Goal: Task Accomplishment & Management: Manage account settings

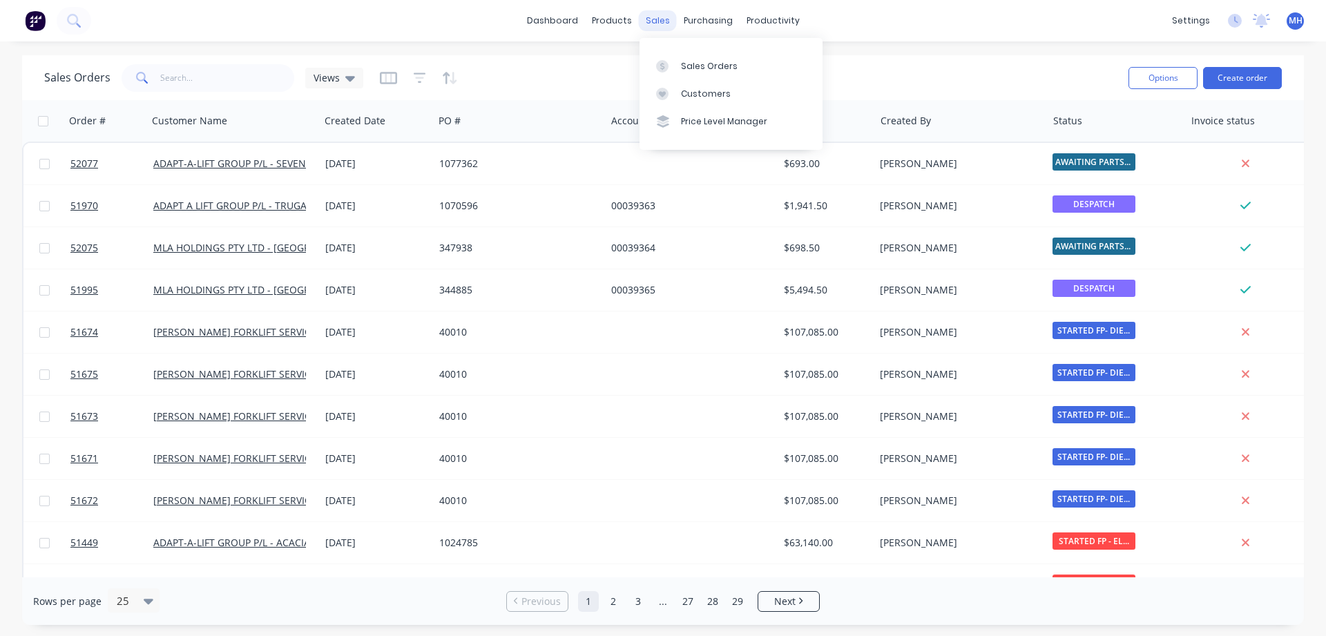
click at [658, 26] on div "sales" at bounding box center [658, 20] width 38 height 21
click at [693, 66] on div "Sales Orders" at bounding box center [709, 66] width 57 height 12
click at [653, 24] on div "sales" at bounding box center [658, 20] width 38 height 21
click at [676, 76] on link "Sales Orders" at bounding box center [730, 66] width 183 height 28
click at [703, 66] on div "Sales Orders" at bounding box center [709, 66] width 57 height 12
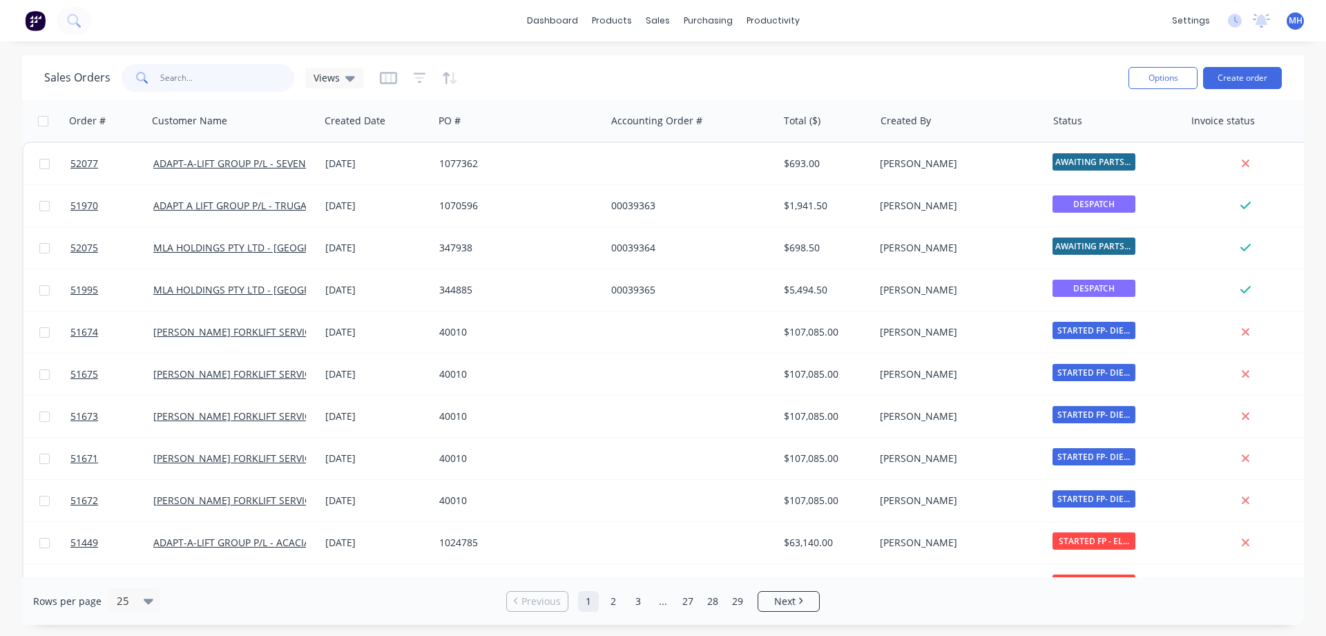
click at [160, 76] on input "text" at bounding box center [227, 78] width 135 height 28
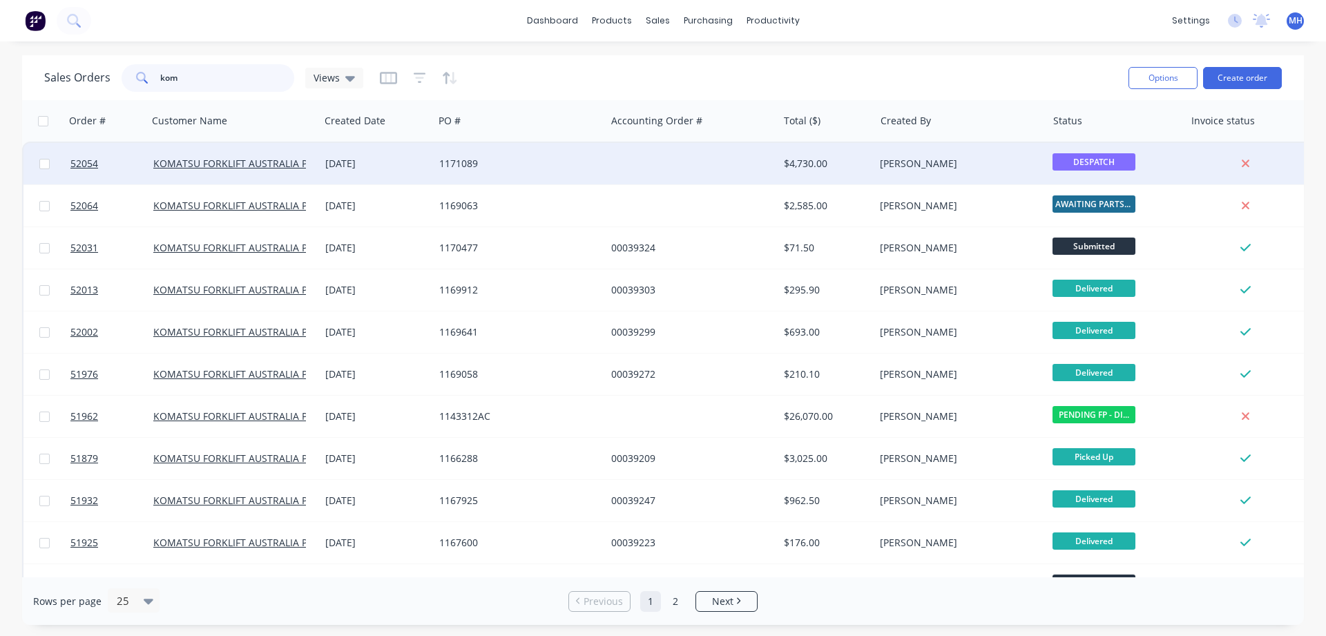
type input "kom"
click at [453, 173] on div "1171089" at bounding box center [520, 163] width 172 height 41
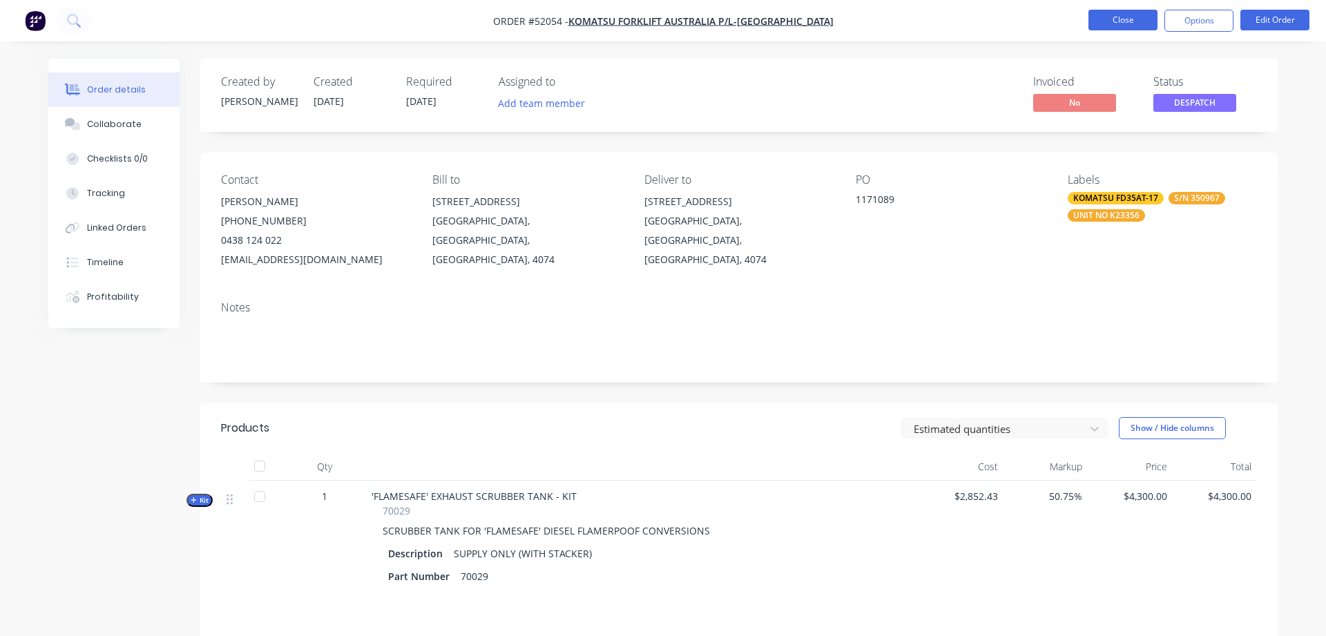
click at [1119, 22] on button "Close" at bounding box center [1122, 20] width 69 height 21
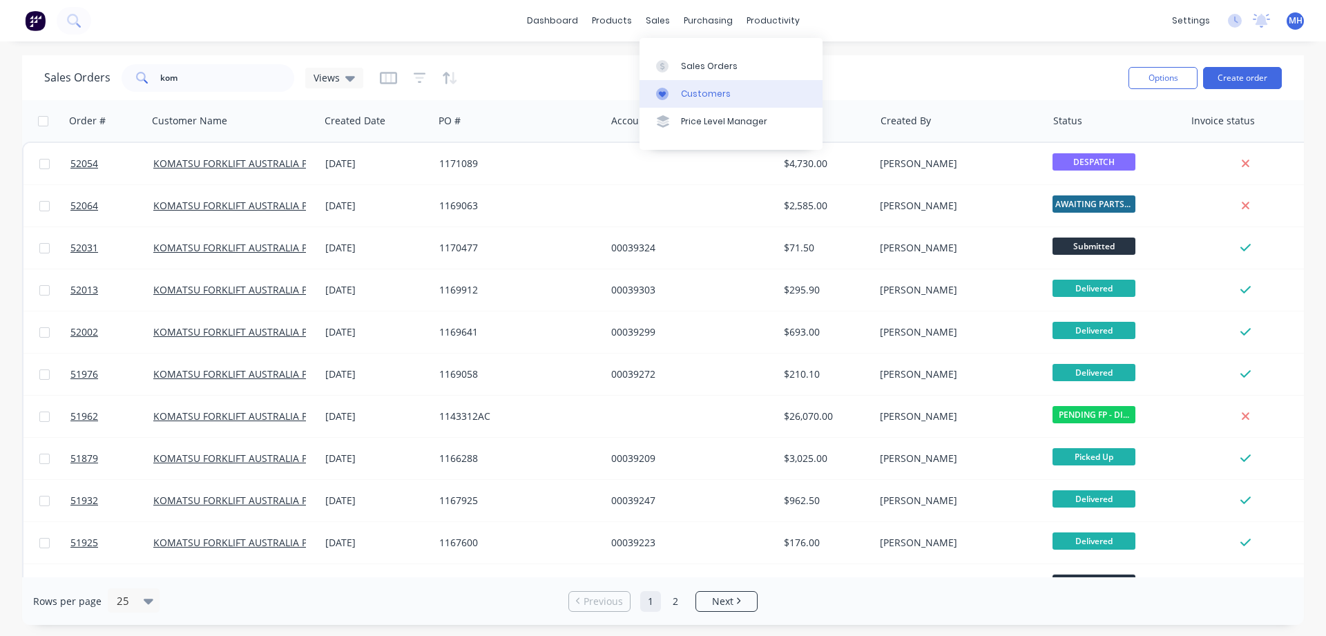
click at [686, 90] on div "Customers" at bounding box center [706, 94] width 50 height 12
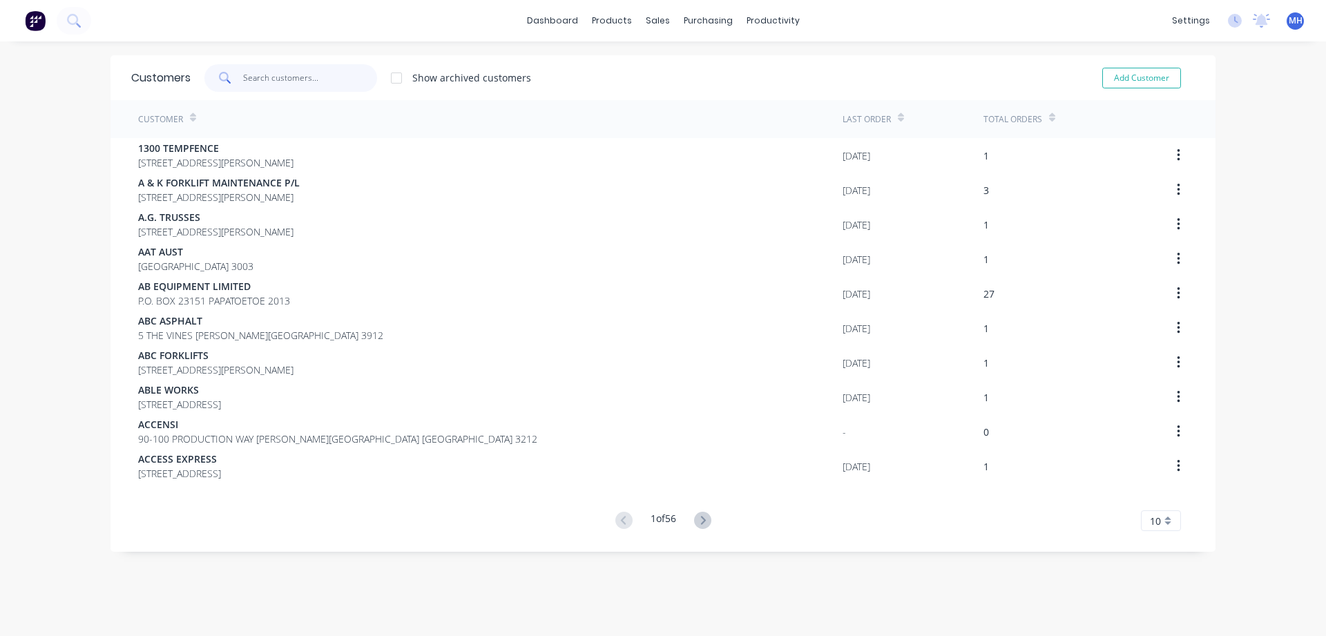
click at [278, 83] on input "text" at bounding box center [310, 78] width 135 height 28
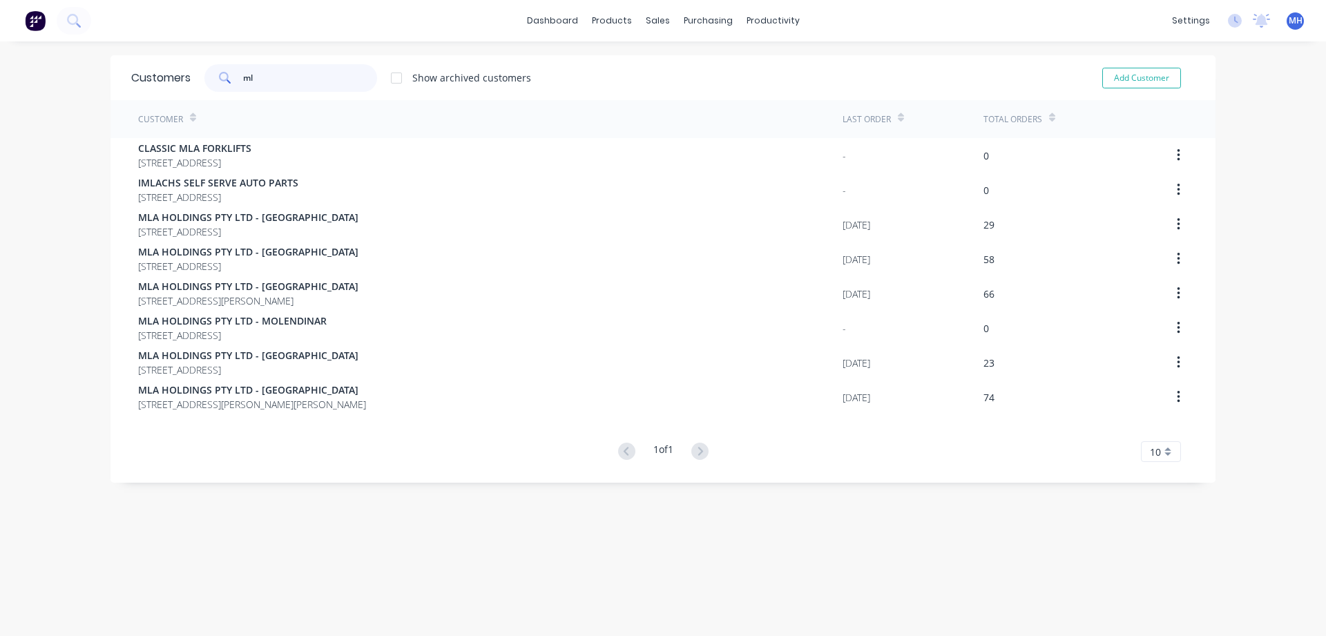
type input "m"
type input "MLA"
click at [697, 66] on div "Sales Orders" at bounding box center [709, 66] width 57 height 12
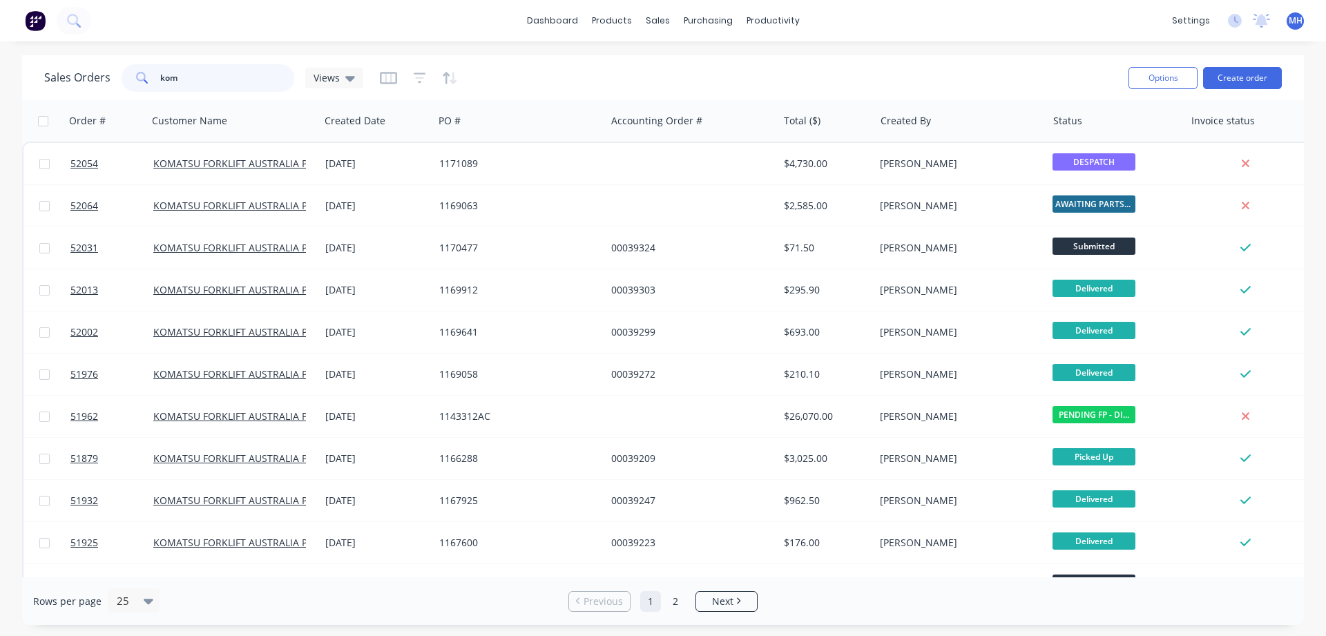
drag, startPoint x: 182, startPoint y: 66, endPoint x: 107, endPoint y: 97, distance: 81.7
click at [160, 92] on input "kom" at bounding box center [227, 78] width 135 height 28
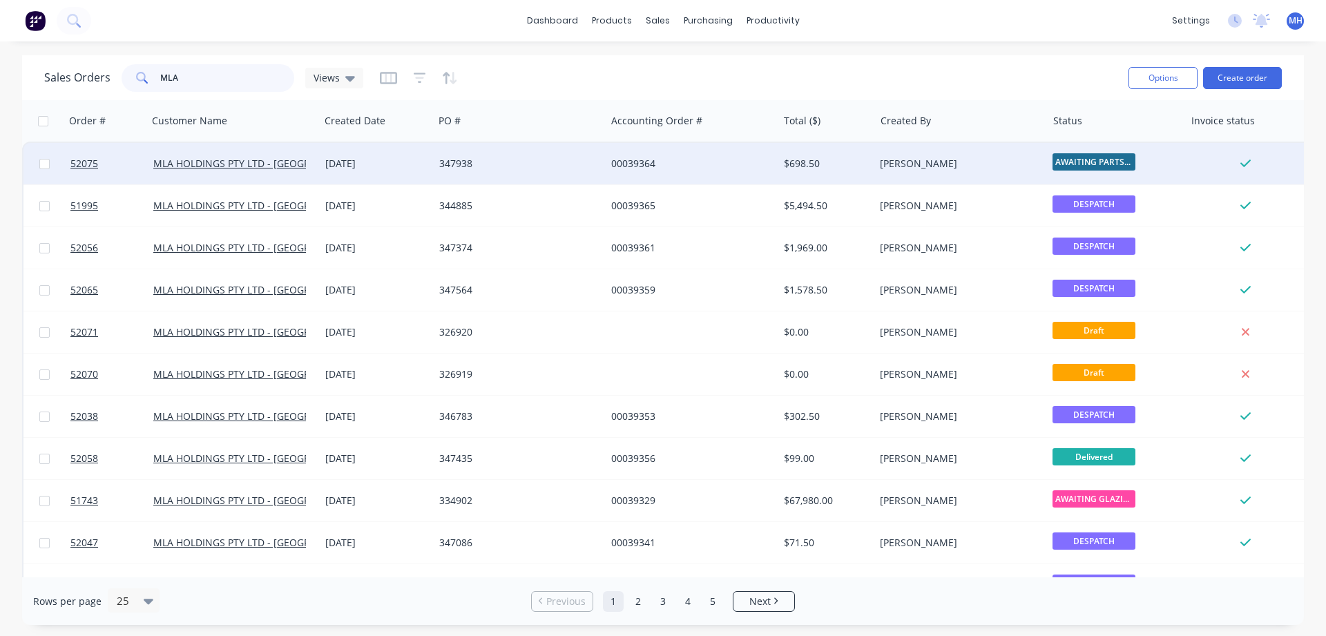
type input "MLA"
click at [490, 169] on div "347938" at bounding box center [515, 164] width 153 height 14
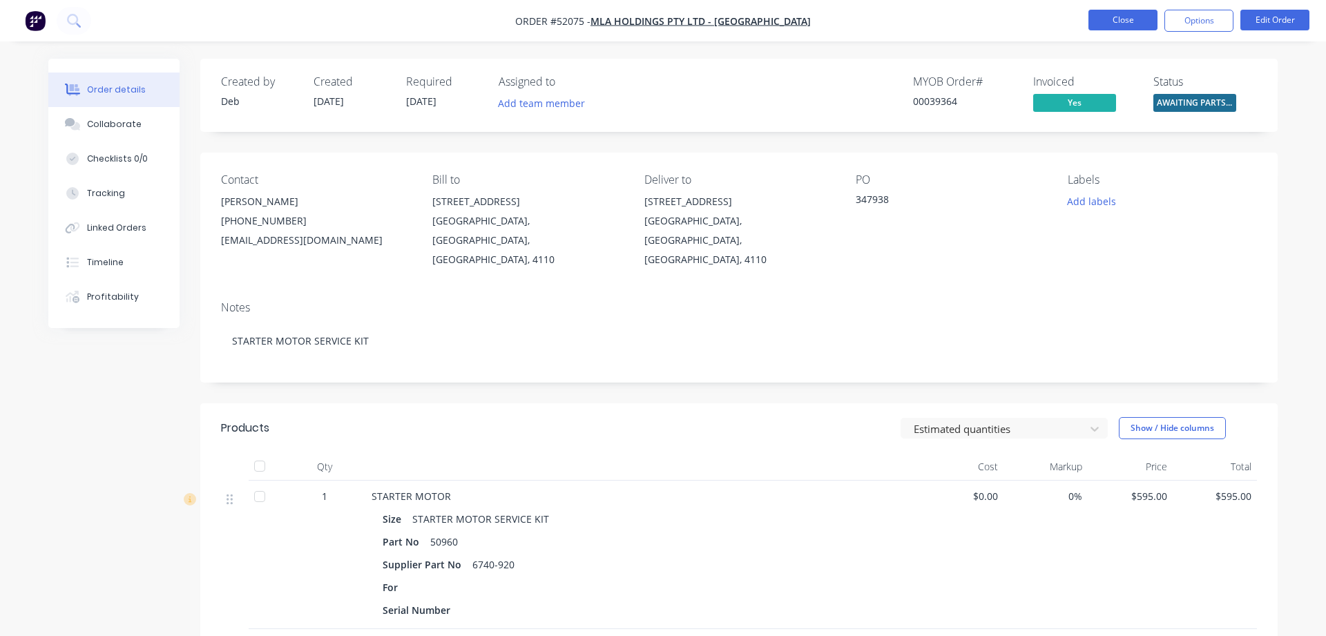
click at [1119, 19] on button "Close" at bounding box center [1122, 20] width 69 height 21
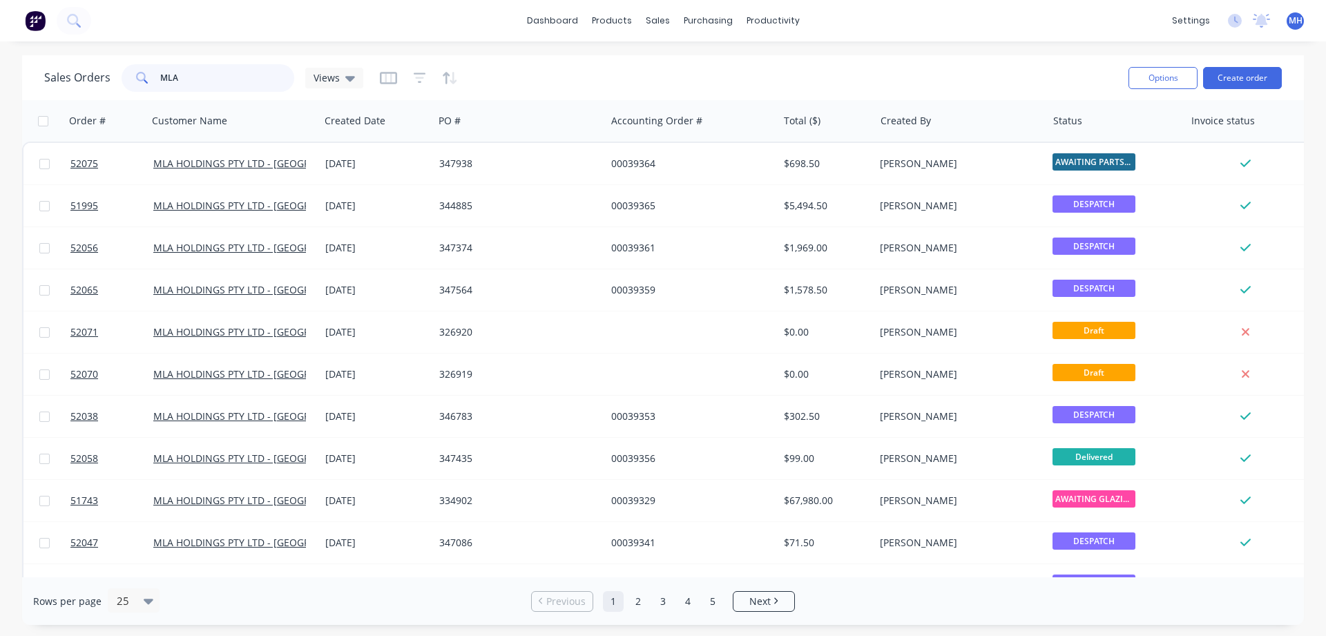
drag, startPoint x: 195, startPoint y: 77, endPoint x: 128, endPoint y: 80, distance: 67.1
click at [160, 80] on input "MLA" at bounding box center [227, 78] width 135 height 28
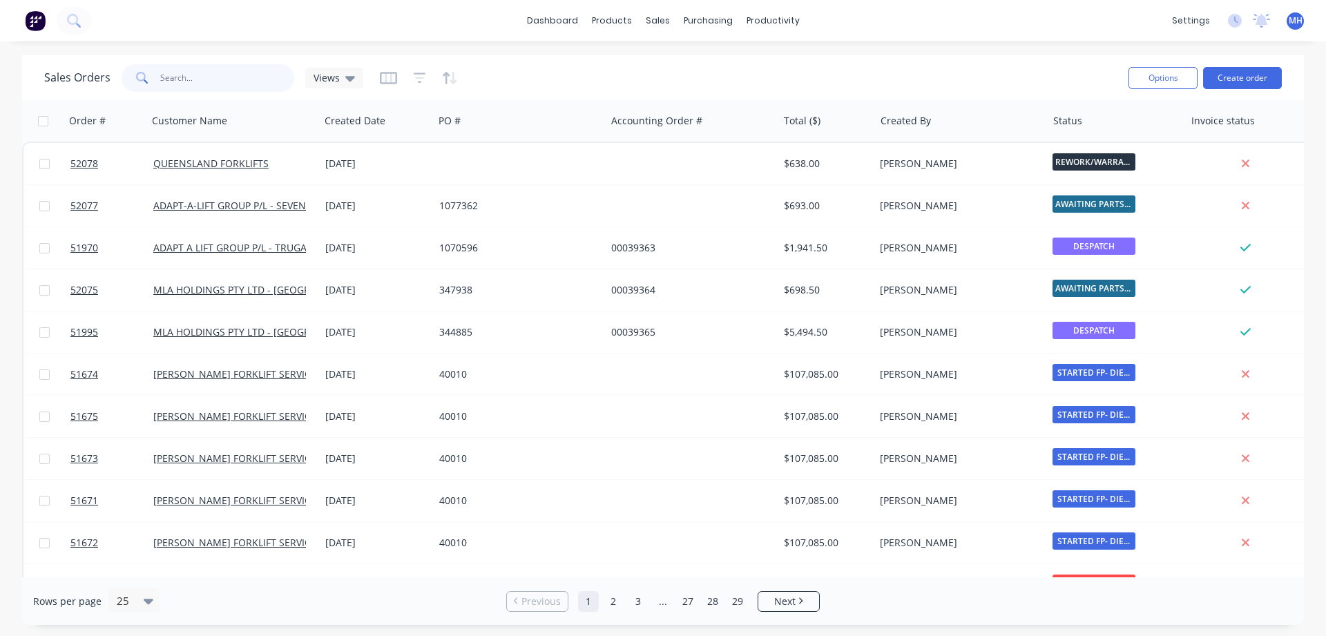
click at [161, 72] on input "text" at bounding box center [227, 78] width 135 height 28
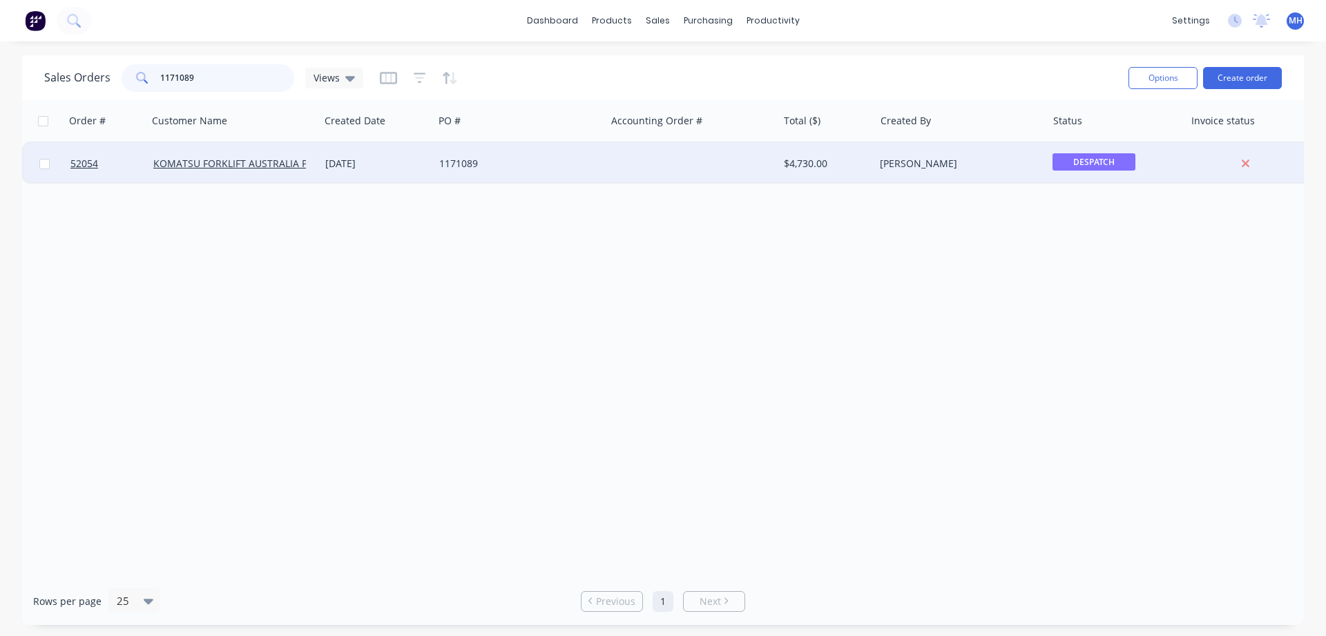
type input "1171089"
click at [449, 162] on div "1171089" at bounding box center [515, 164] width 153 height 14
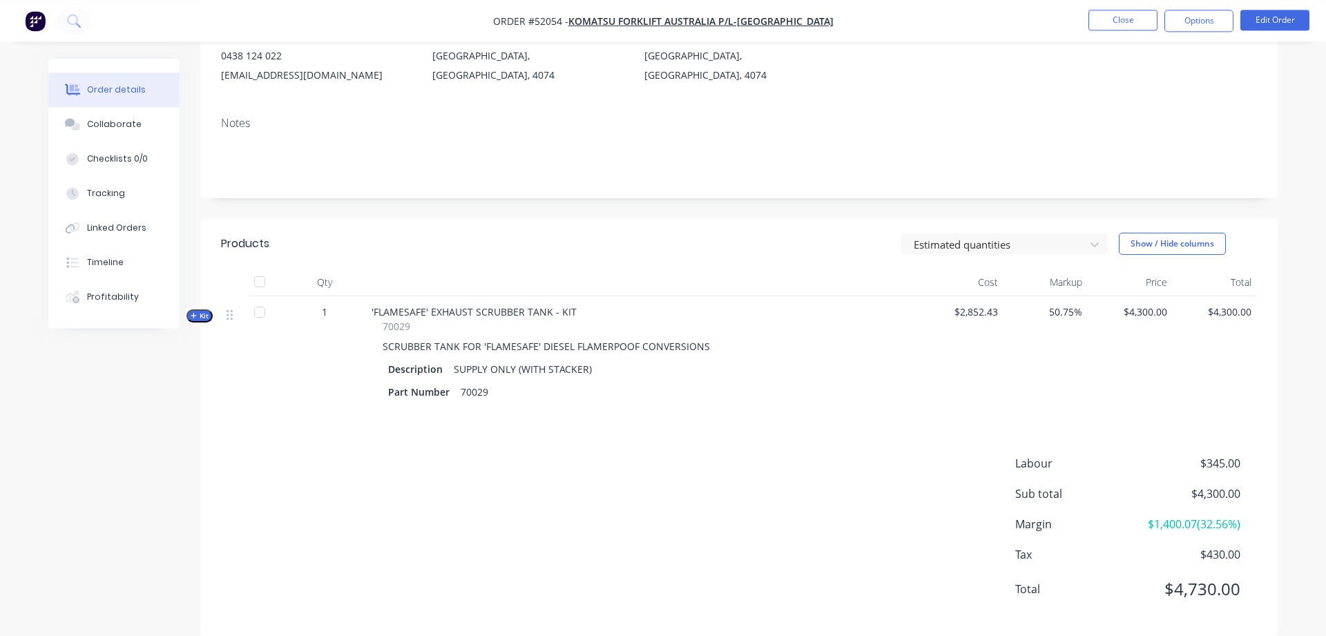
scroll to position [205, 0]
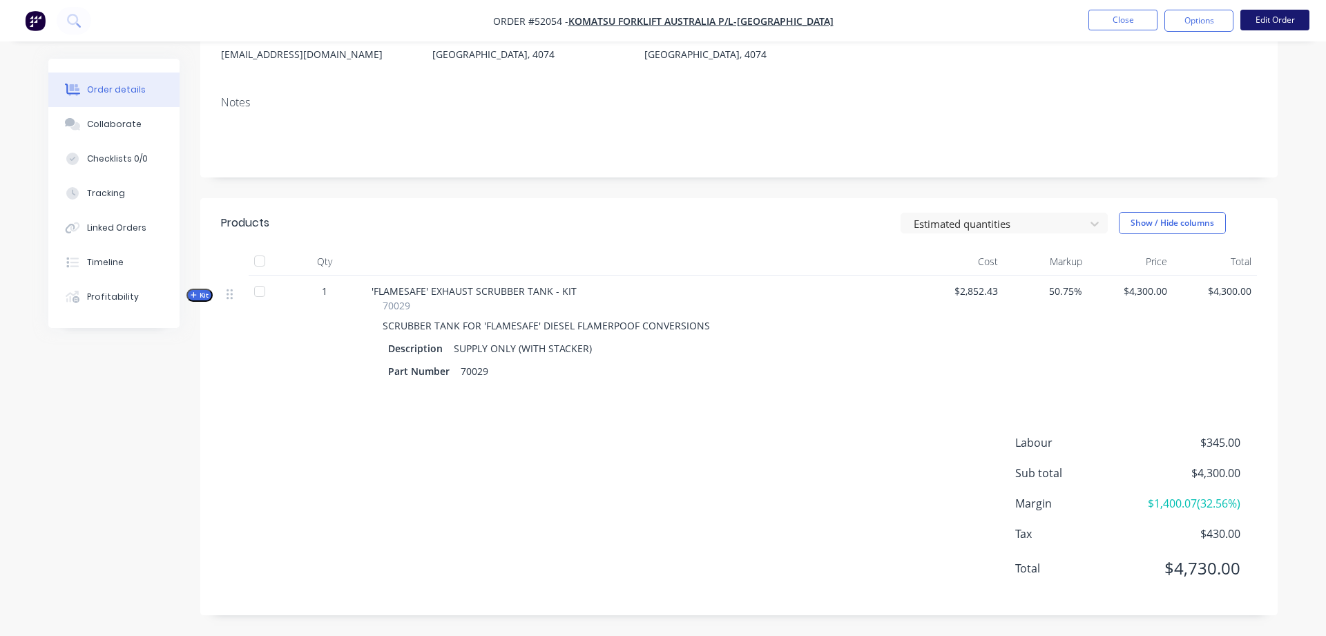
click at [1273, 26] on button "Edit Order" at bounding box center [1274, 20] width 69 height 21
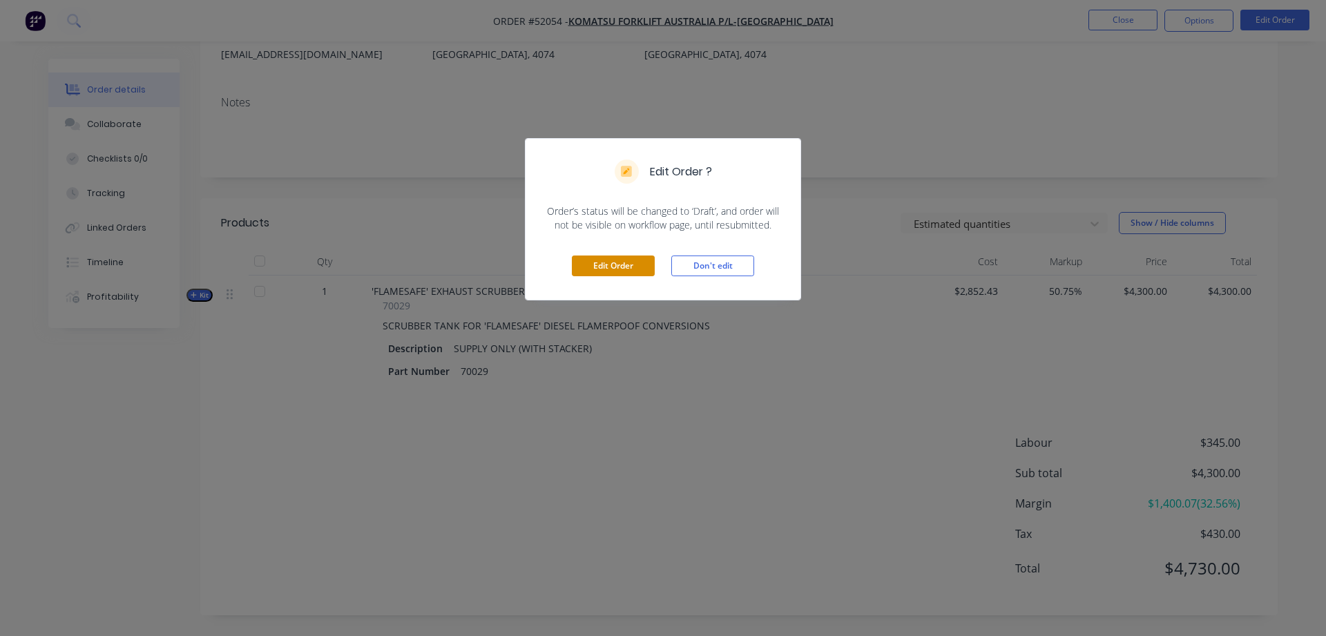
click at [601, 262] on button "Edit Order" at bounding box center [613, 265] width 83 height 21
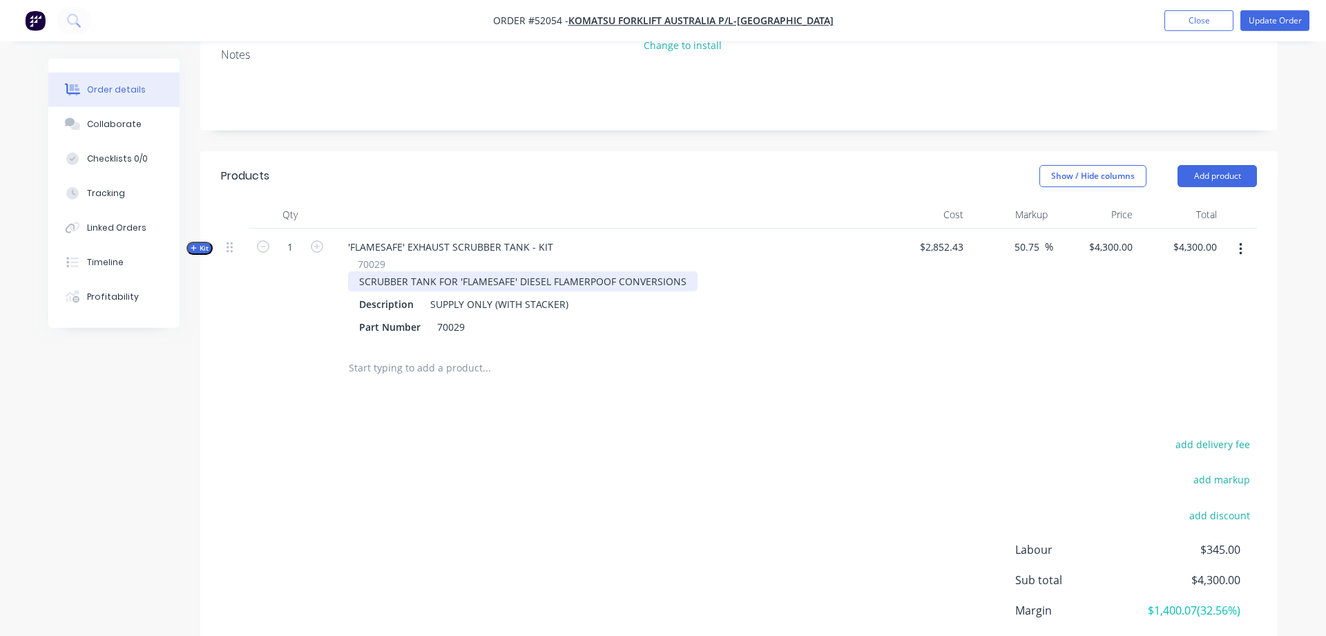
scroll to position [282, 0]
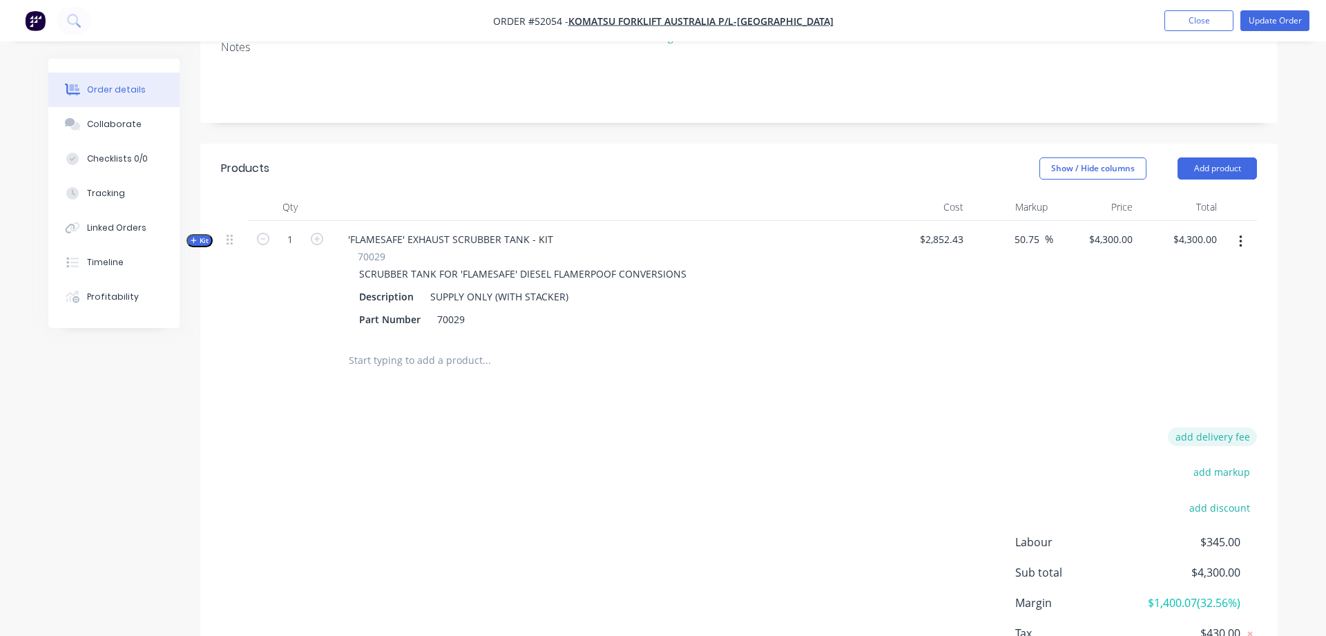
click at [1237, 427] on button "add delivery fee" at bounding box center [1212, 436] width 89 height 19
click at [1213, 427] on input at bounding box center [1203, 437] width 62 height 21
click at [1221, 427] on input at bounding box center [1203, 437] width 62 height 21
type input "250"
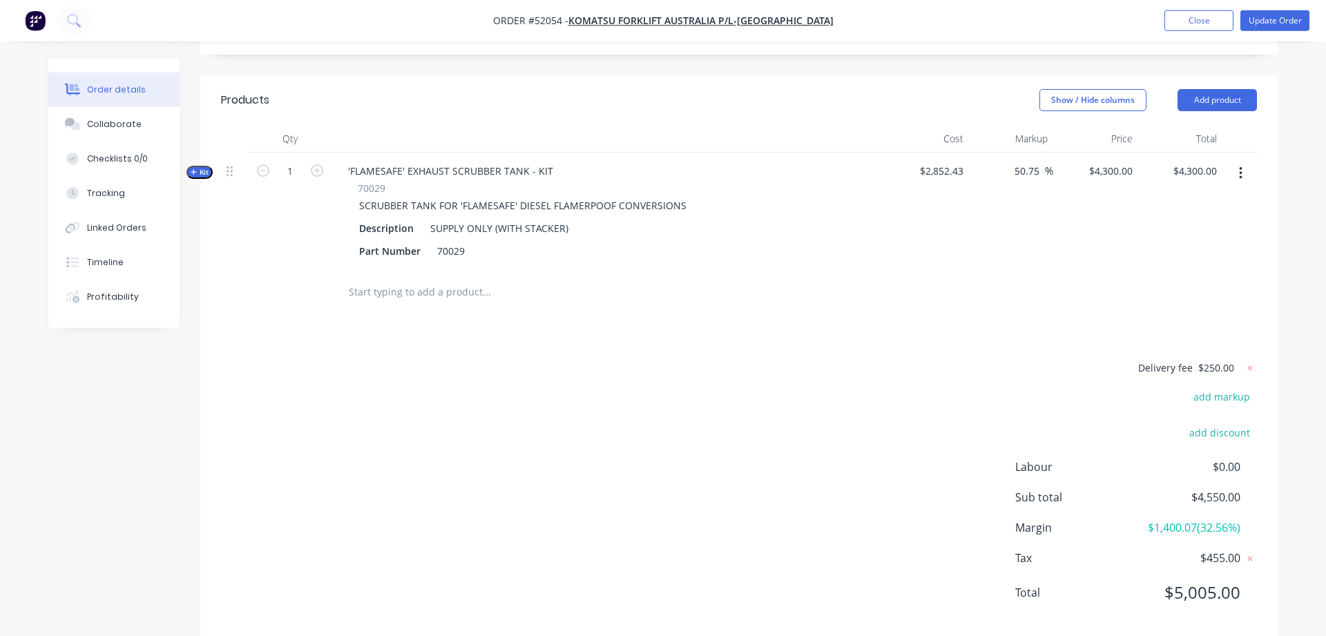
scroll to position [355, 0]
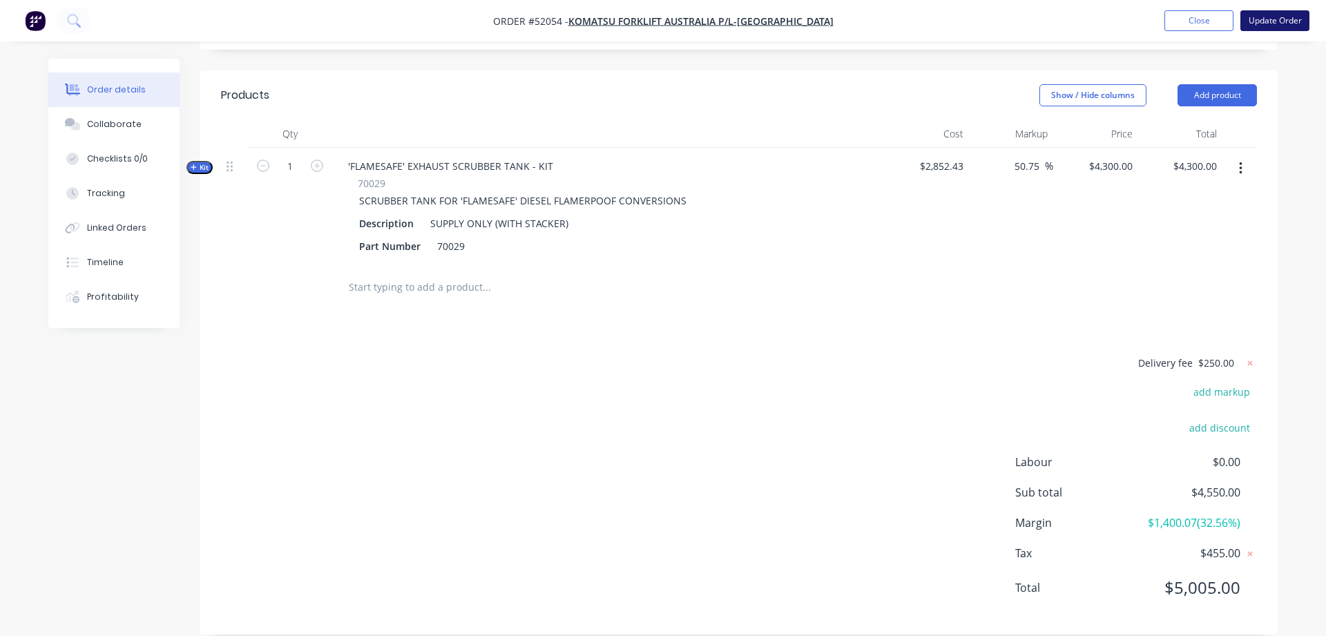
click at [1269, 26] on button "Update Order" at bounding box center [1274, 20] width 69 height 21
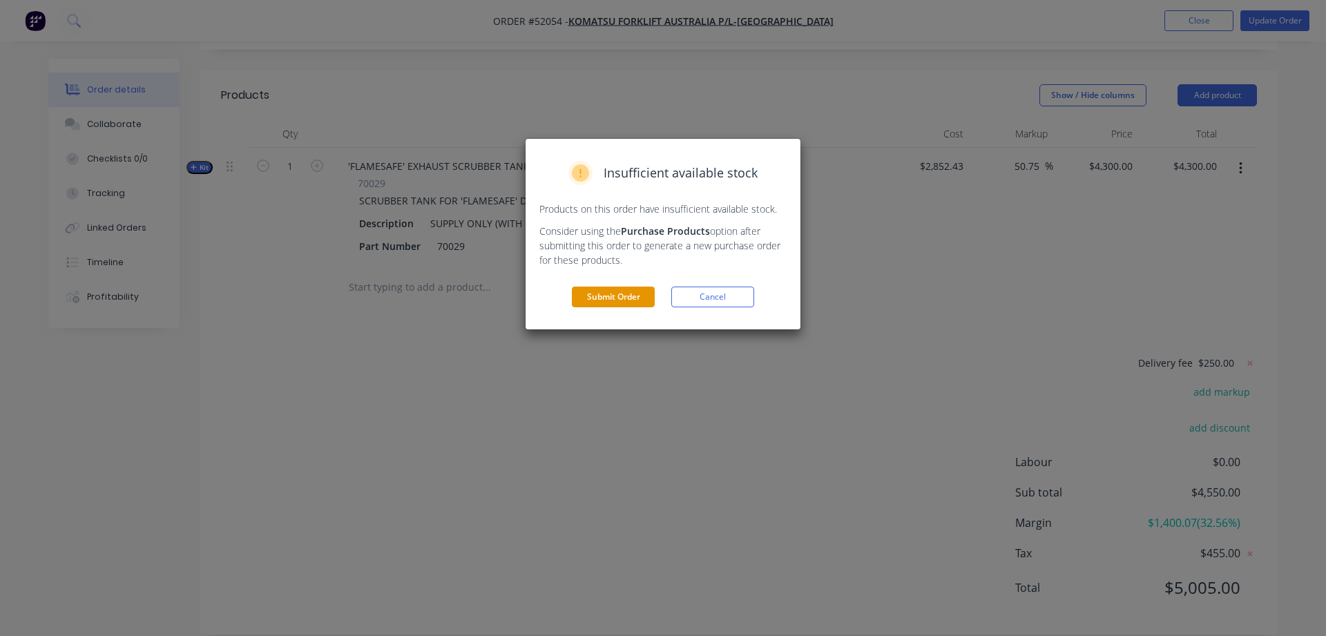
click at [621, 291] on button "Submit Order" at bounding box center [613, 297] width 83 height 21
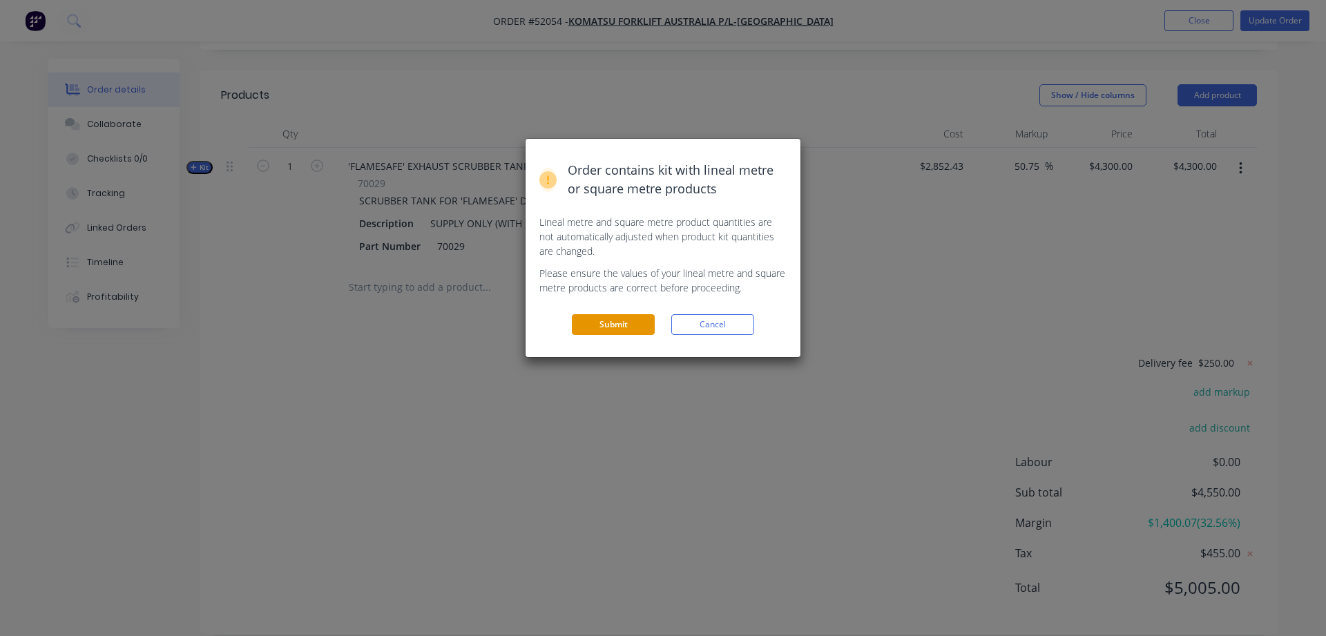
click at [597, 322] on button "Submit" at bounding box center [613, 324] width 83 height 21
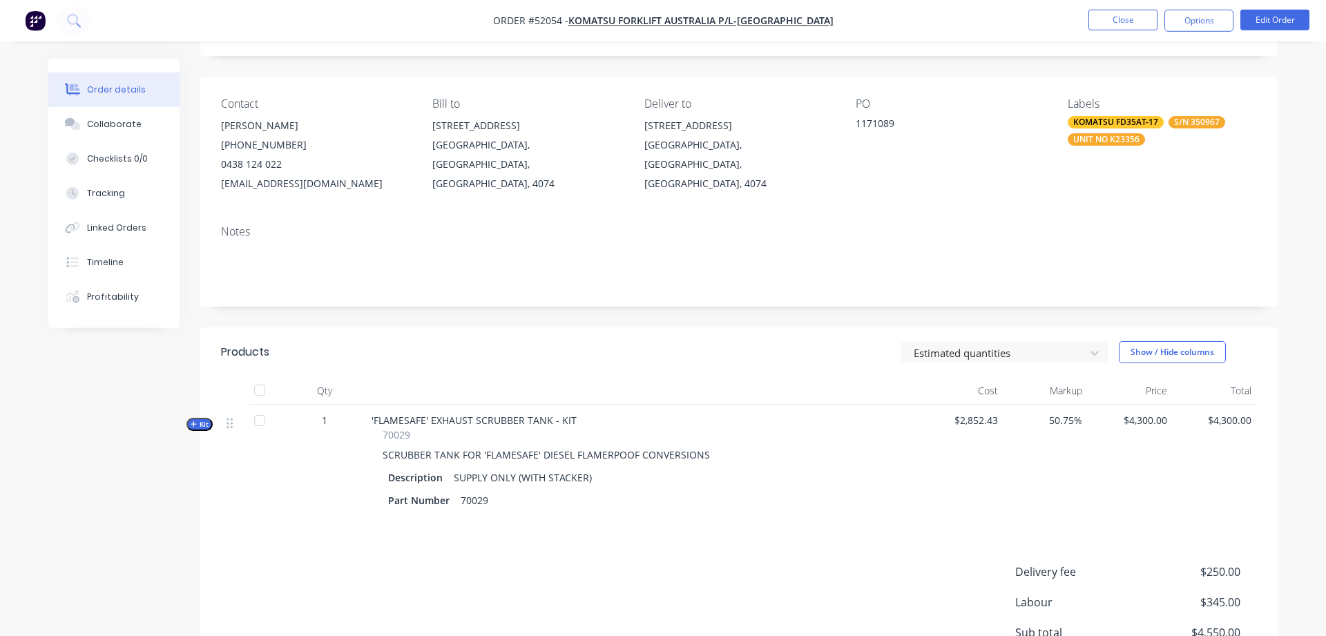
scroll to position [0, 0]
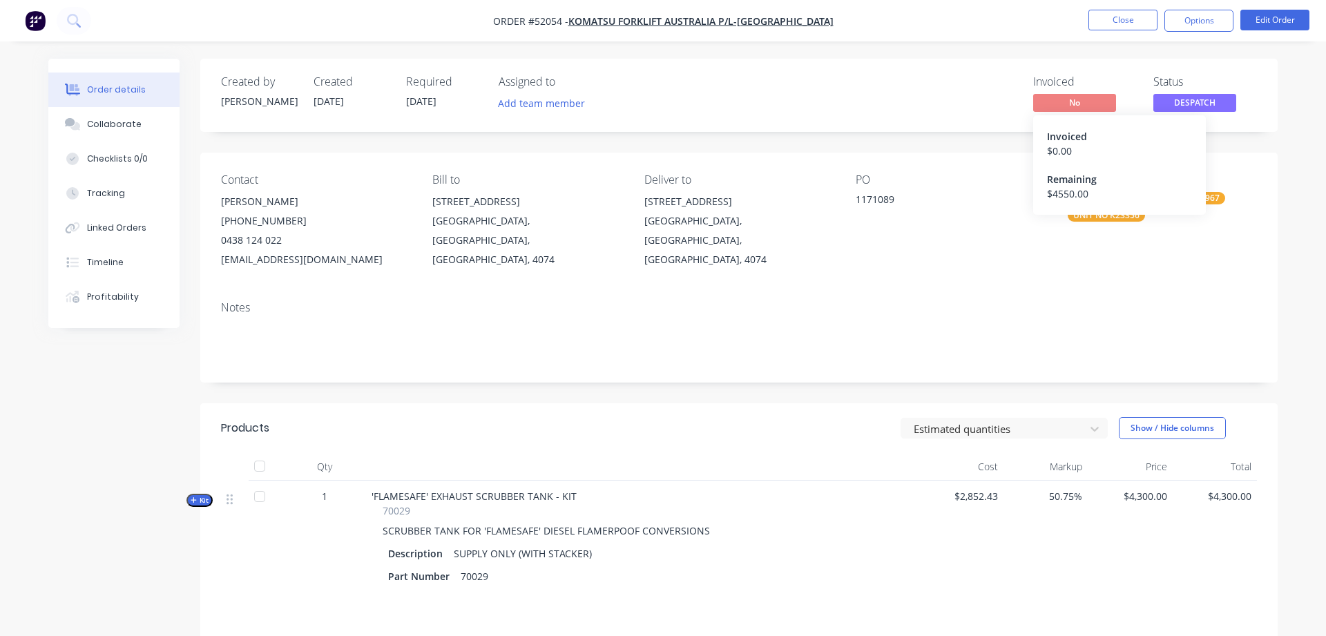
click at [1088, 100] on span "No" at bounding box center [1074, 102] width 83 height 17
click at [1195, 23] on button "Options" at bounding box center [1198, 21] width 69 height 22
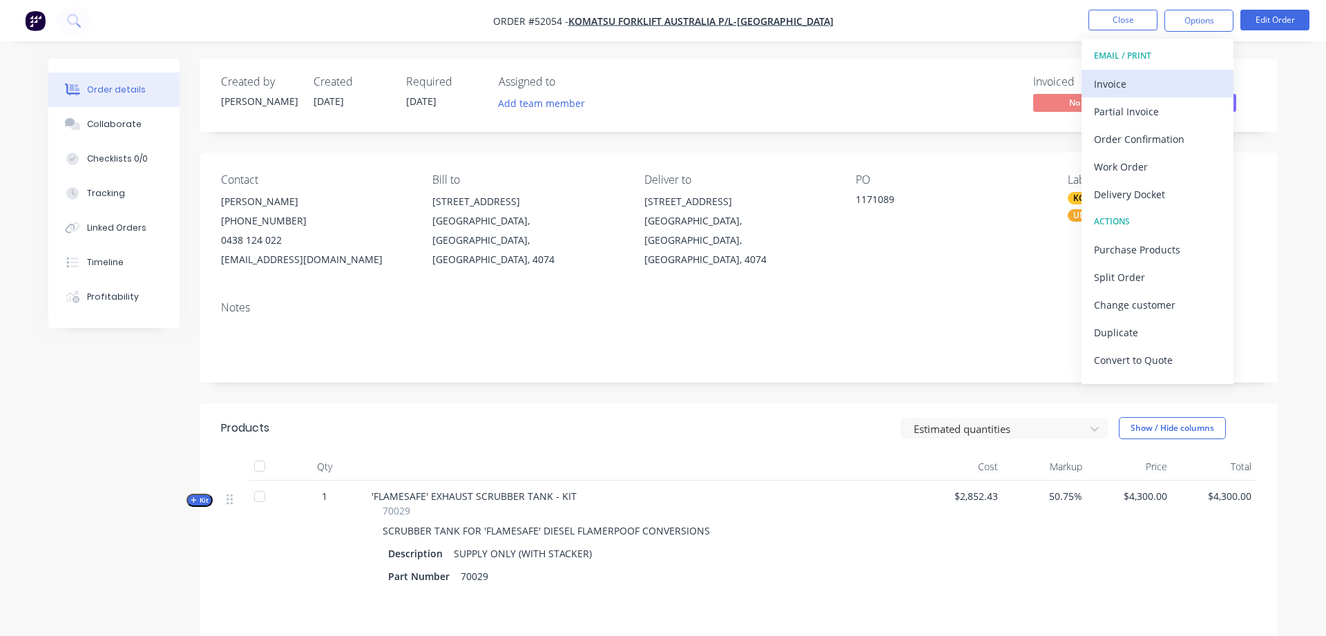
click at [1113, 86] on div "Invoice" at bounding box center [1157, 84] width 127 height 20
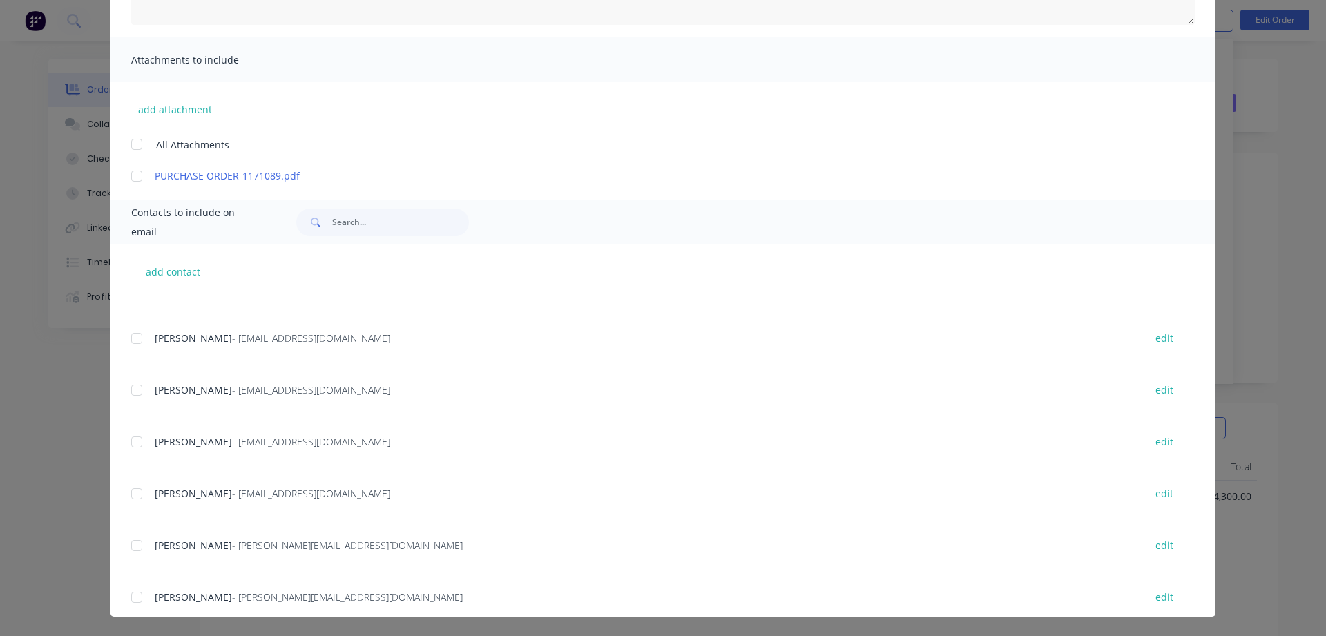
scroll to position [353, 0]
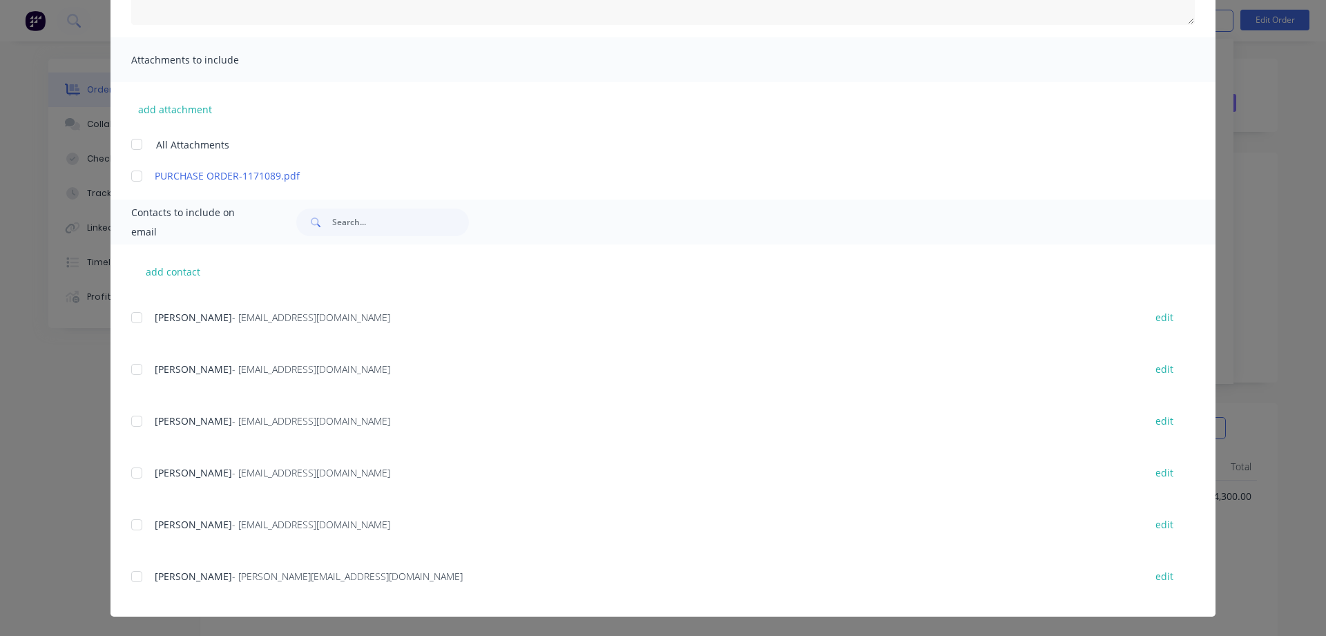
click at [138, 418] on div at bounding box center [137, 421] width 28 height 28
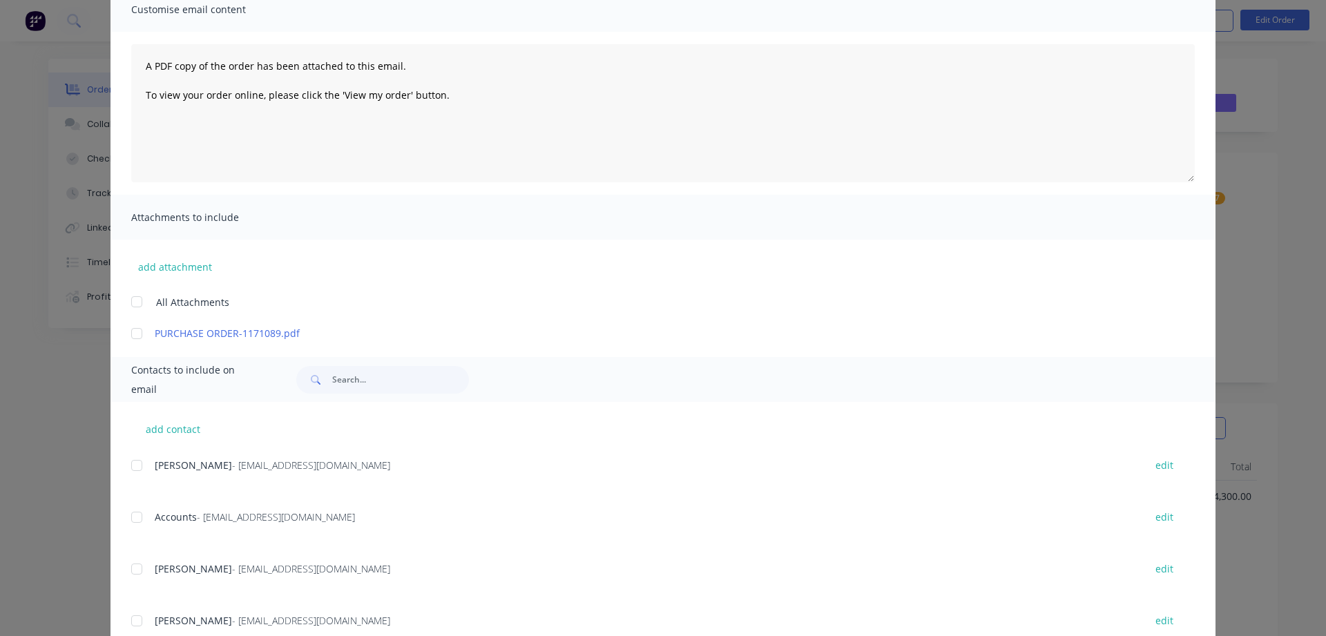
scroll to position [236, 0]
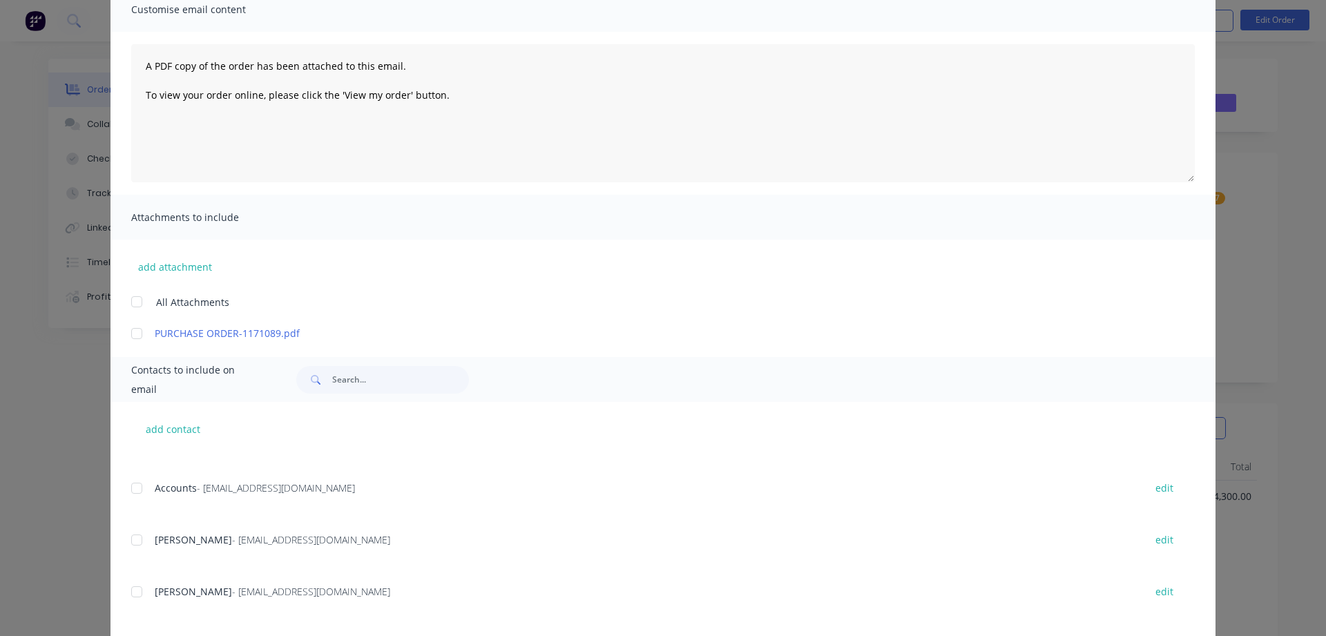
click at [136, 487] on div at bounding box center [137, 488] width 28 height 28
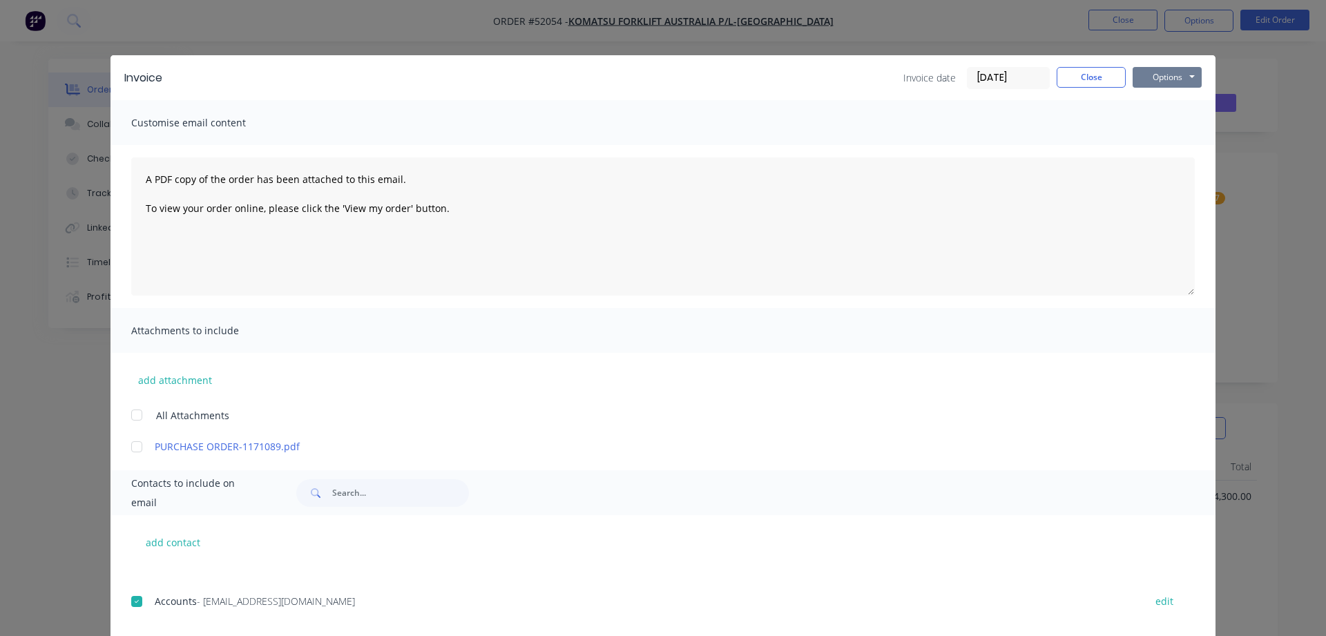
click at [1155, 80] on button "Options" at bounding box center [1166, 77] width 69 height 21
click at [1163, 146] on button "Email" at bounding box center [1176, 147] width 88 height 23
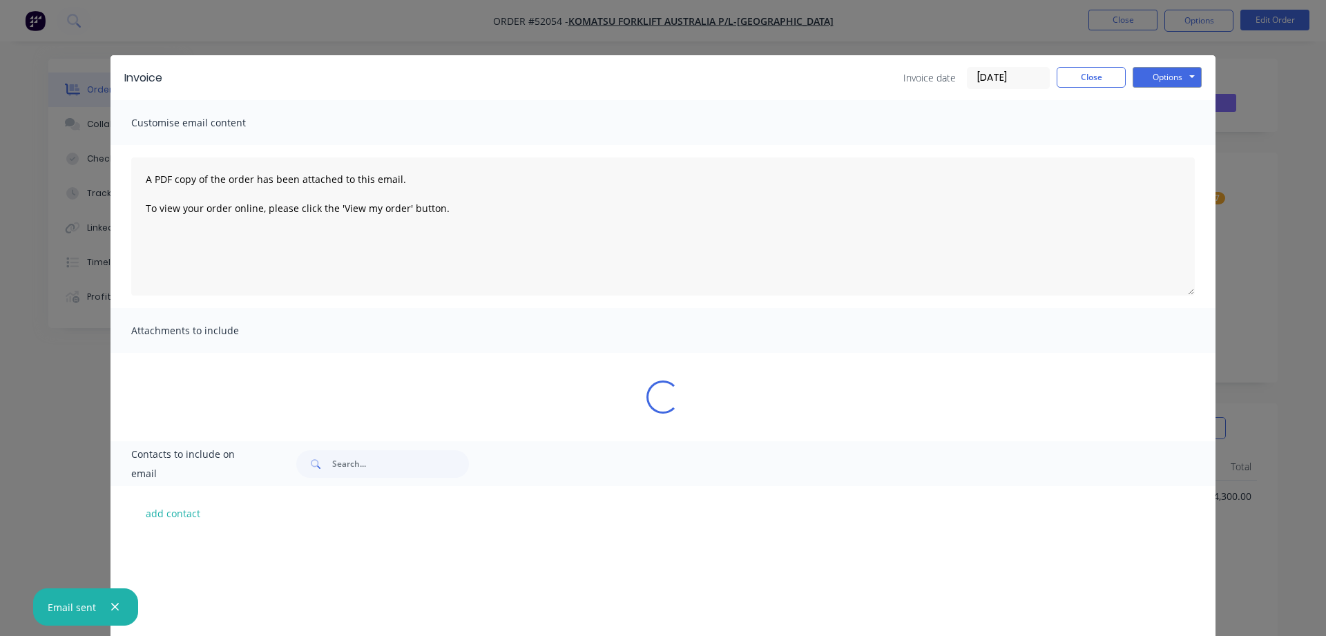
scroll to position [236, 0]
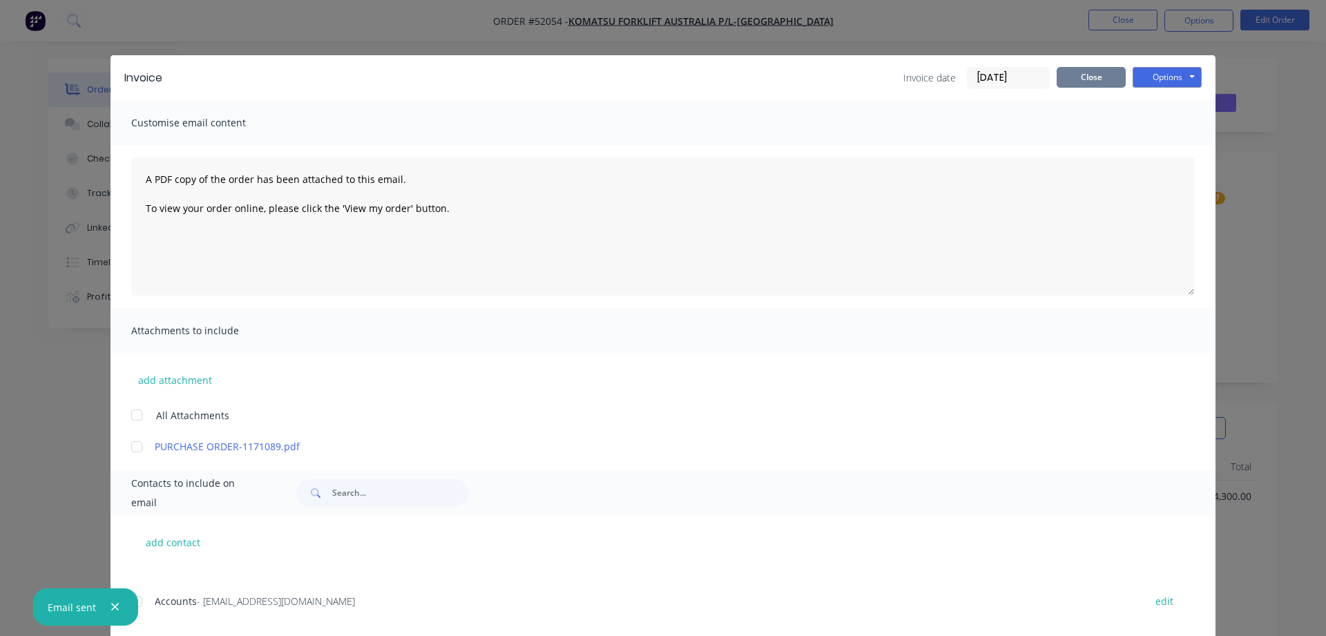
click at [1103, 77] on button "Close" at bounding box center [1090, 77] width 69 height 21
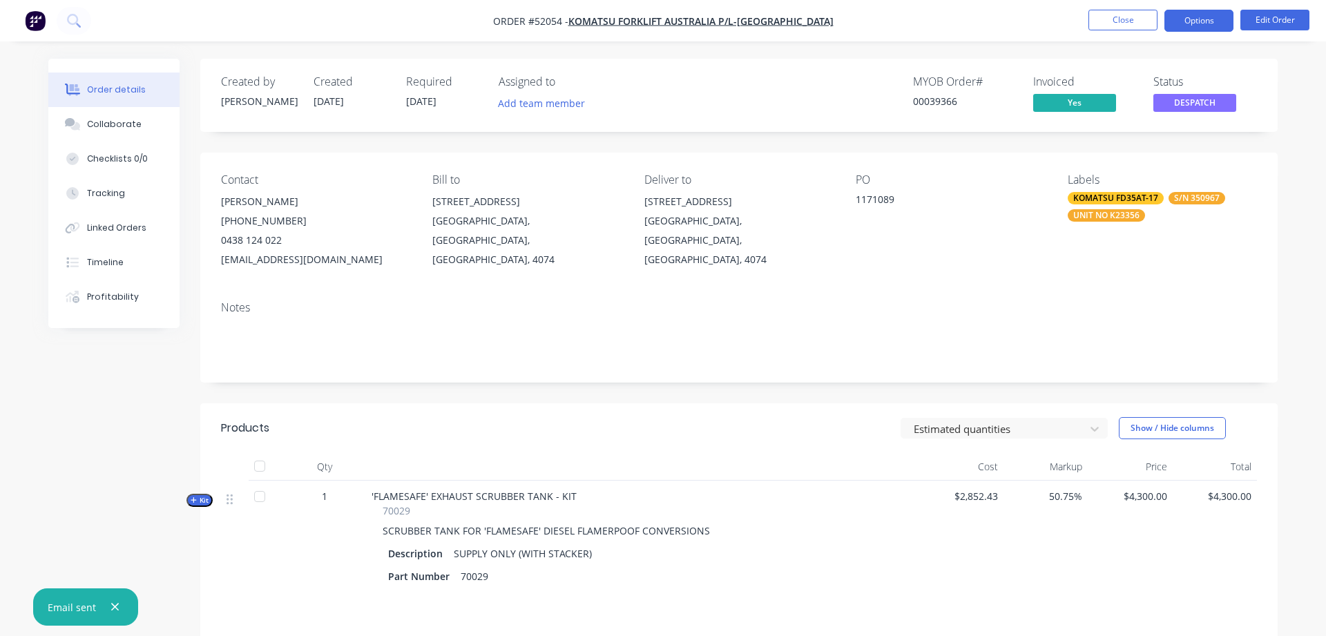
click at [1188, 21] on button "Options" at bounding box center [1198, 21] width 69 height 22
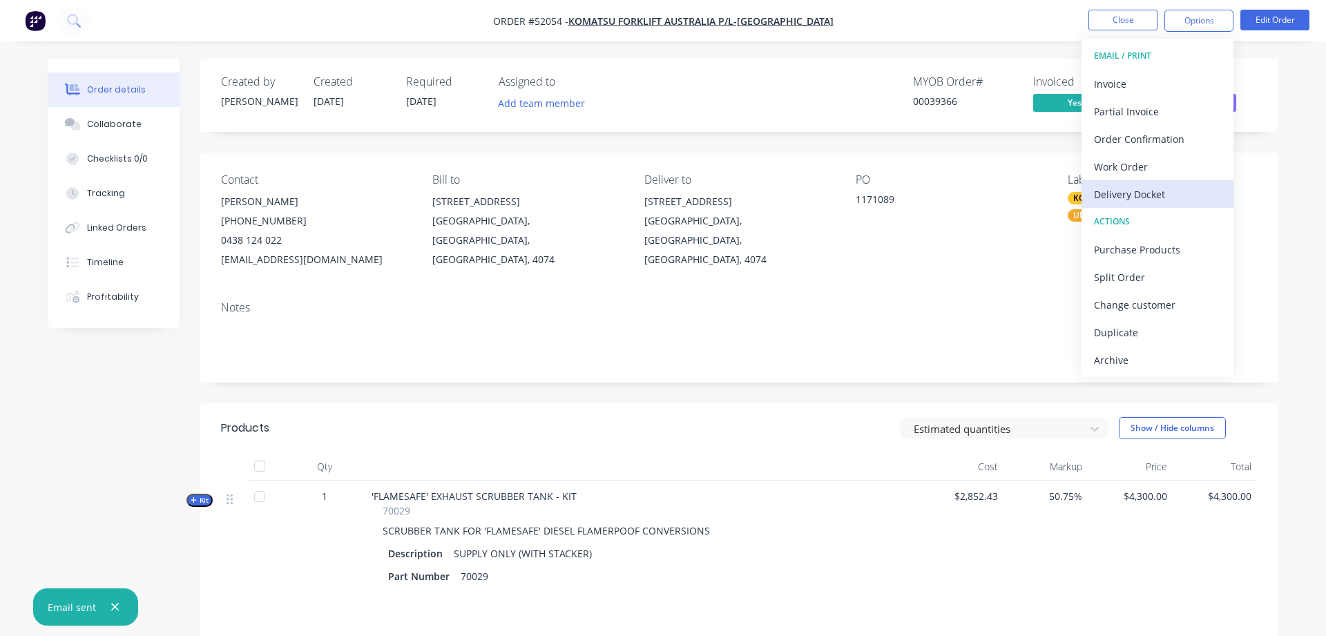
click at [1149, 193] on div "Delivery Docket" at bounding box center [1157, 194] width 127 height 20
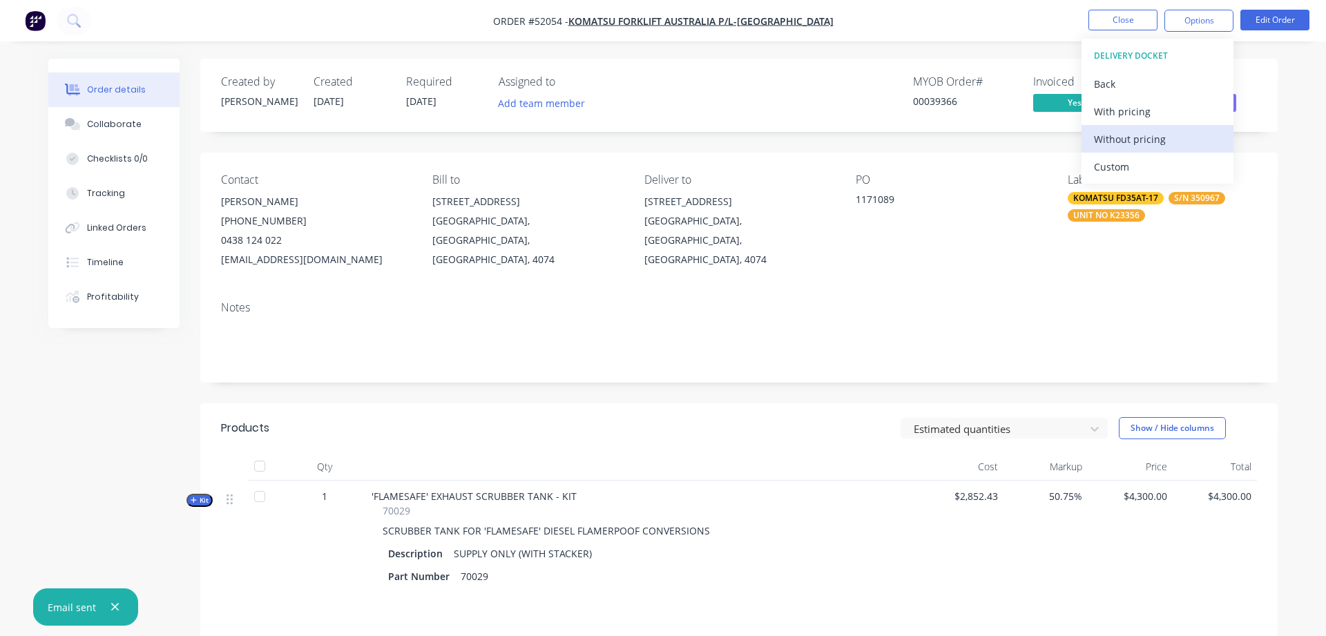
click at [1126, 144] on div "Without pricing" at bounding box center [1157, 139] width 127 height 20
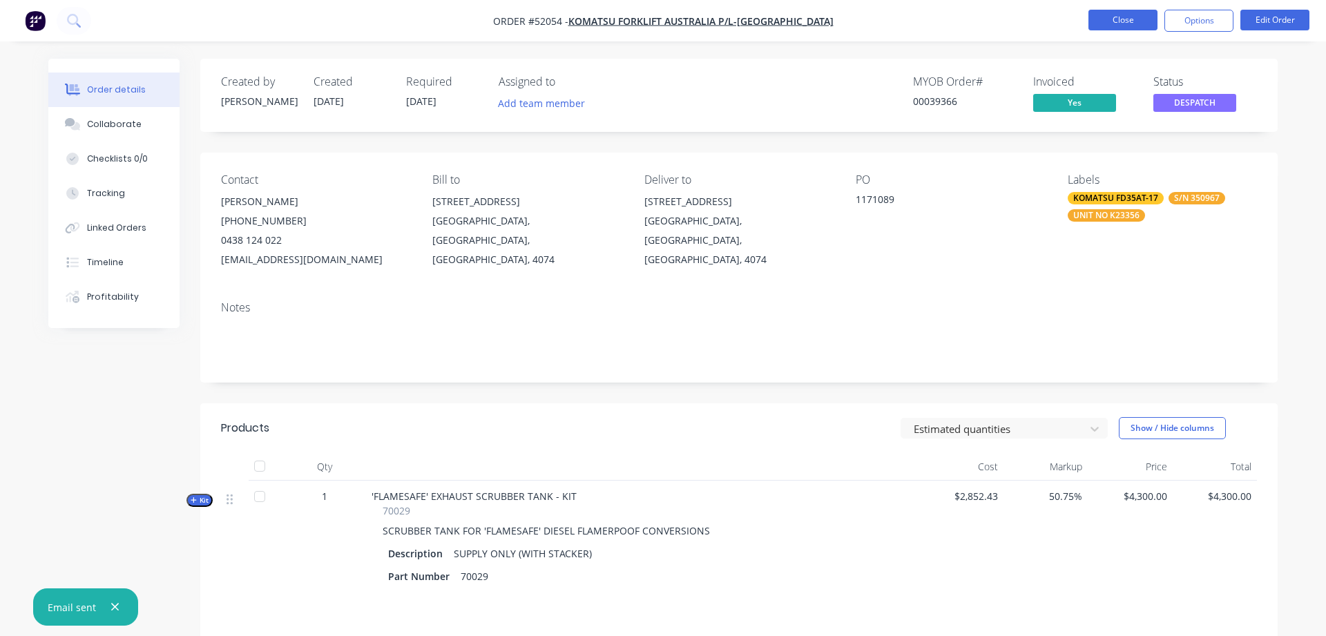
click at [1114, 21] on button "Close" at bounding box center [1122, 20] width 69 height 21
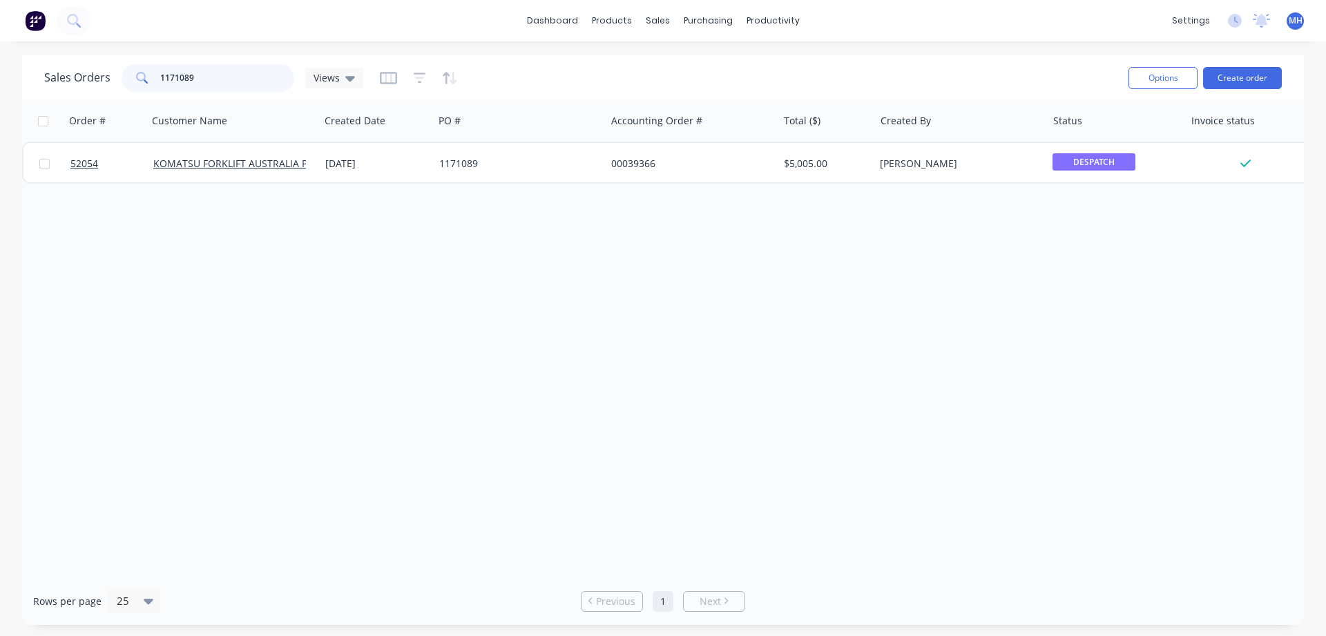
drag, startPoint x: 216, startPoint y: 82, endPoint x: 69, endPoint y: 79, distance: 147.1
click at [160, 79] on input "1171089" at bounding box center [227, 78] width 135 height 28
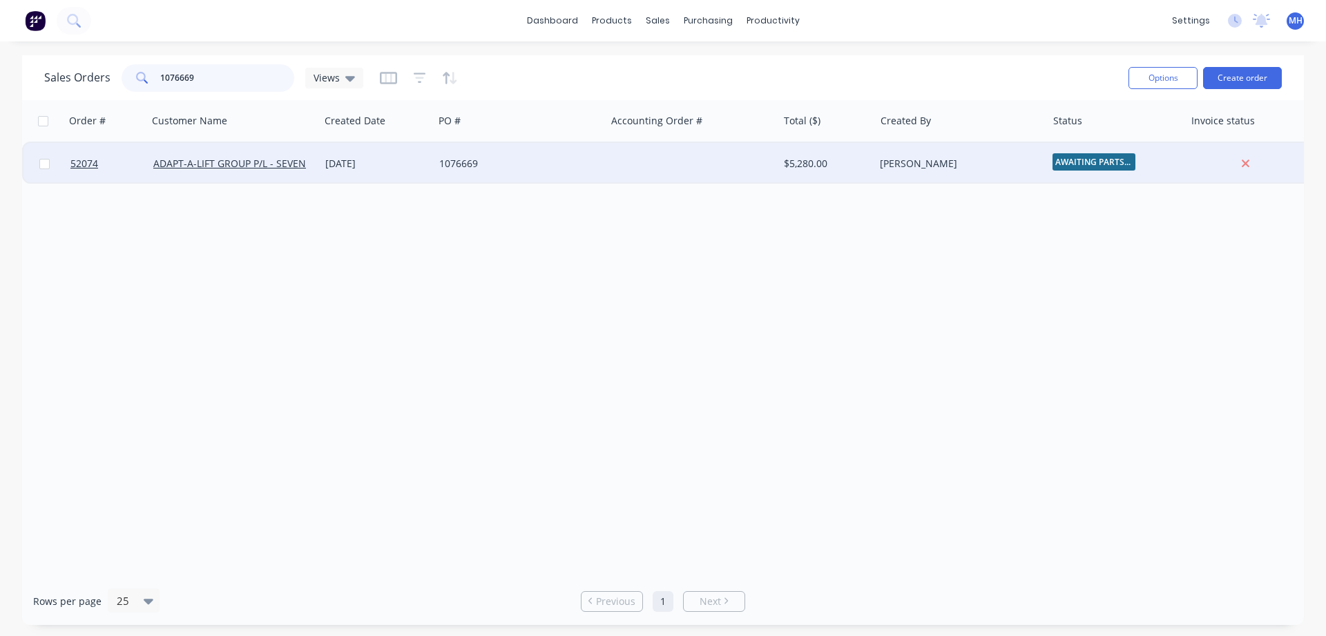
type input "1076669"
click at [577, 162] on div "1076669" at bounding box center [515, 164] width 153 height 14
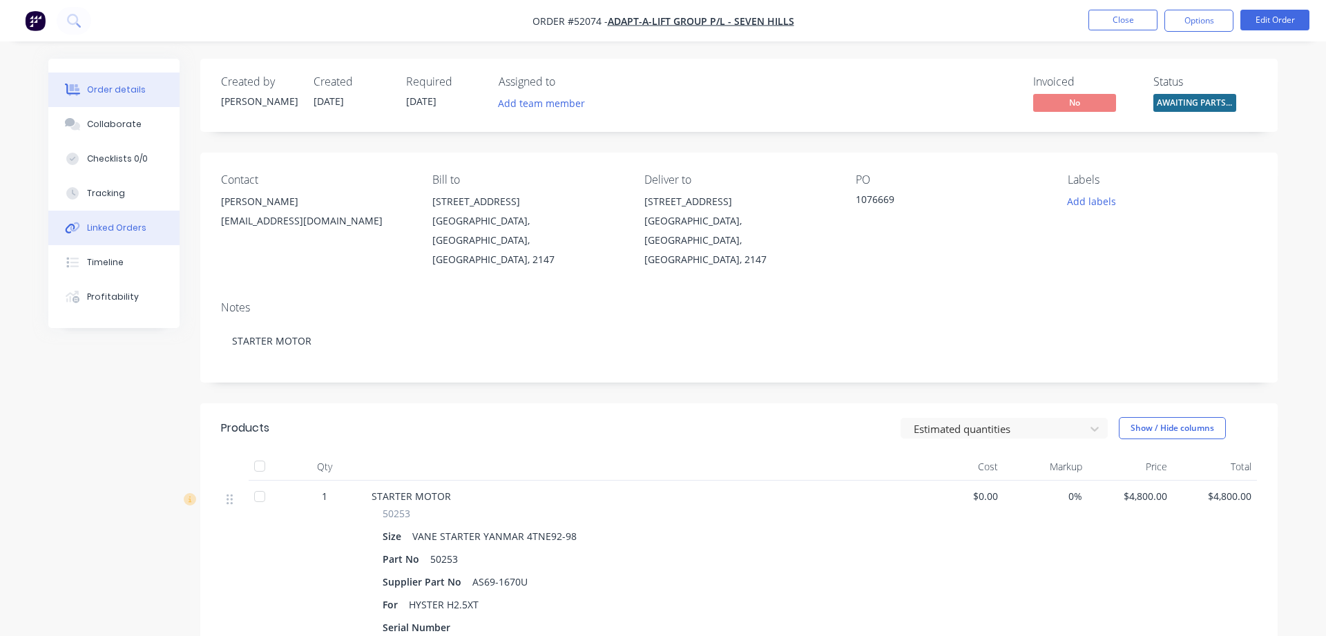
click at [133, 229] on div "Linked Orders" at bounding box center [116, 228] width 59 height 12
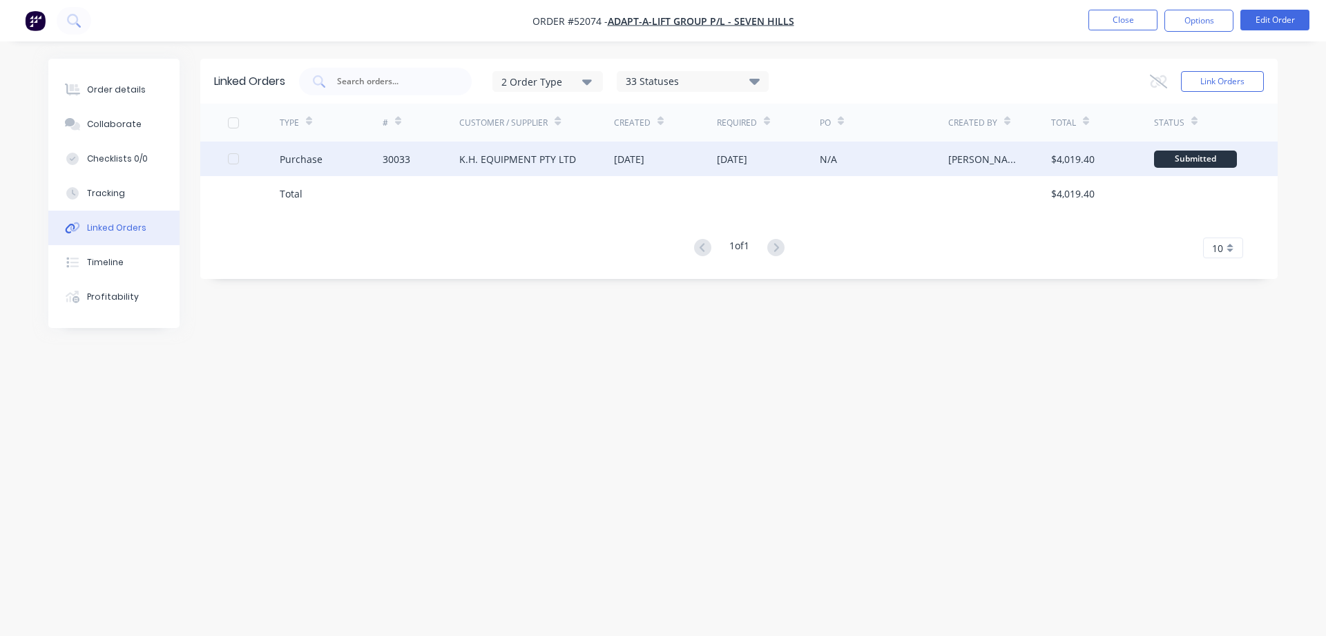
click at [534, 161] on div "K.H. EQUIPMENT PTY LTD" at bounding box center [517, 159] width 117 height 15
type textarea "x"
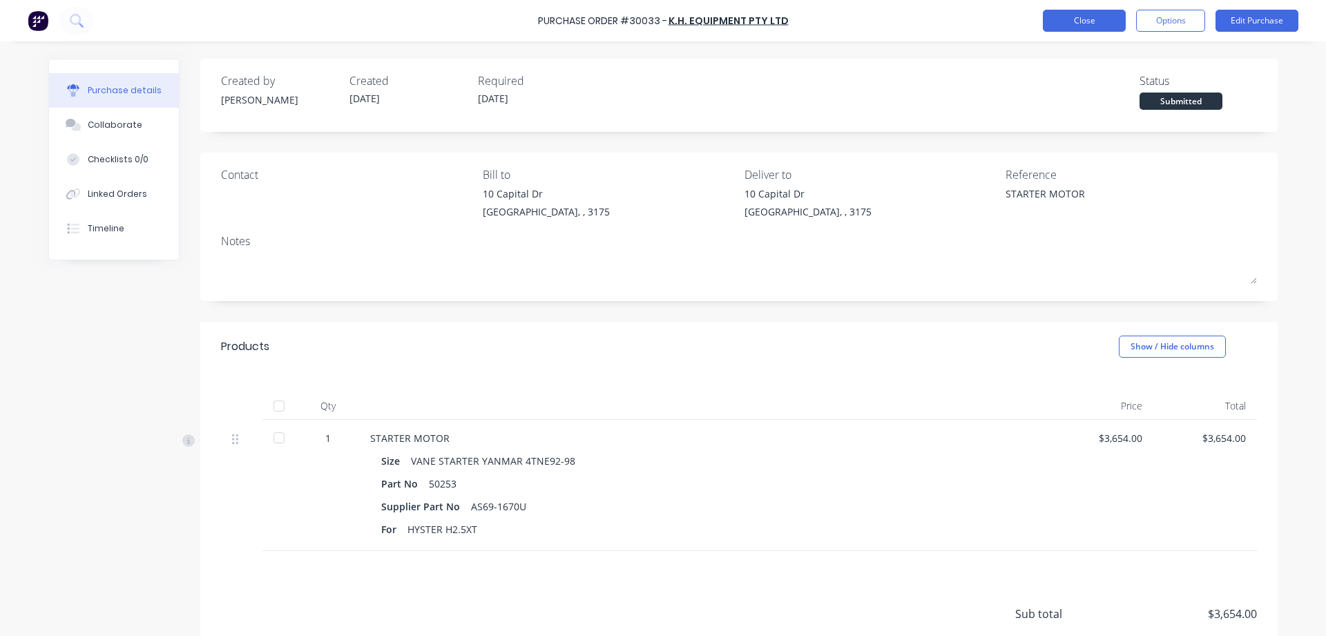
click at [1088, 29] on button "Close" at bounding box center [1084, 21] width 83 height 22
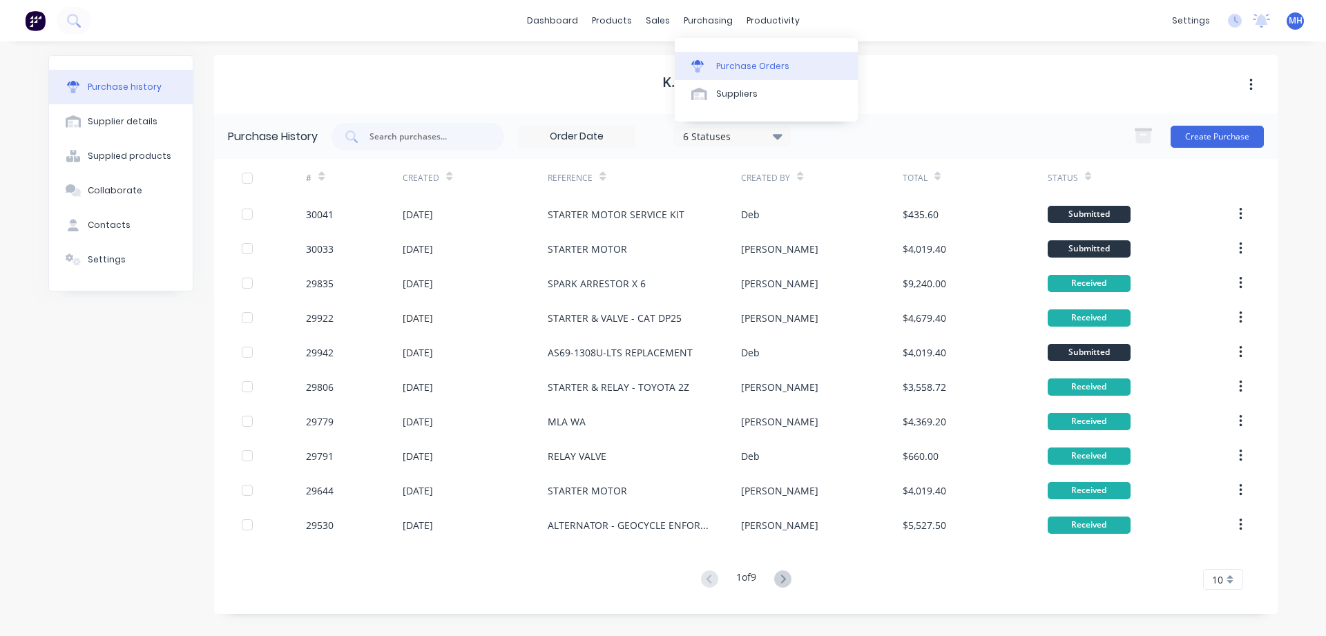
click at [742, 68] on div "Purchase Orders" at bounding box center [752, 66] width 73 height 12
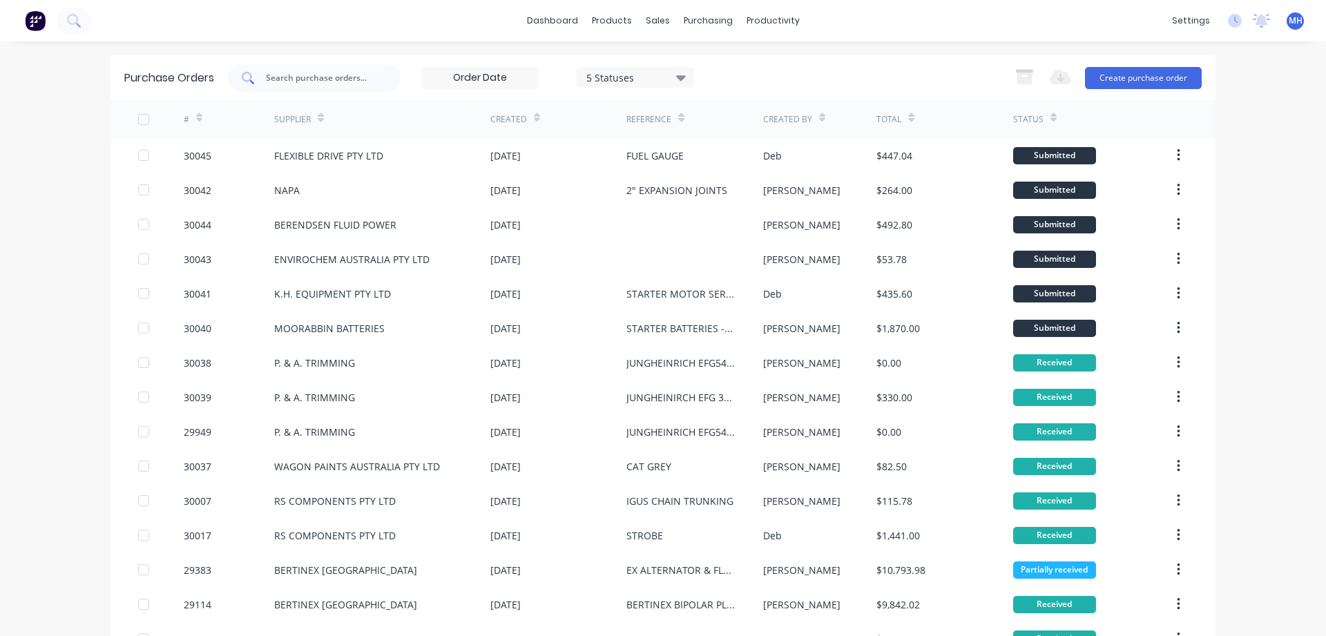
click at [307, 70] on div at bounding box center [314, 78] width 173 height 28
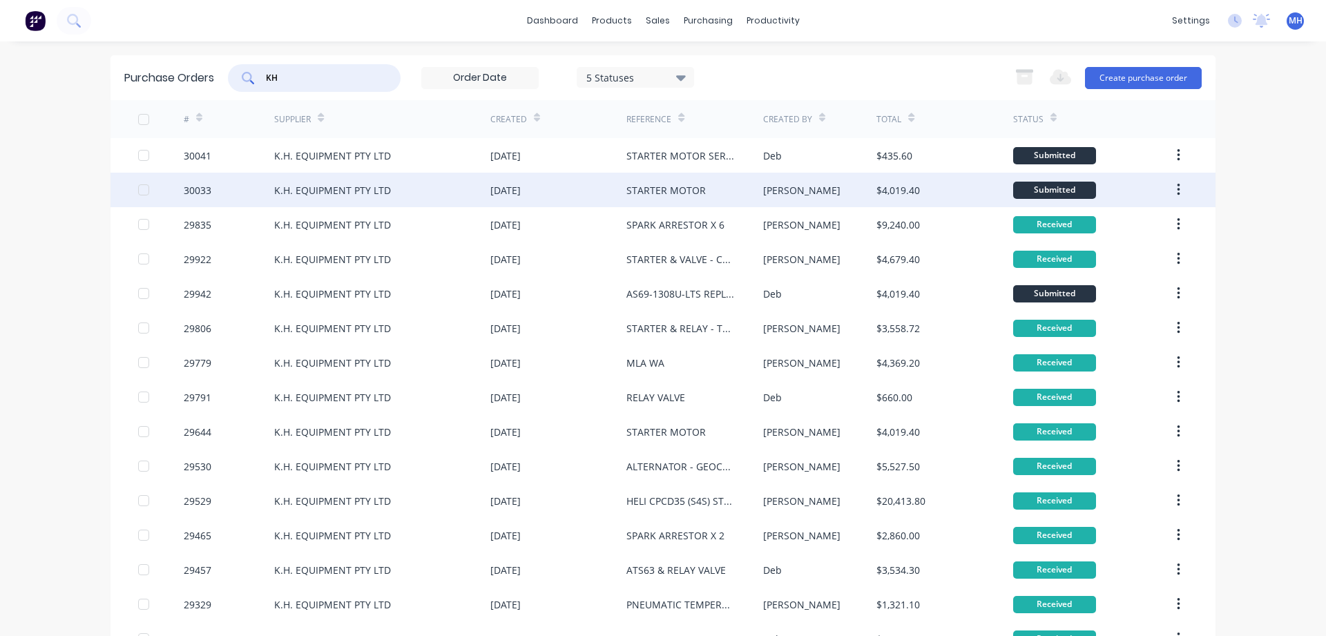
type input "KH"
click at [354, 189] on div "K.H. EQUIPMENT PTY LTD" at bounding box center [332, 190] width 117 height 15
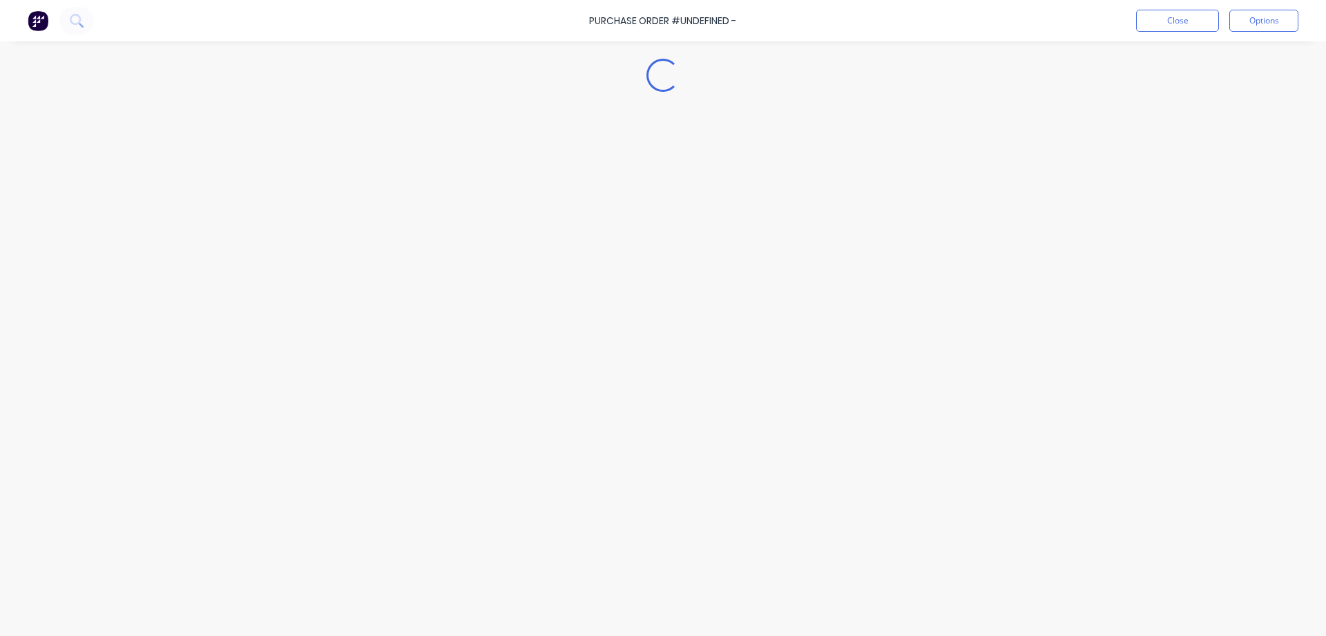
type textarea "x"
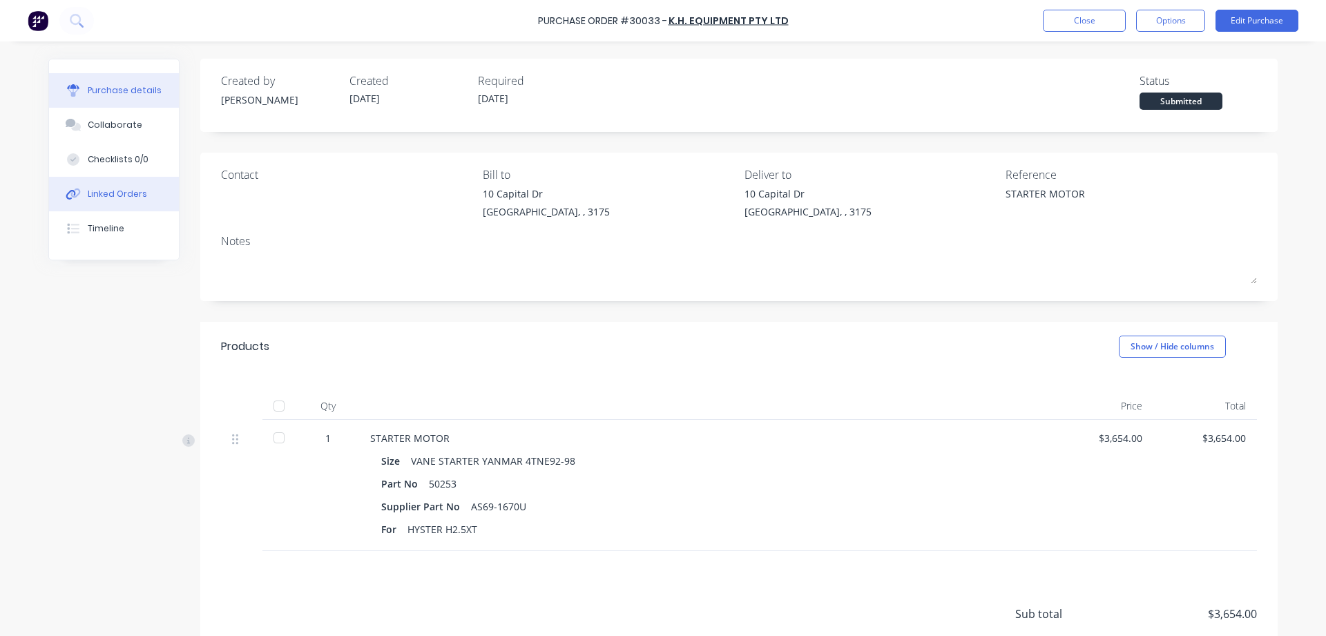
click at [127, 191] on div "Linked Orders" at bounding box center [117, 194] width 59 height 12
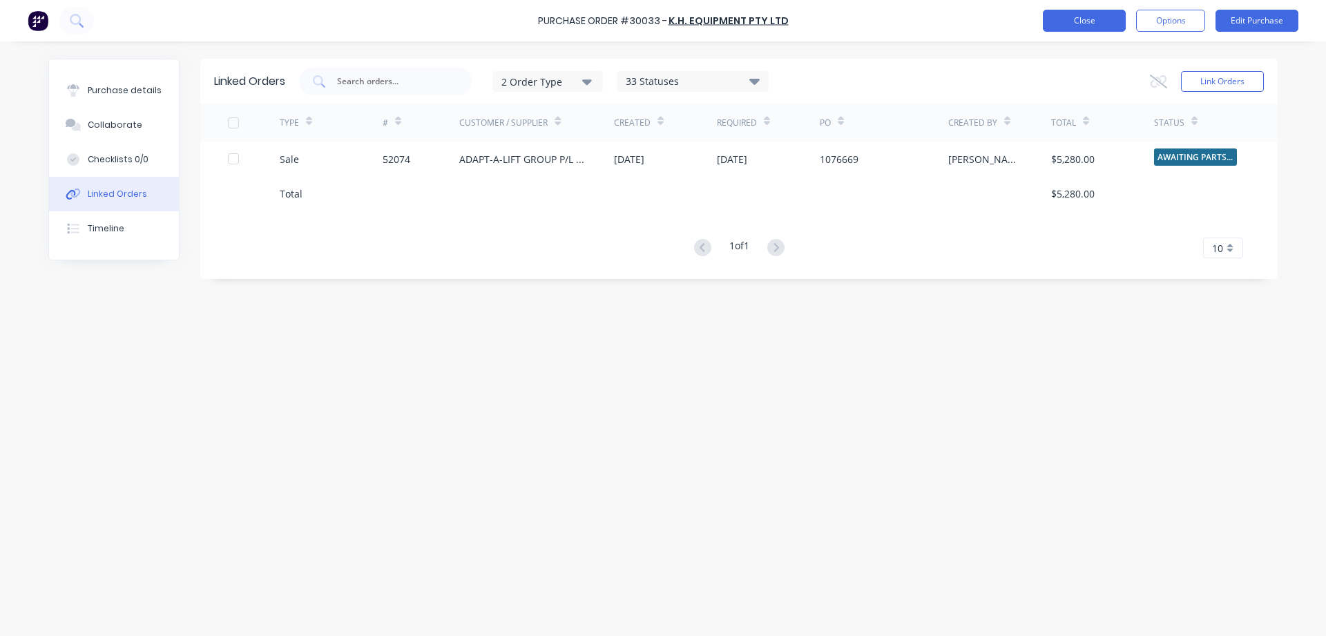
click at [1080, 14] on button "Close" at bounding box center [1084, 21] width 83 height 22
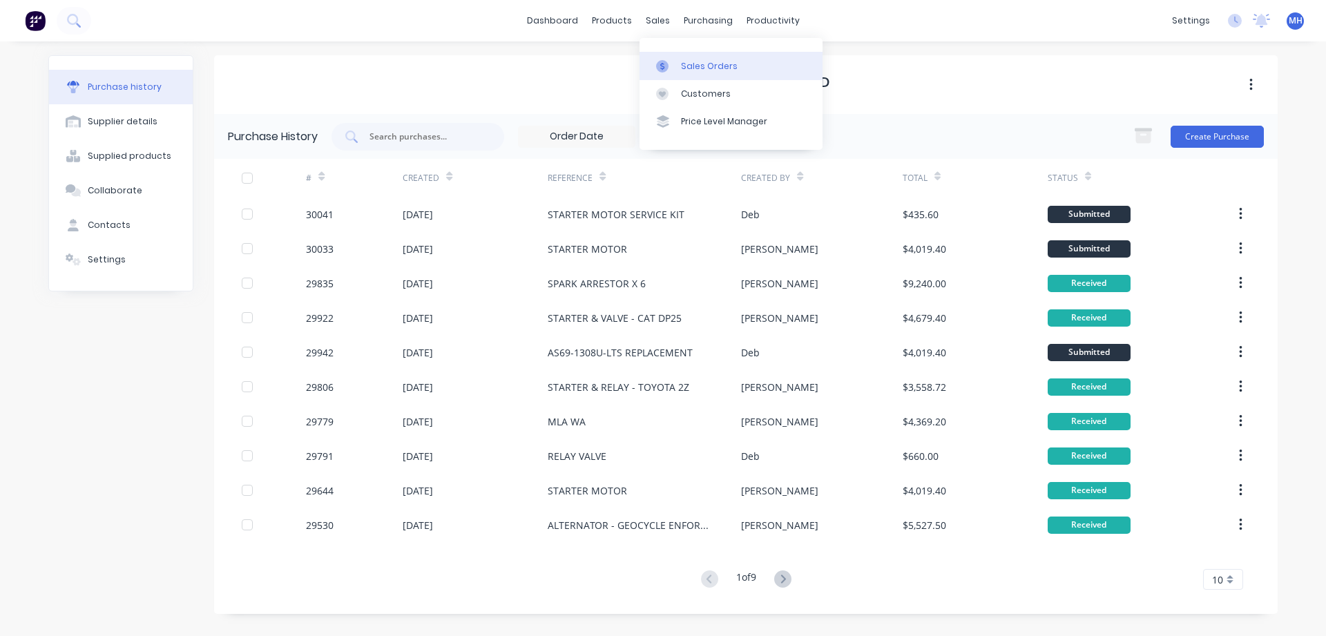
click at [699, 62] on div "Sales Orders" at bounding box center [709, 66] width 57 height 12
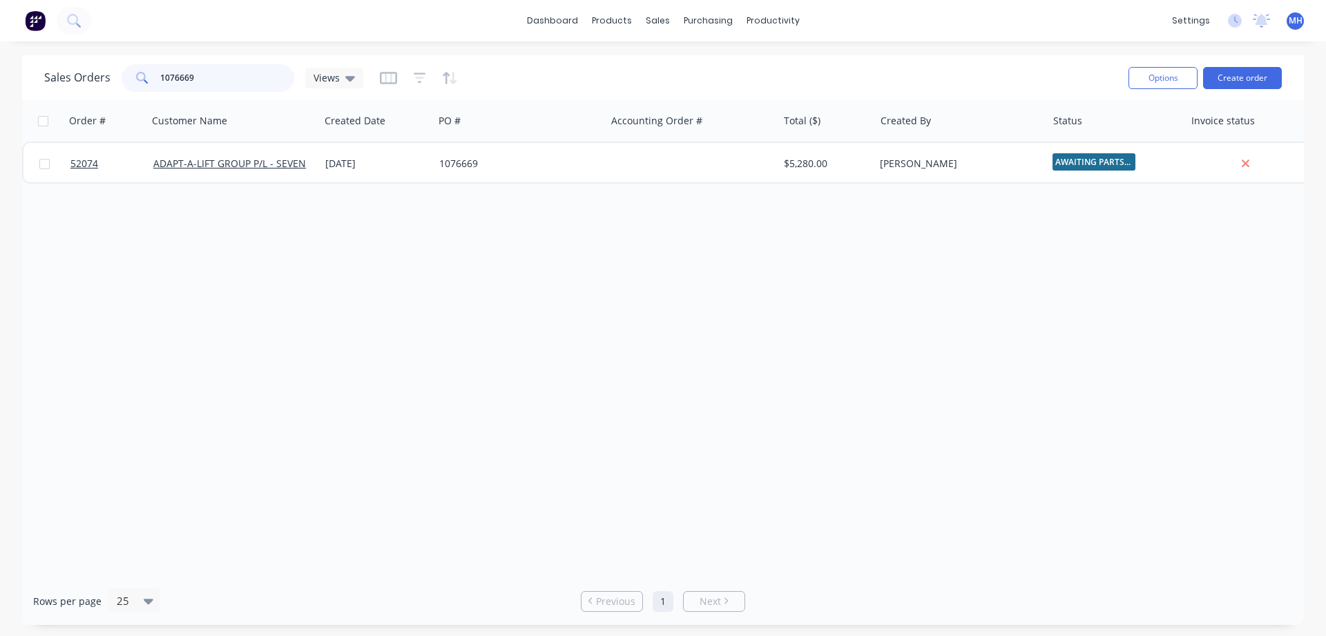
drag, startPoint x: 206, startPoint y: 69, endPoint x: 65, endPoint y: 72, distance: 140.9
click at [160, 72] on input "1076669" at bounding box center [227, 78] width 135 height 28
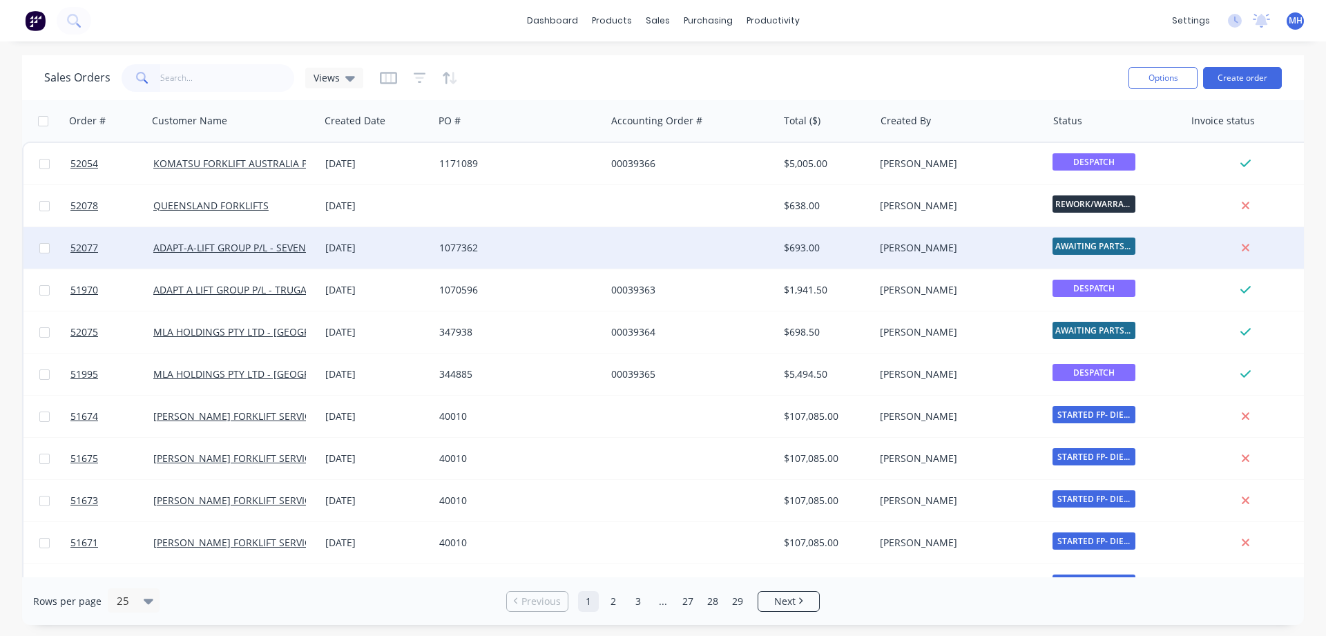
click at [458, 251] on div "1077362" at bounding box center [515, 248] width 153 height 14
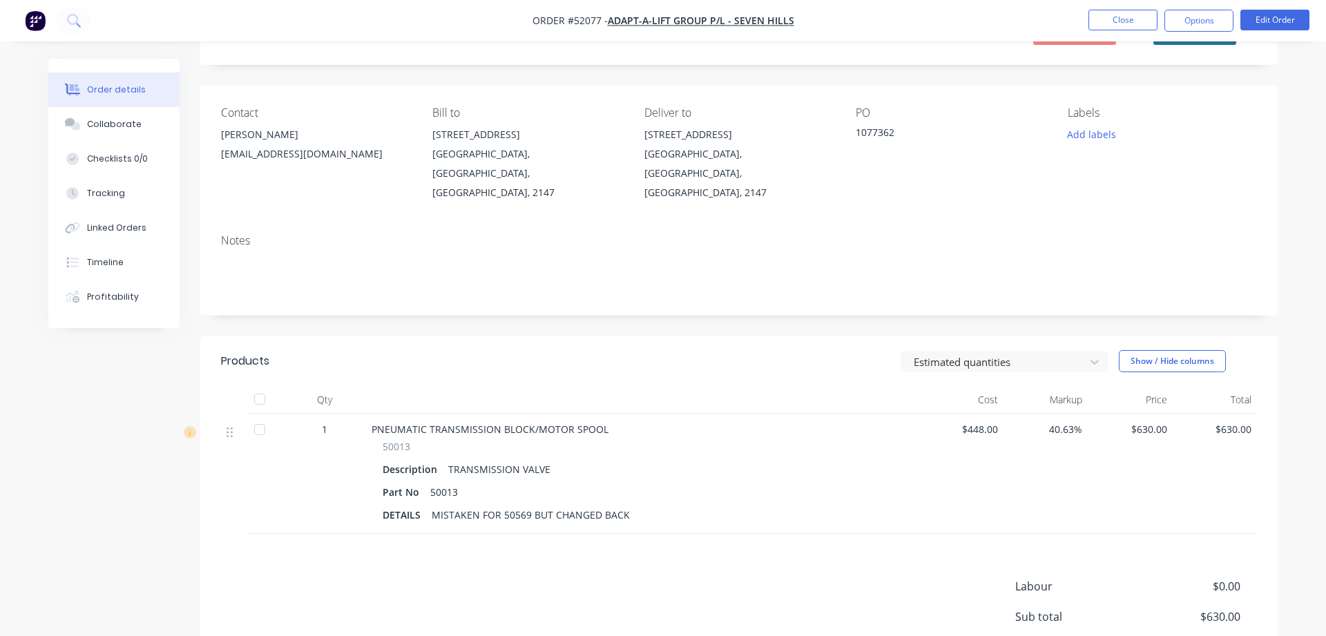
scroll to position [191, 0]
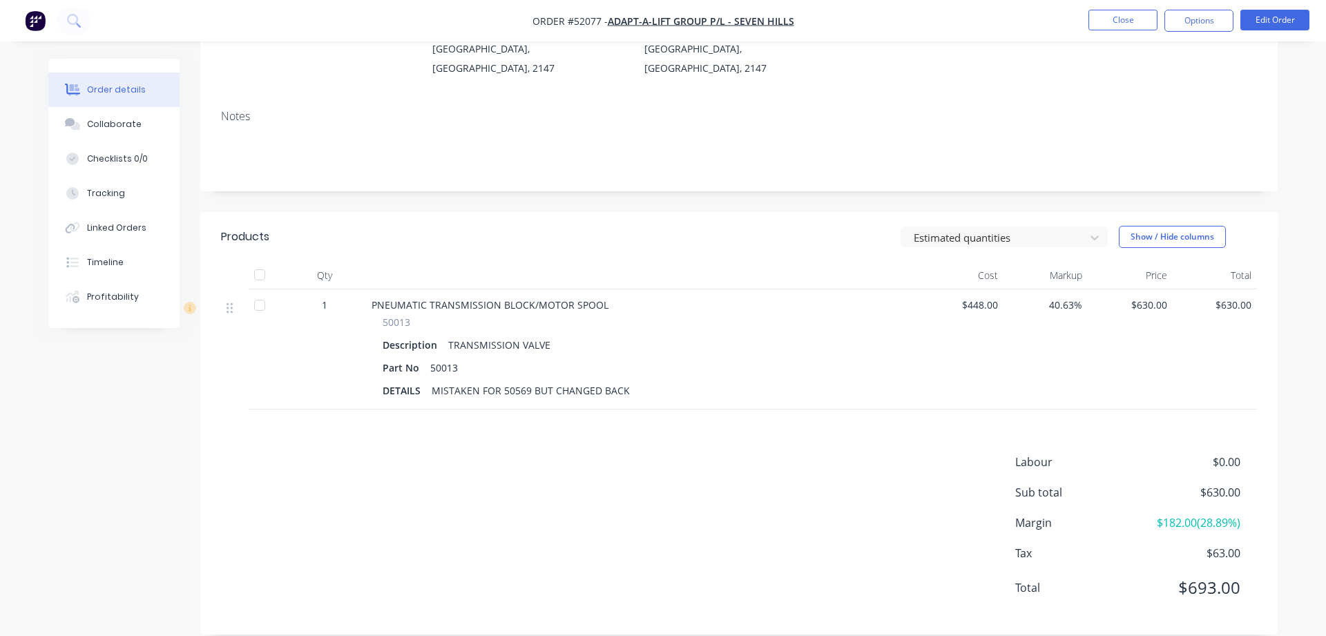
click at [1114, 9] on nav "Order #52077 - ADAPT-A-LIFT GROUP P/L - SEVEN HILLS Close Options Edit Order" at bounding box center [663, 20] width 1326 height 41
click at [1115, 17] on button "Close" at bounding box center [1122, 20] width 69 height 21
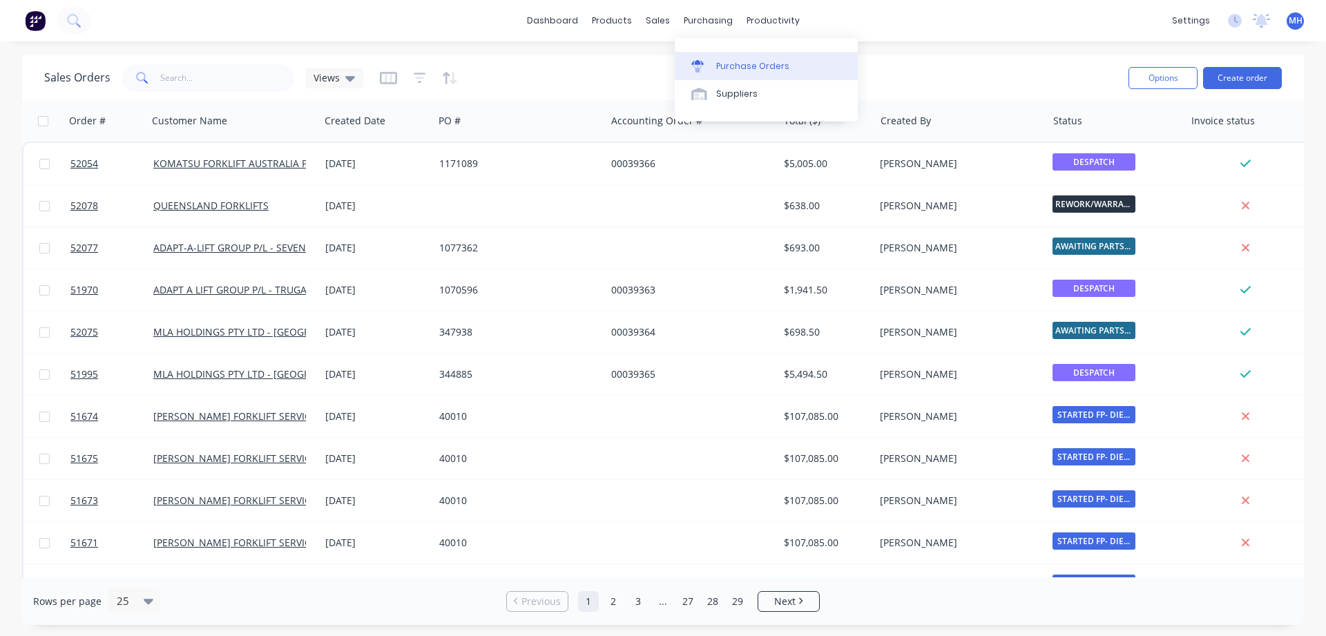
click at [731, 67] on div "Purchase Orders" at bounding box center [752, 66] width 73 height 12
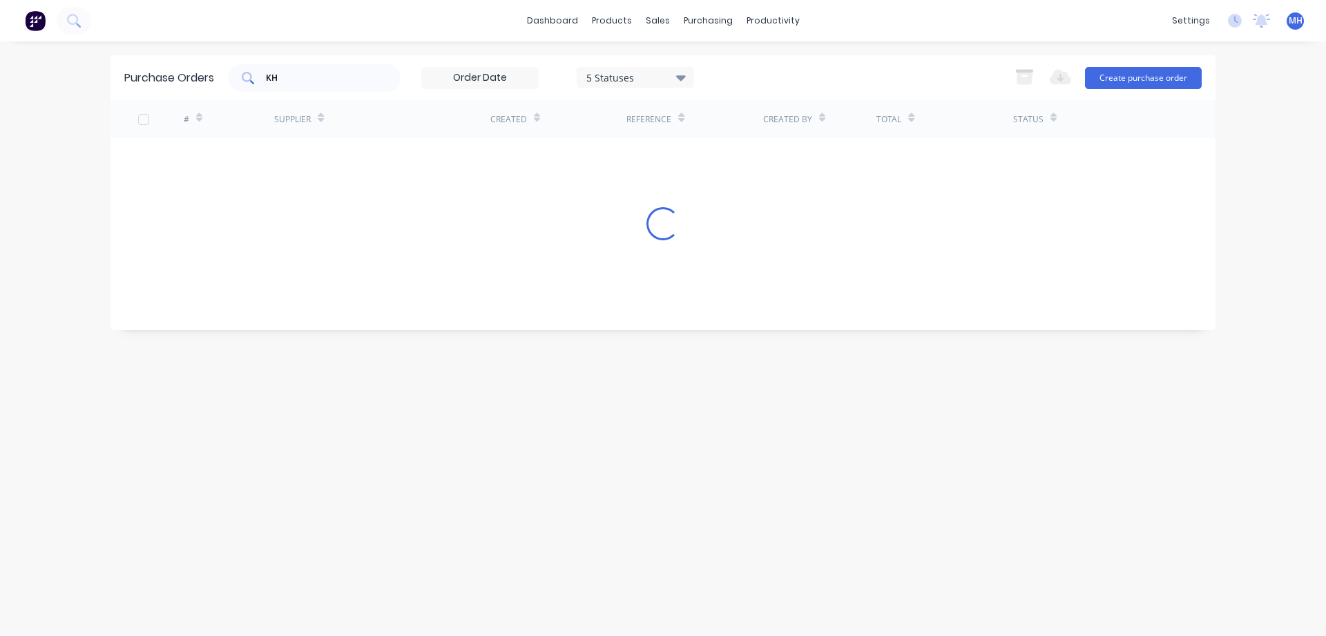
click at [285, 75] on input "KH" at bounding box center [321, 78] width 115 height 14
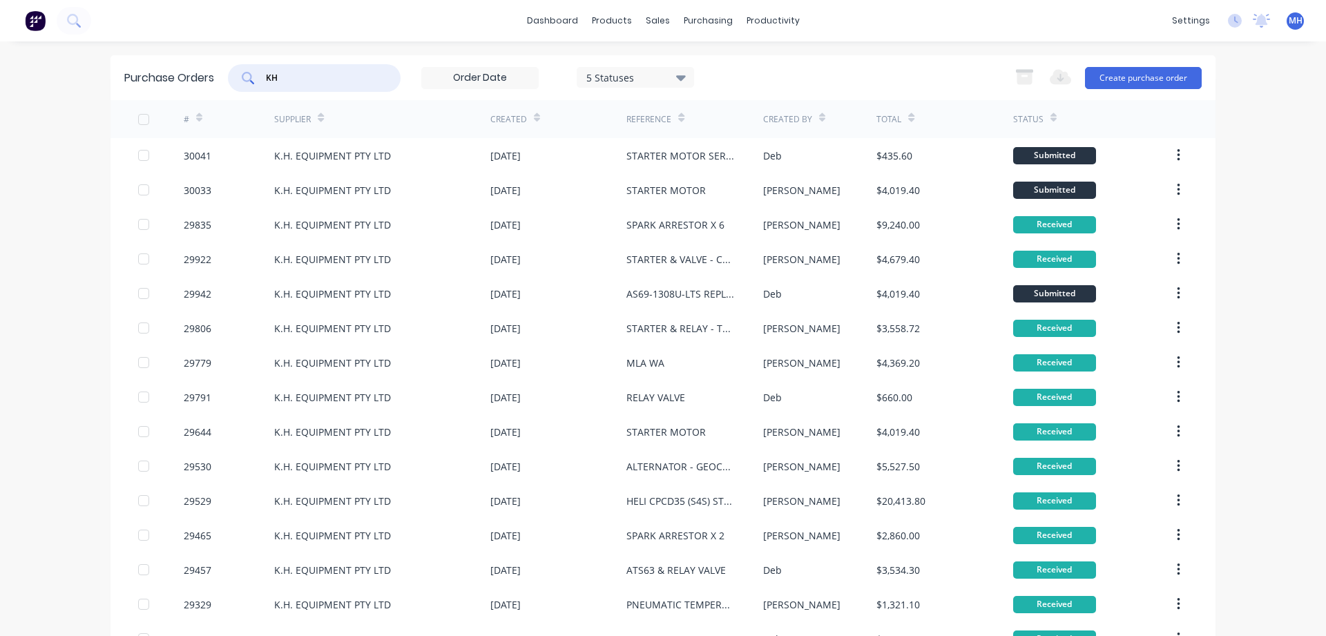
type input "K"
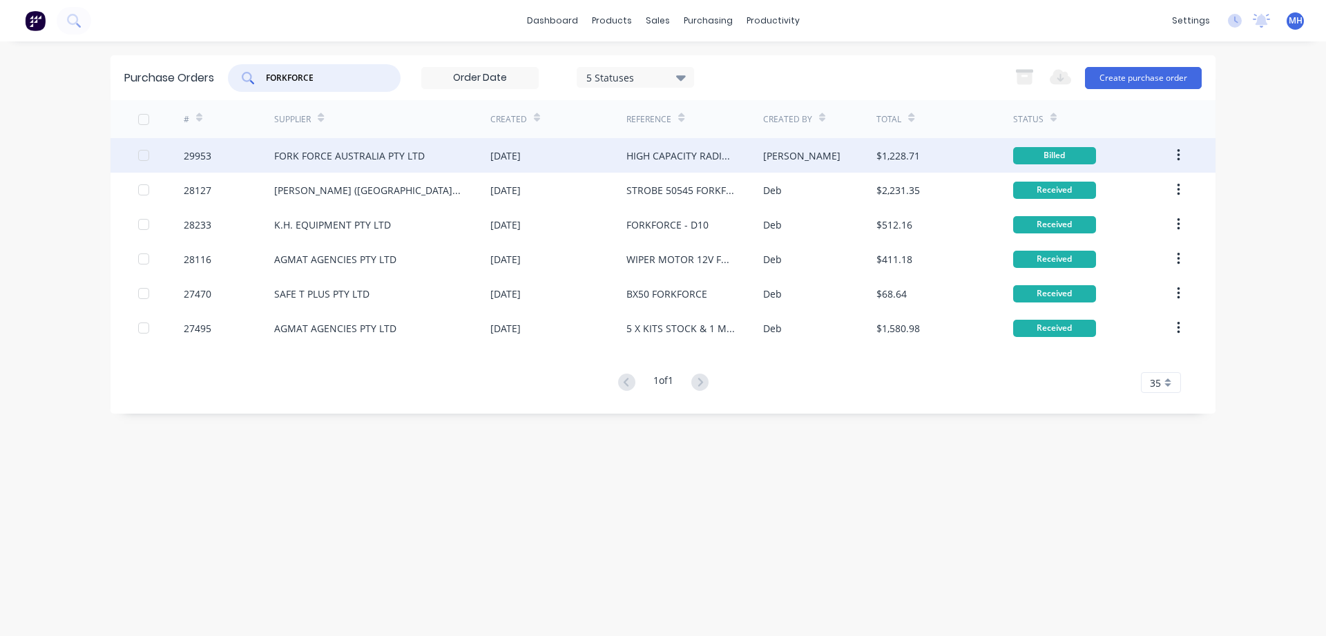
type input "FORKFORCE"
click at [412, 159] on div "FORK FORCE AUSTRALIA PTY LTD" at bounding box center [349, 155] width 151 height 15
type textarea "x"
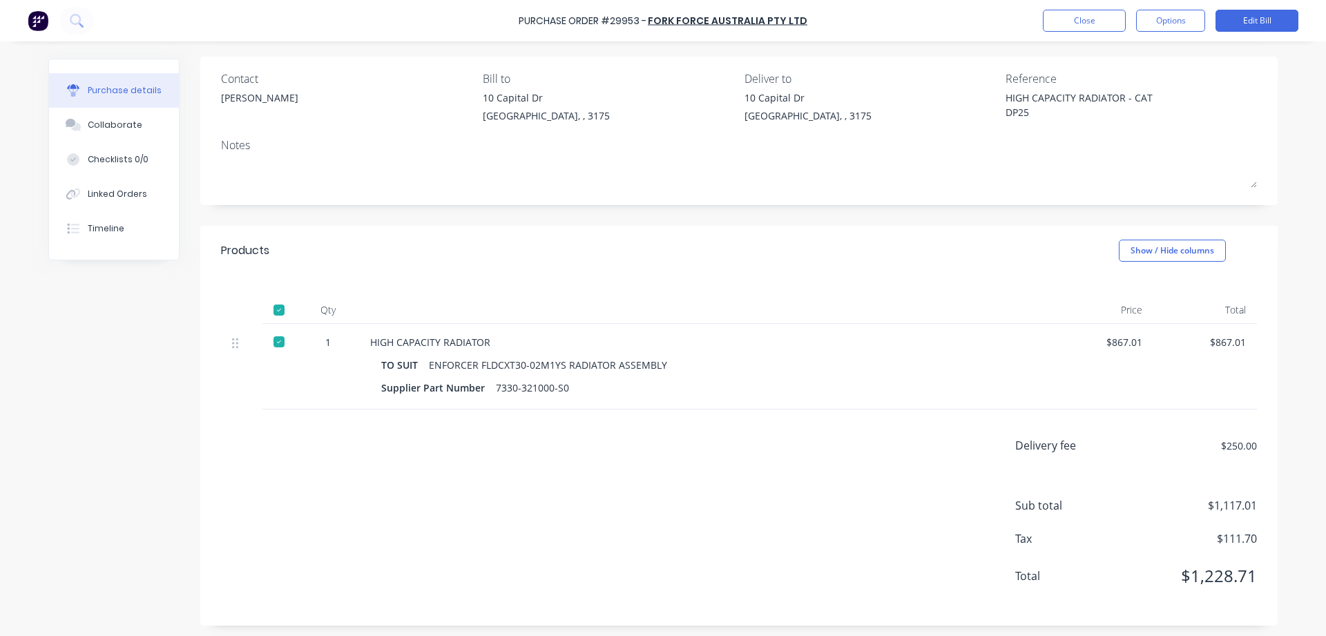
scroll to position [97, 0]
click at [1081, 23] on button "Close" at bounding box center [1084, 21] width 83 height 22
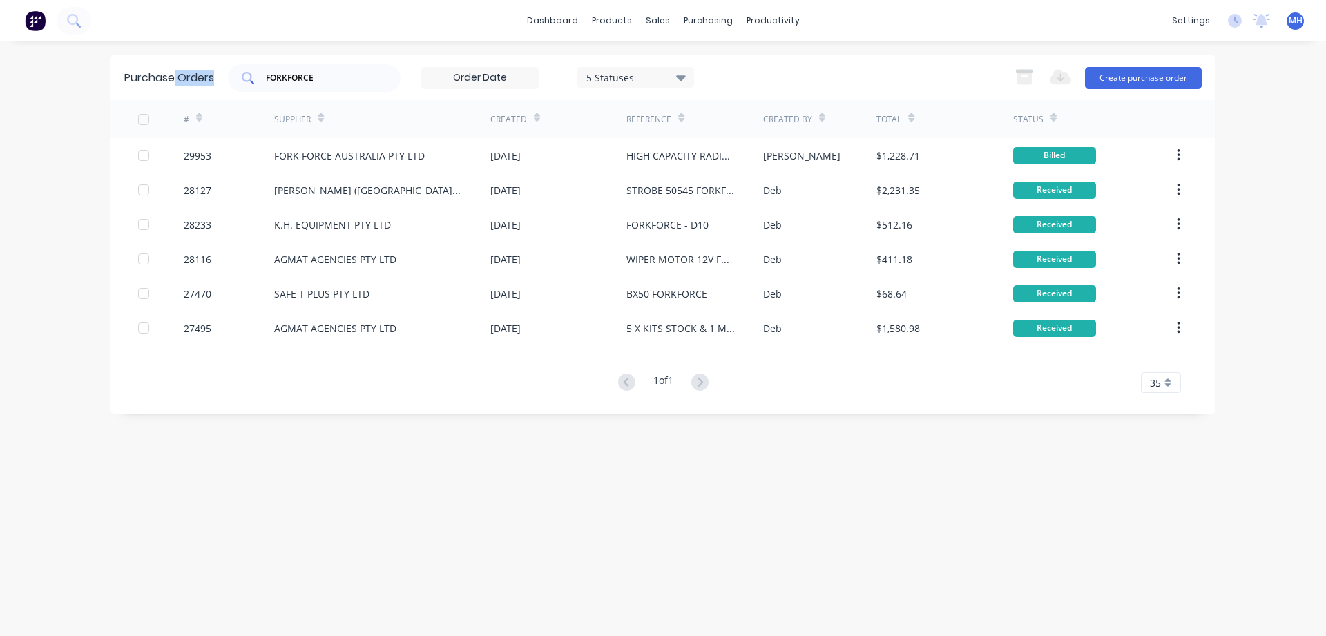
drag, startPoint x: 329, startPoint y: 88, endPoint x: 251, endPoint y: 68, distance: 80.4
click at [195, 69] on div "Purchase Orders FORKFORCE 5 Statuses 5 Statuses Export to Excel (XLSX) Create p…" at bounding box center [662, 77] width 1105 height 45
drag, startPoint x: 325, startPoint y: 77, endPoint x: 206, endPoint y: 99, distance: 121.6
click at [264, 85] on input "FORKFORCE" at bounding box center [321, 78] width 115 height 14
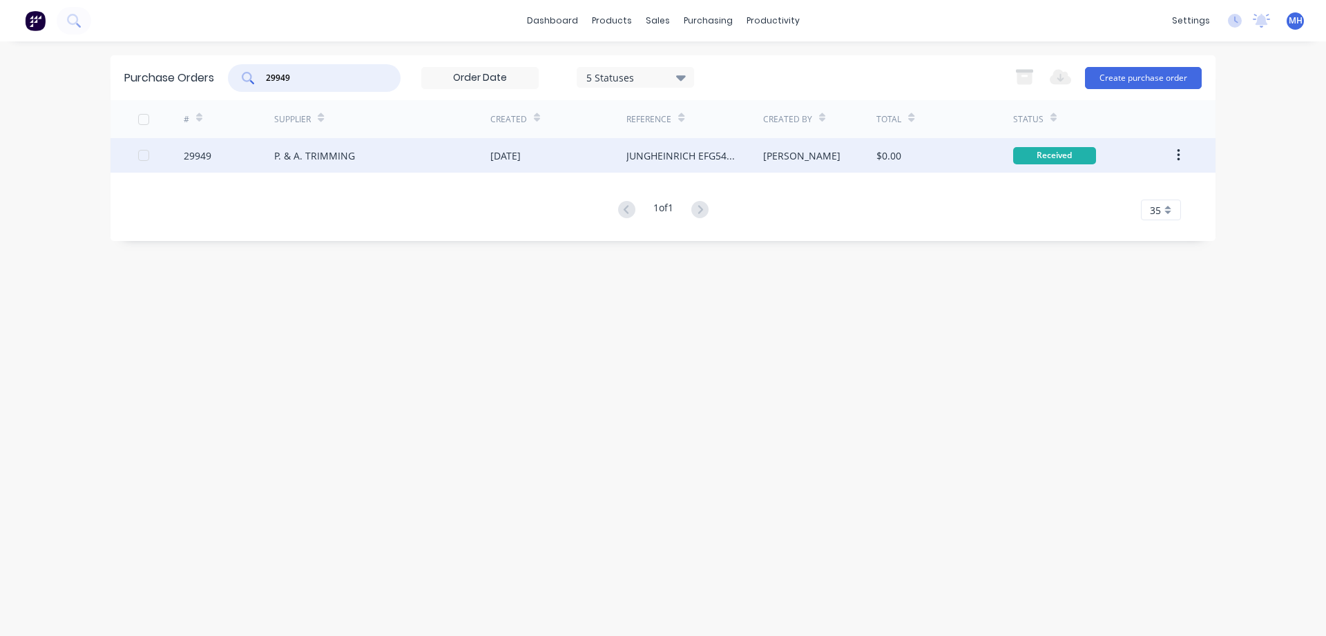
type input "29949"
click at [331, 160] on div "P. & A. TRIMMING" at bounding box center [314, 155] width 81 height 15
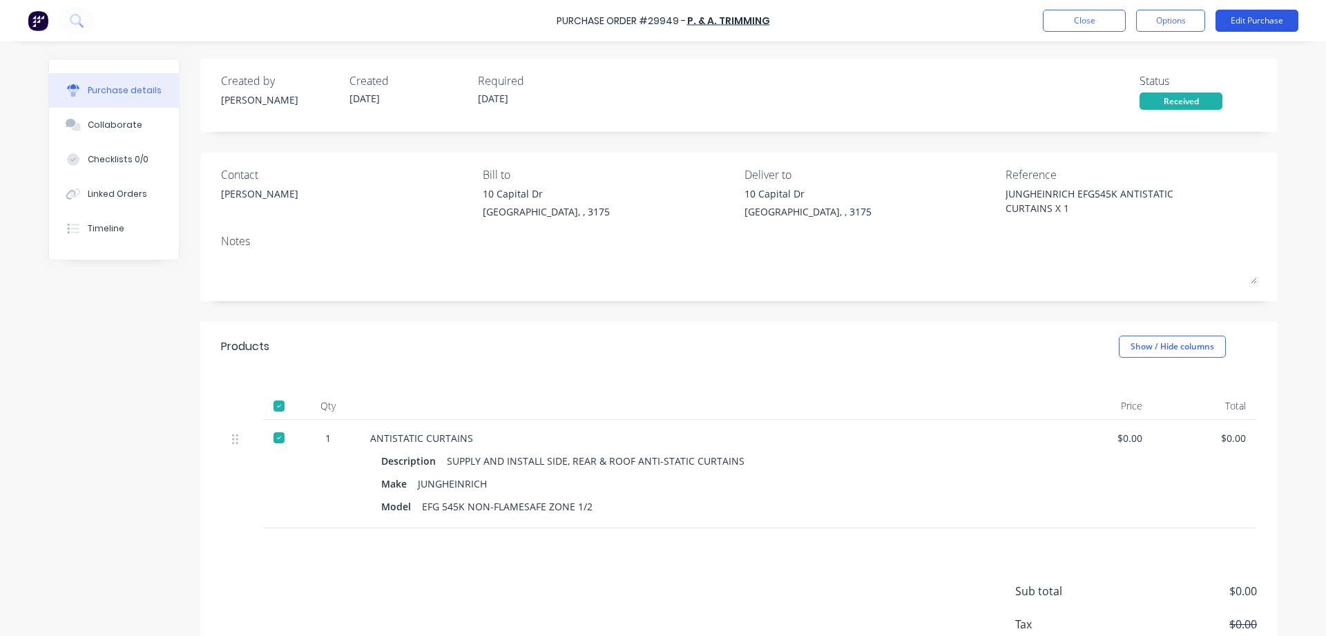
click at [1275, 26] on button "Edit Purchase" at bounding box center [1256, 21] width 83 height 22
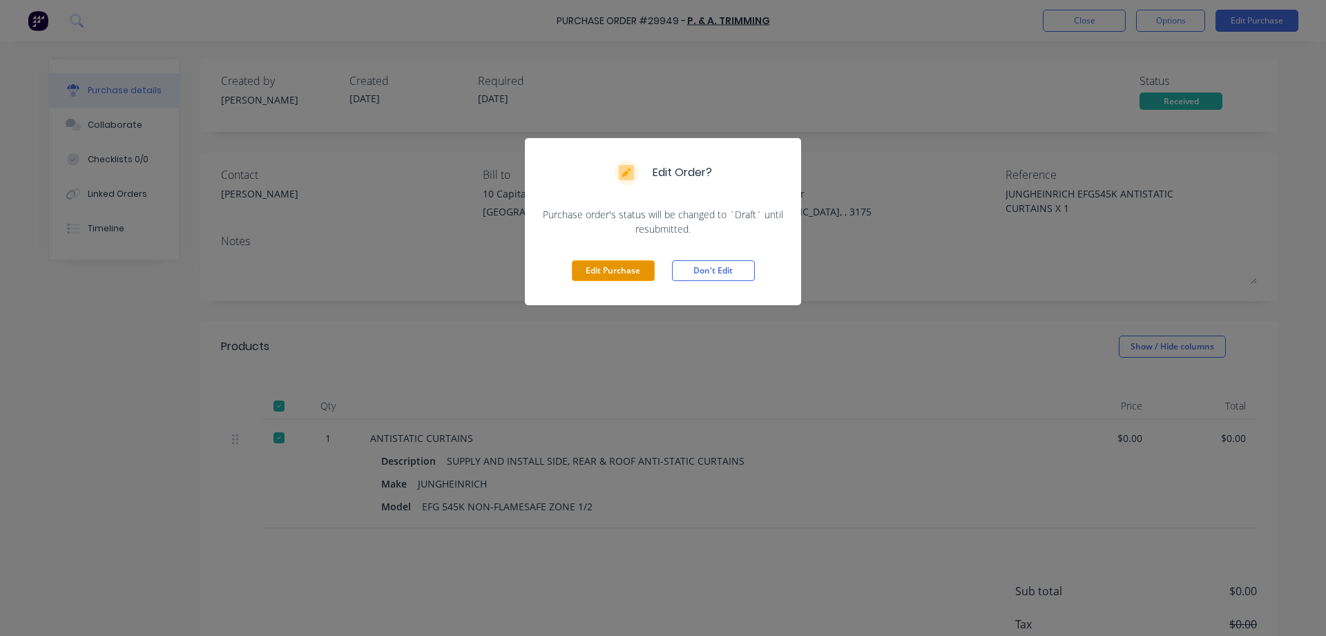
click at [623, 273] on button "Edit Purchase" at bounding box center [613, 270] width 83 height 21
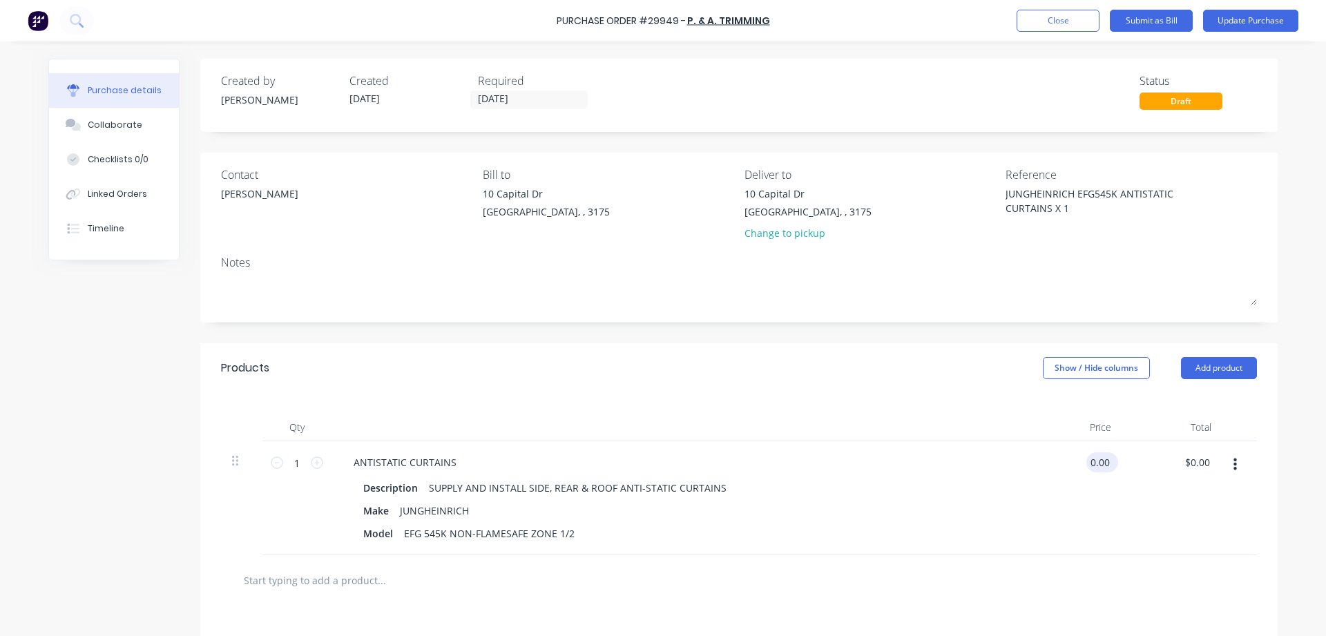
type textarea "x"
type input "0.00"
click at [1092, 460] on input "0.00" at bounding box center [1099, 462] width 26 height 20
type textarea "x"
drag, startPoint x: 1090, startPoint y: 456, endPoint x: 1123, endPoint y: 456, distance: 32.5
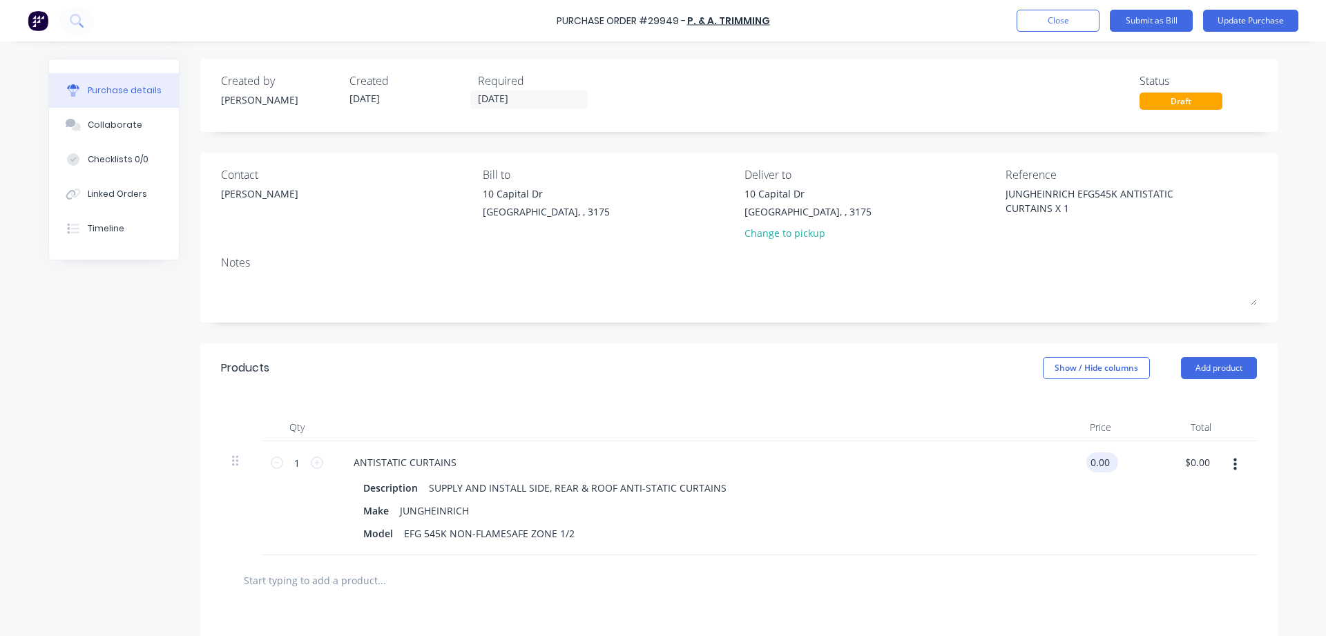
click at [1112, 456] on input "0.00" at bounding box center [1099, 462] width 26 height 20
type input "1700"
type textarea "x"
type input "$1,700.00"
type input "1700.00"
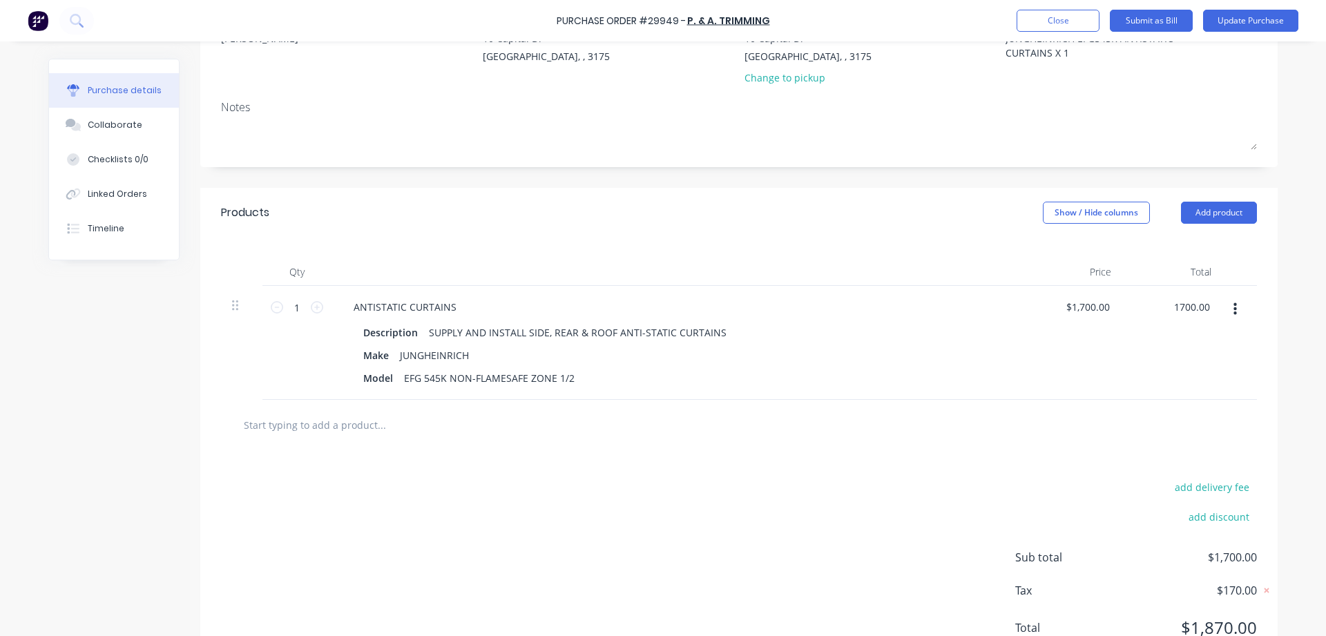
scroll to position [208, 0]
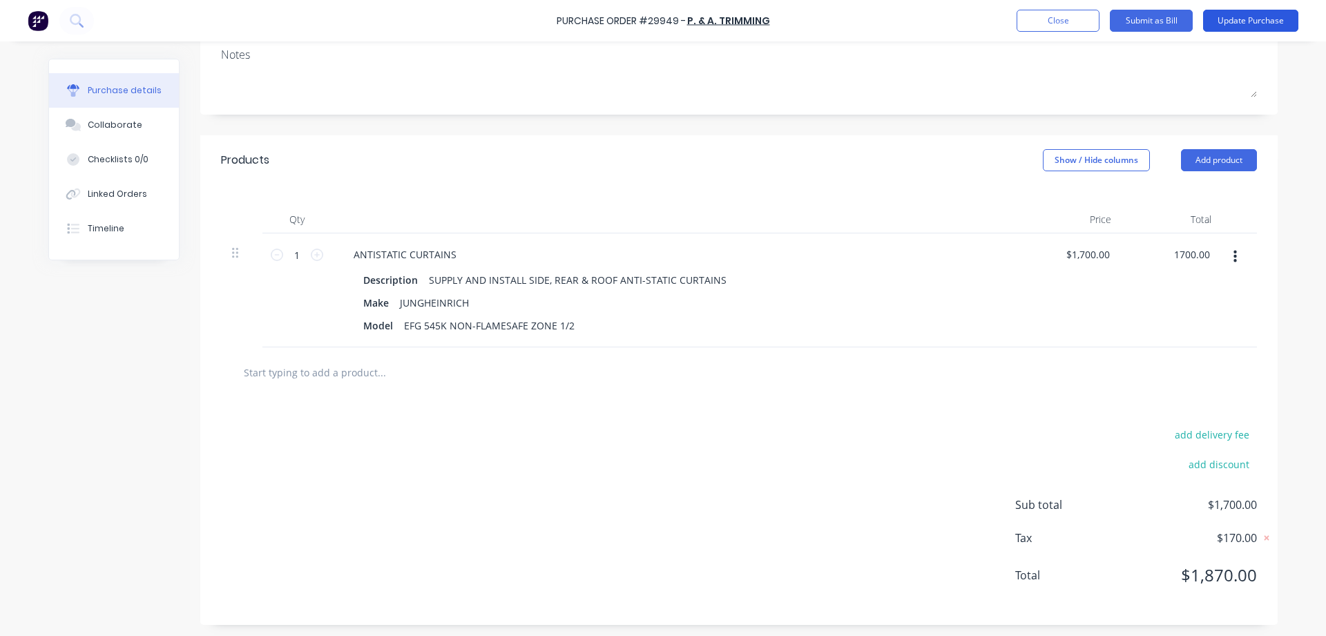
type textarea "x"
type input "$1,700.00"
click at [1240, 21] on button "Update Purchase" at bounding box center [1250, 21] width 95 height 22
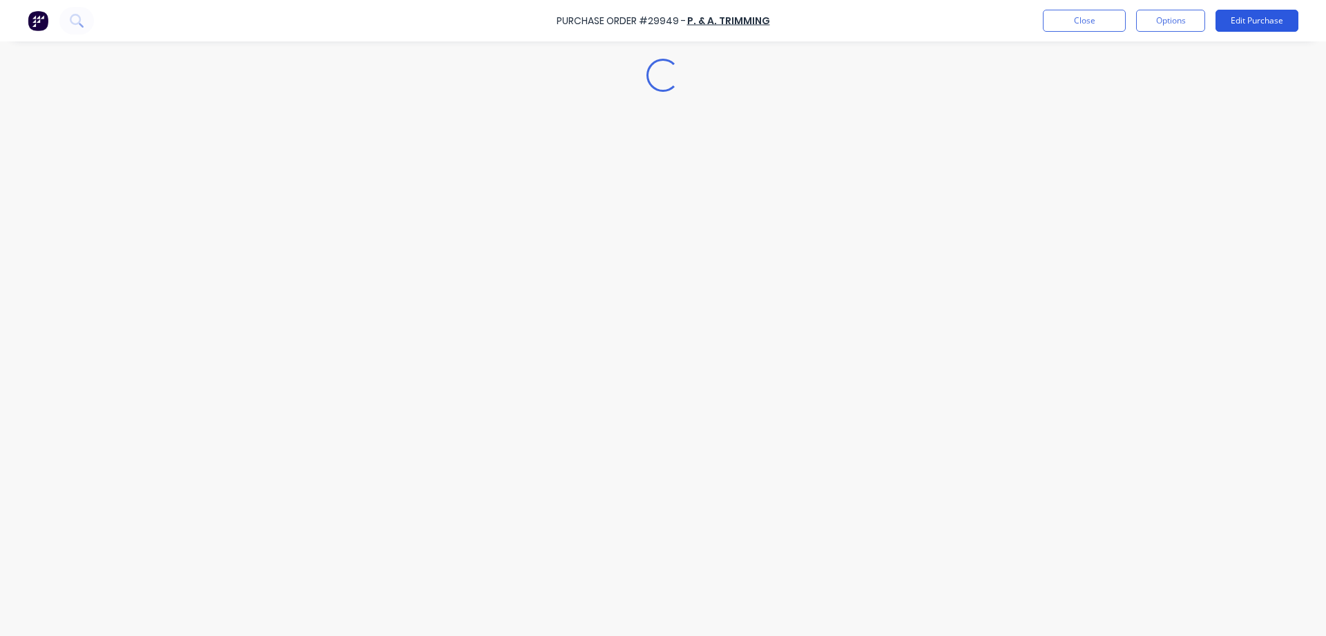
type textarea "x"
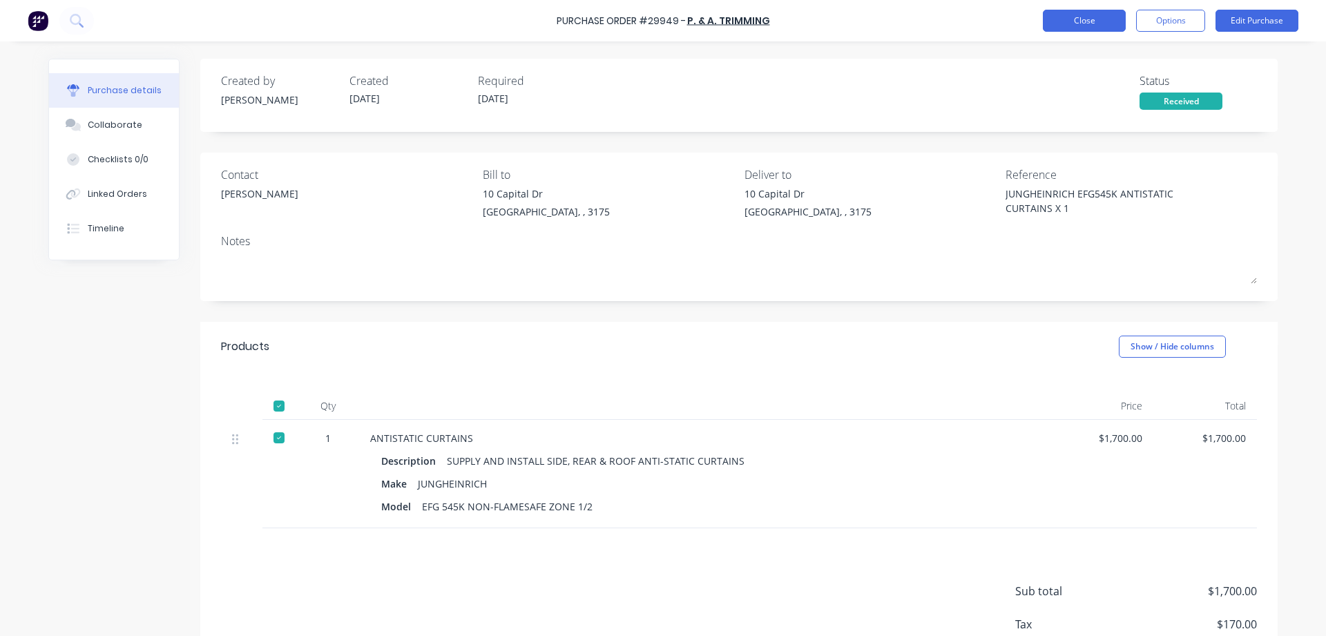
click at [1065, 22] on button "Close" at bounding box center [1084, 21] width 83 height 22
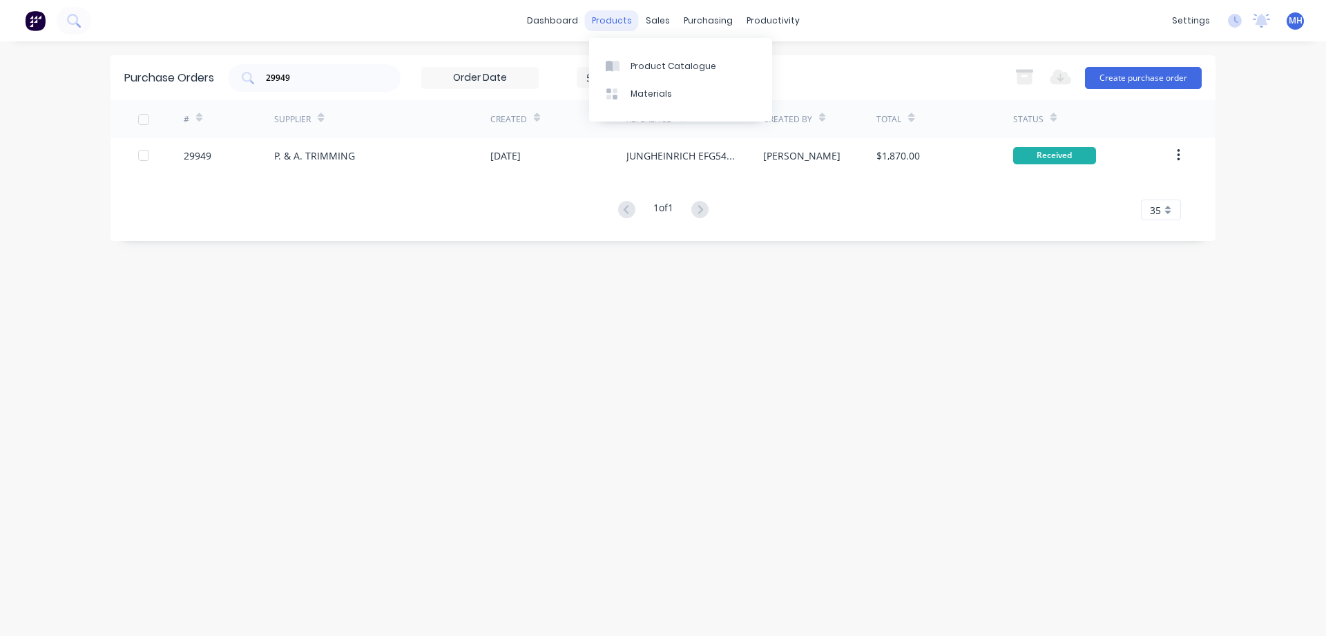
click at [608, 18] on div "products" at bounding box center [612, 20] width 54 height 21
click at [666, 64] on div "Product Catalogue" at bounding box center [673, 66] width 86 height 12
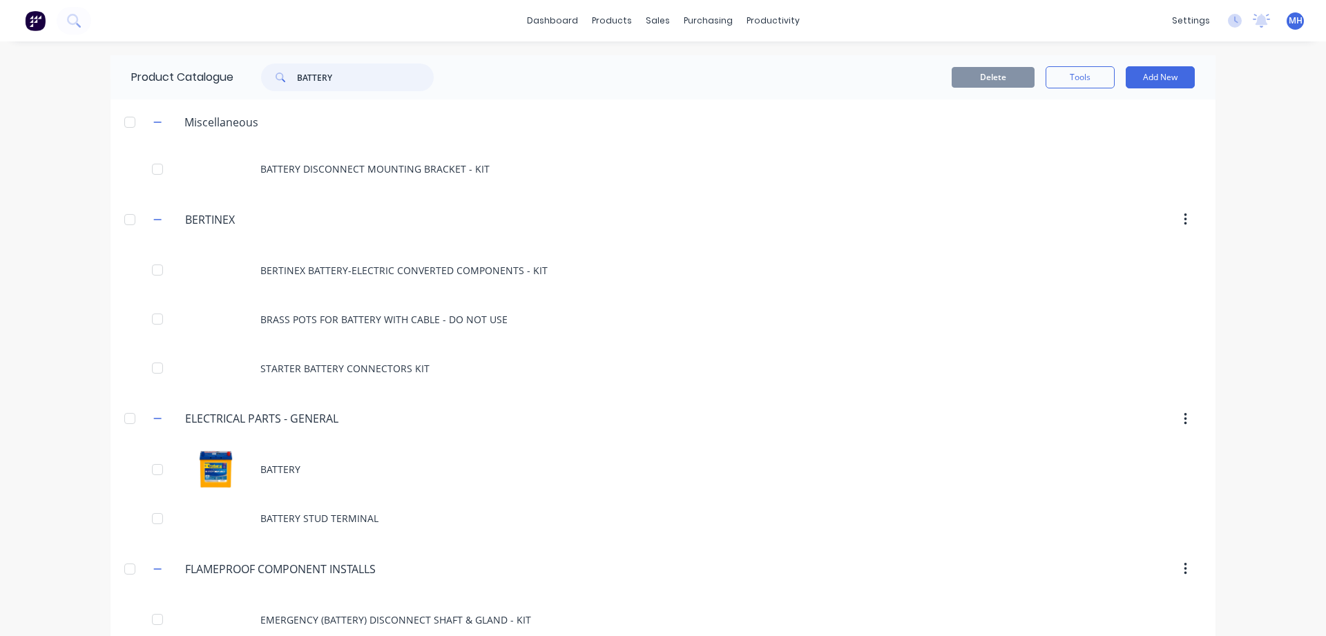
drag, startPoint x: 332, startPoint y: 75, endPoint x: 186, endPoint y: 66, distance: 145.9
click at [297, 66] on input "BATTERY" at bounding box center [365, 78] width 137 height 28
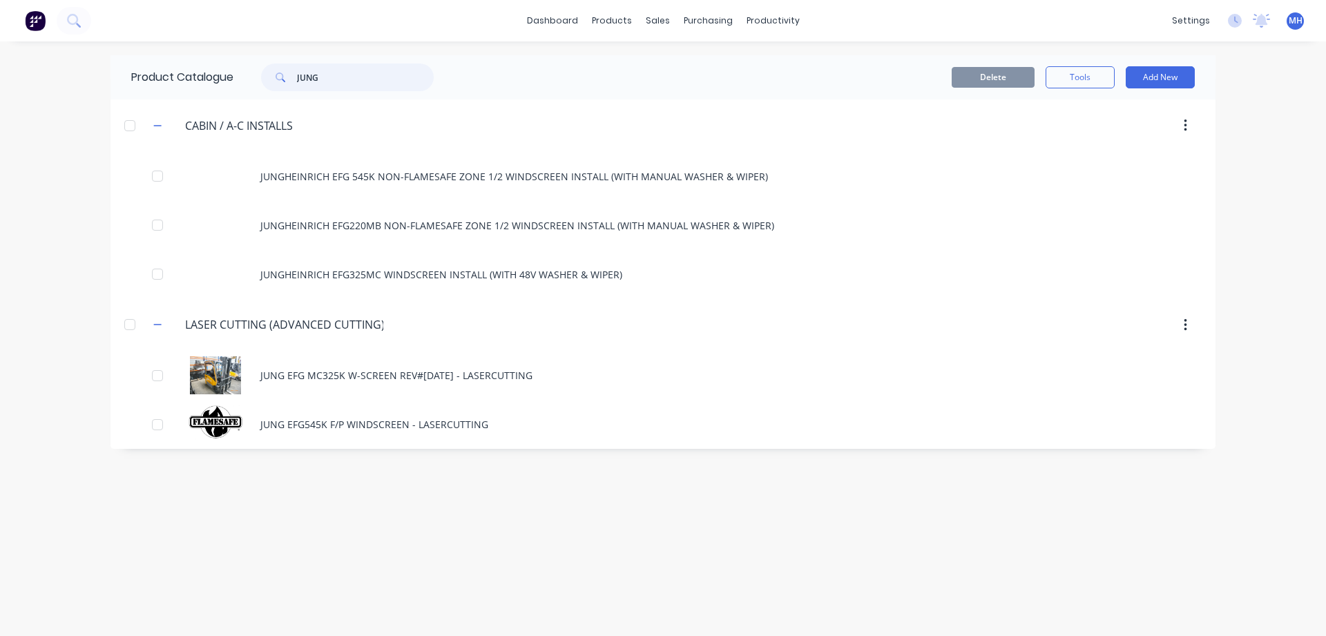
drag, startPoint x: 334, startPoint y: 81, endPoint x: 217, endPoint y: 81, distance: 117.4
click at [297, 81] on input "JUNG" at bounding box center [365, 78] width 137 height 28
type input "CANOPY"
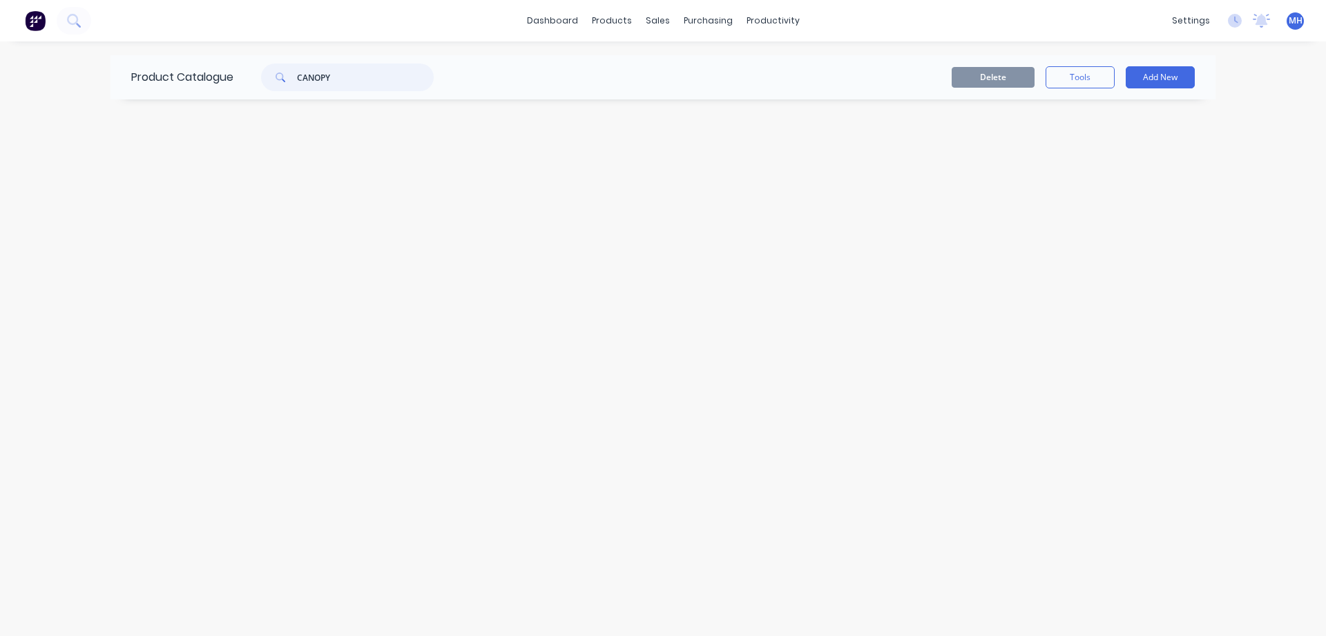
drag, startPoint x: 335, startPoint y: 77, endPoint x: 247, endPoint y: 72, distance: 88.6
click at [297, 72] on input "CANOPY" at bounding box center [365, 78] width 137 height 28
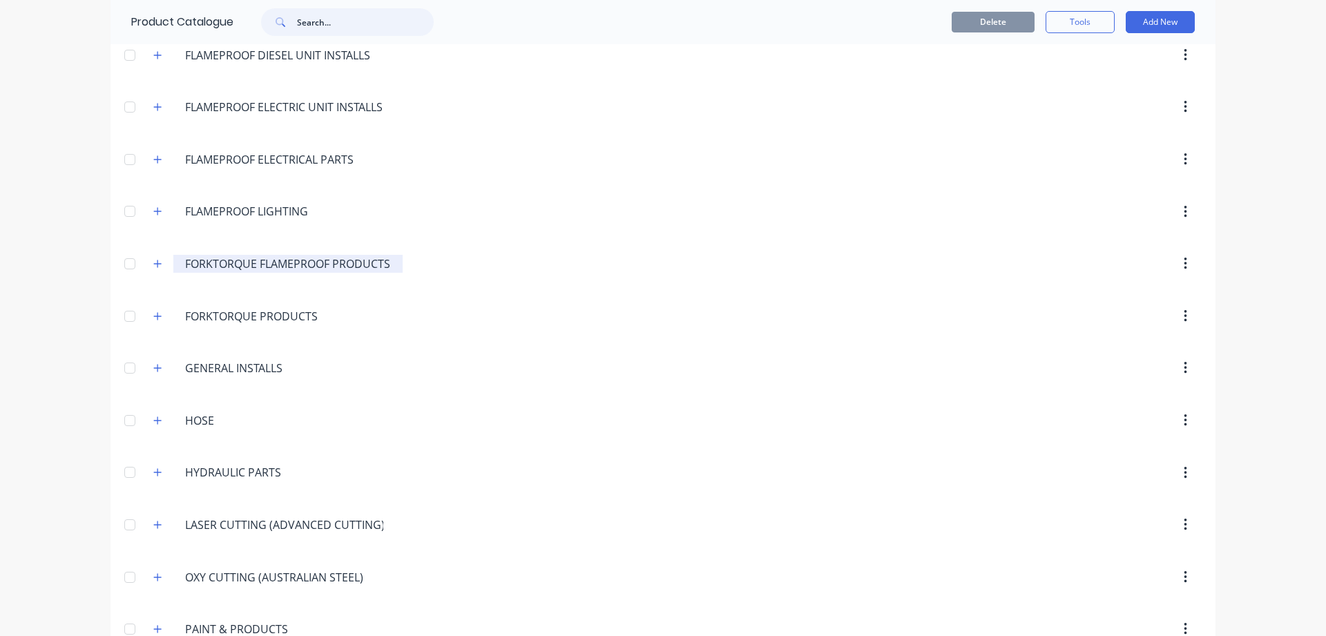
scroll to position [1181, 0]
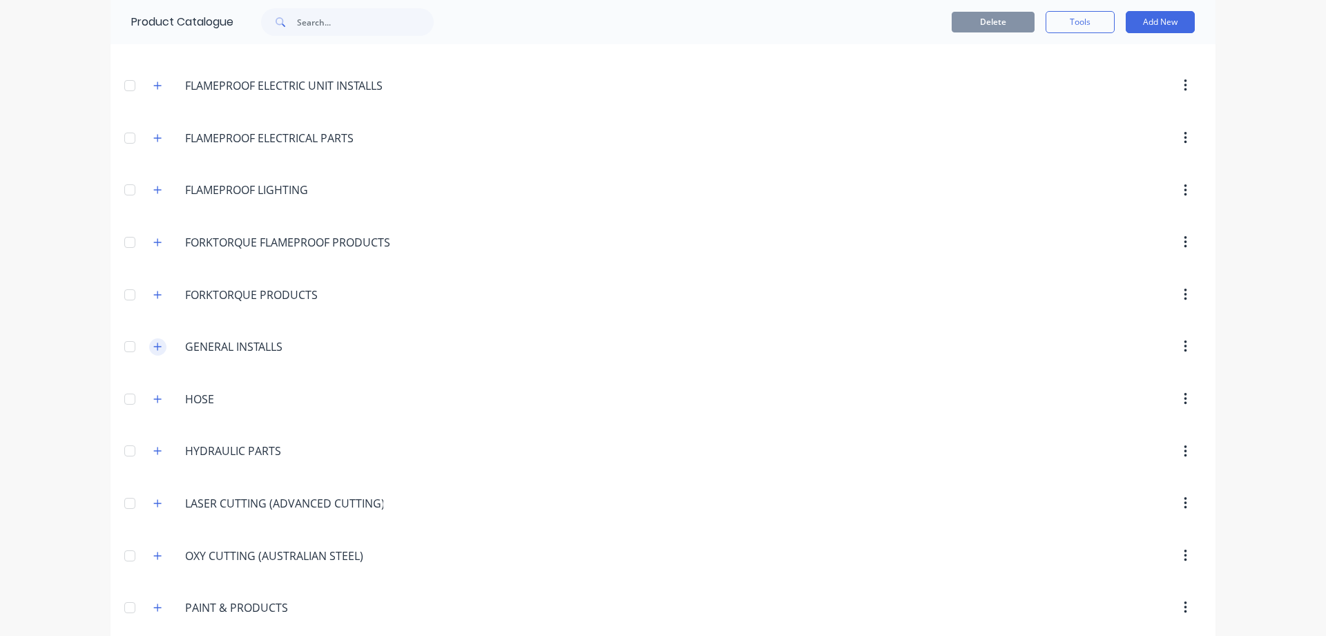
click at [160, 342] on icon "button" at bounding box center [157, 347] width 8 height 10
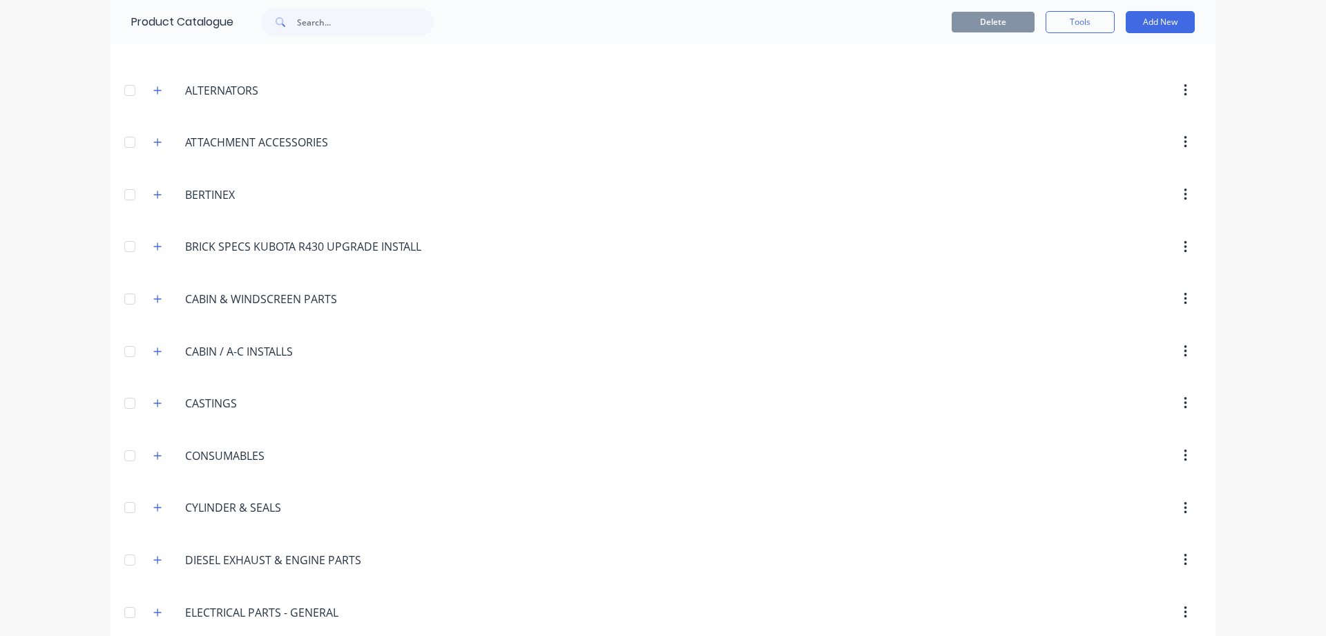
scroll to position [236, 0]
click at [161, 349] on icon "button" at bounding box center [157, 352] width 8 height 10
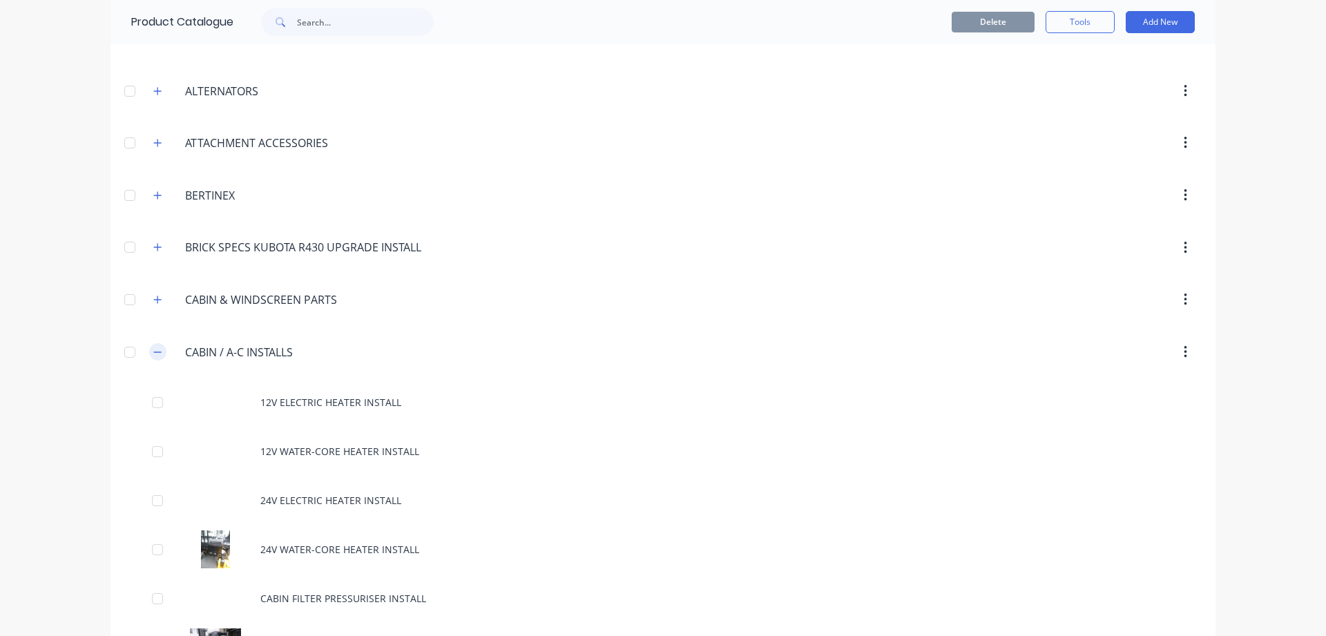
click at [161, 349] on icon "button" at bounding box center [157, 352] width 8 height 10
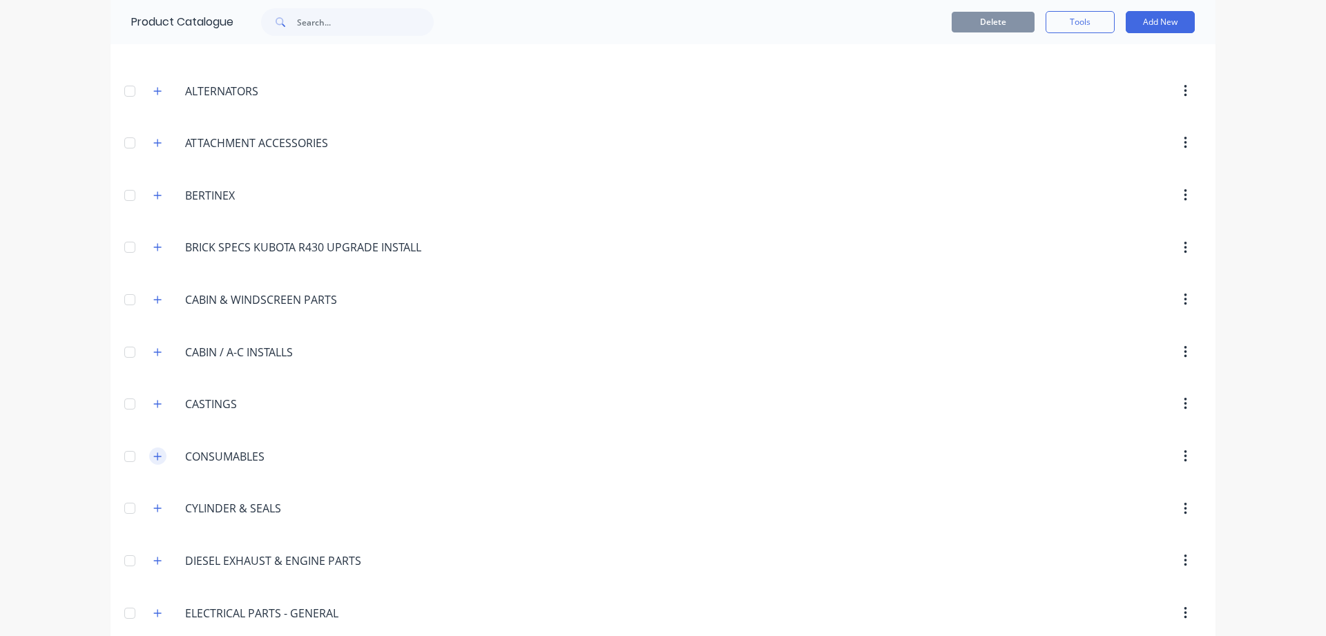
click at [161, 454] on icon "button" at bounding box center [157, 457] width 8 height 10
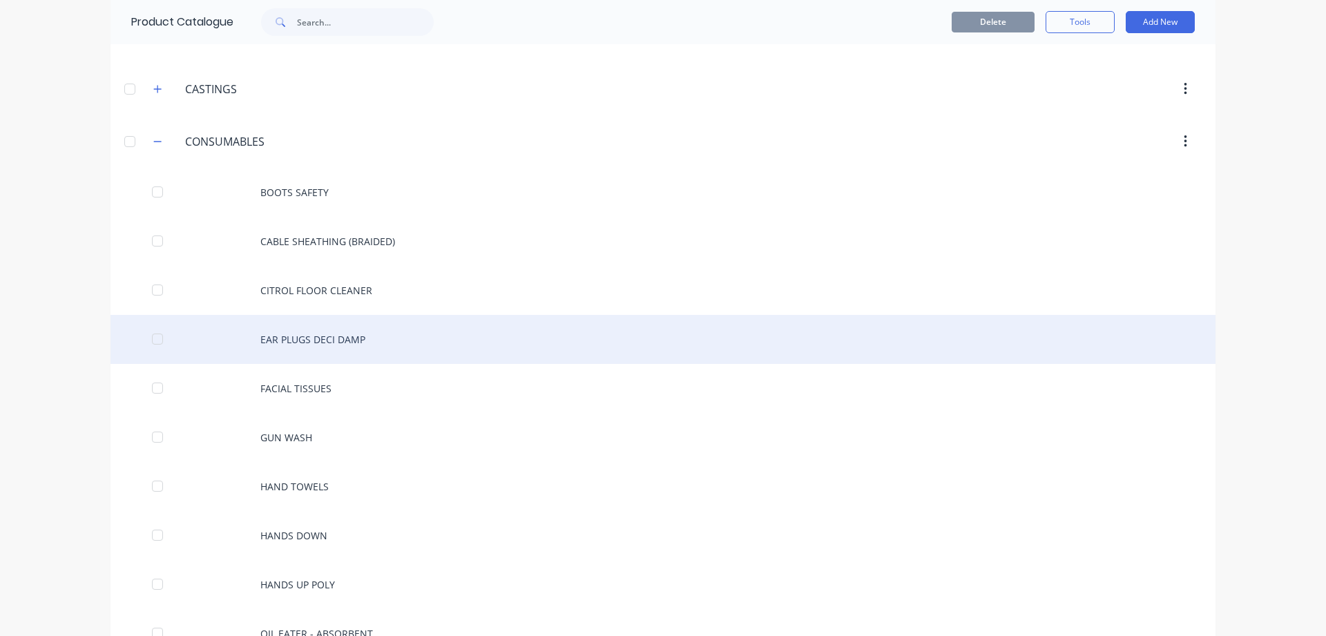
scroll to position [315, 0]
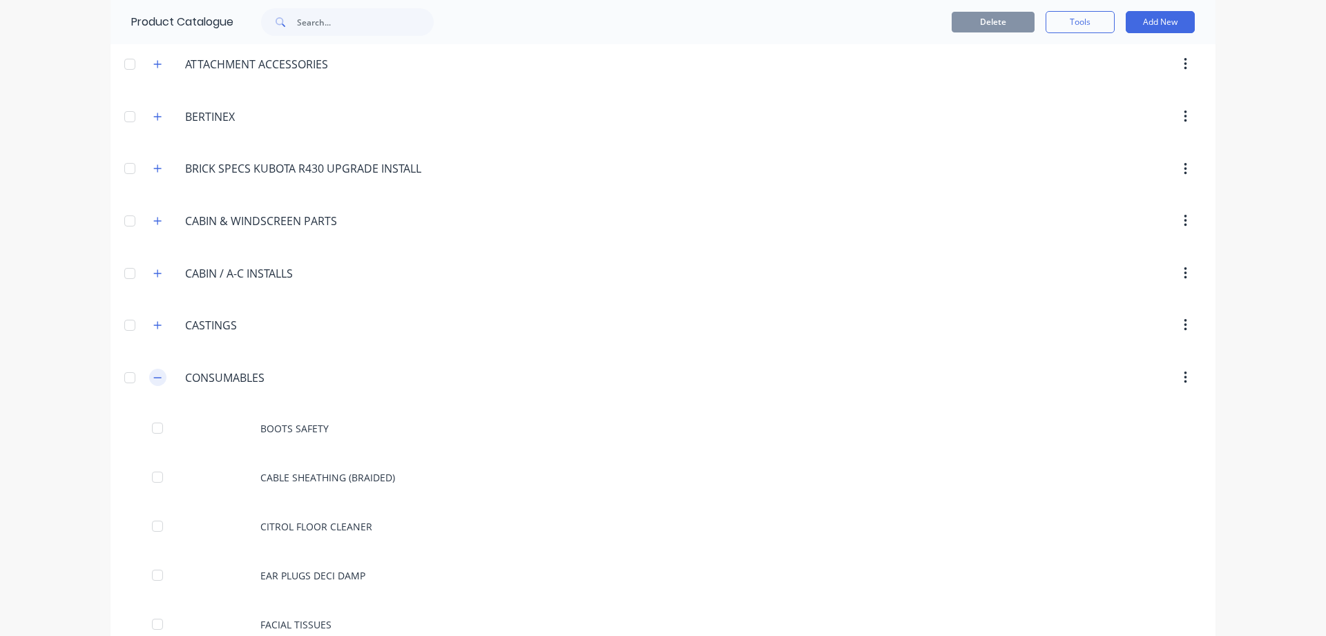
click at [158, 376] on icon "button" at bounding box center [157, 378] width 8 height 10
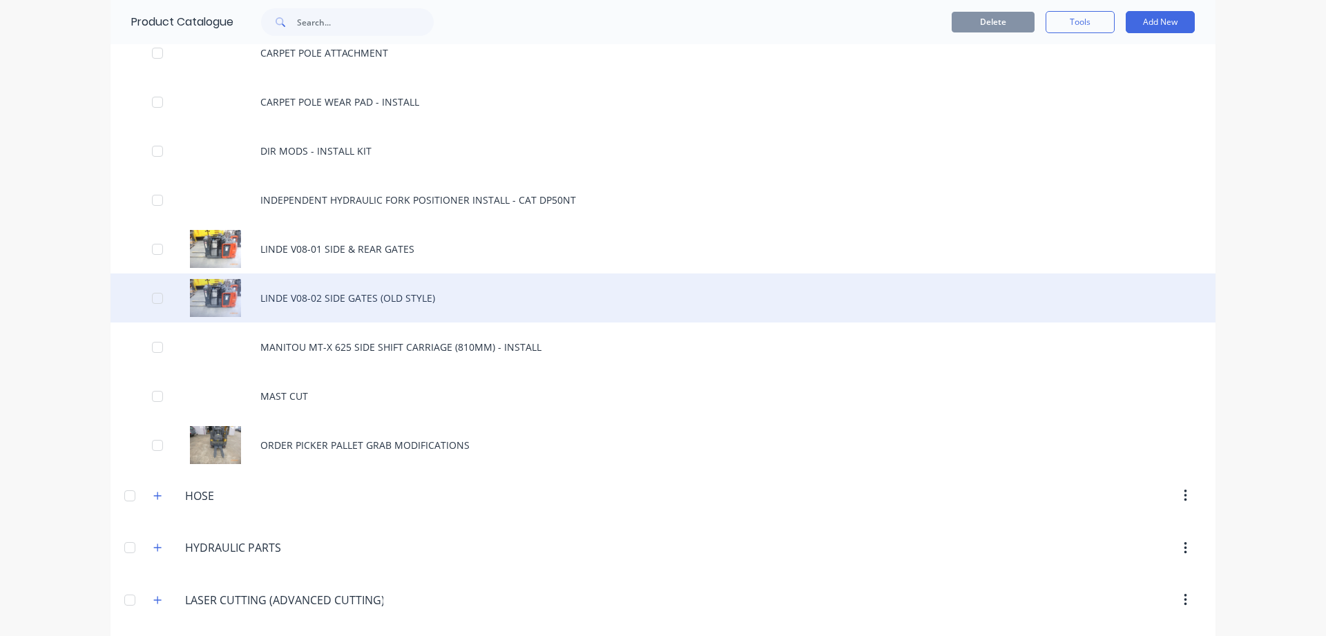
scroll to position [1417, 0]
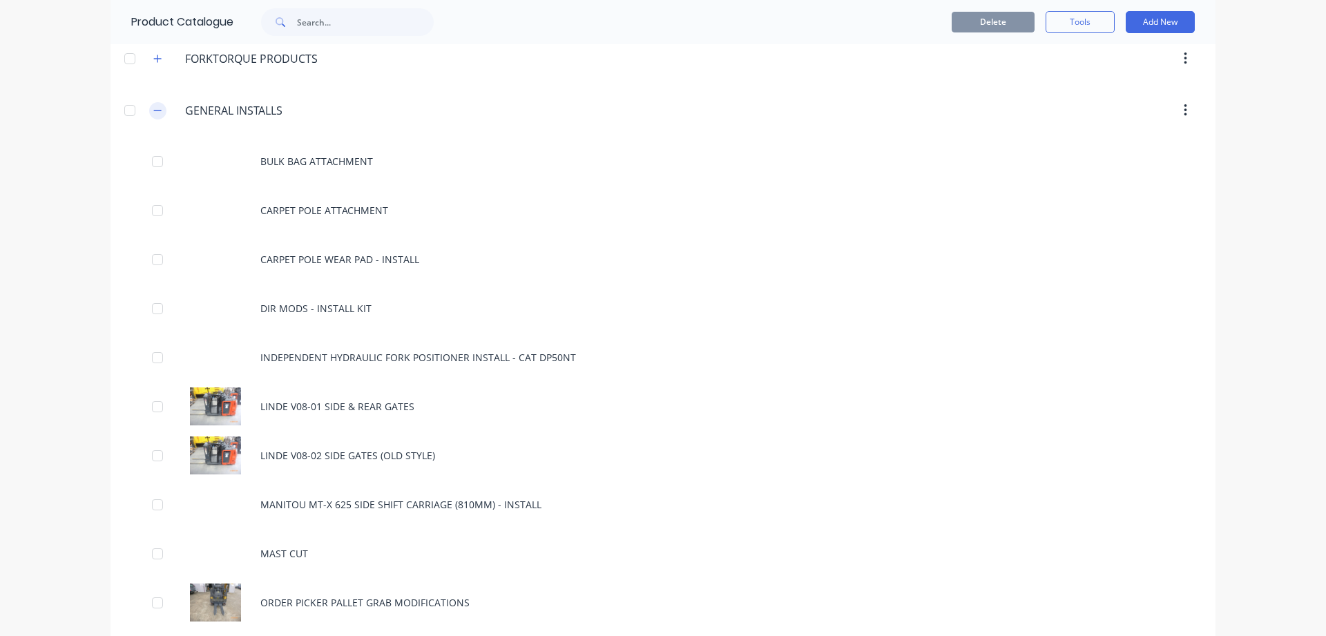
click at [155, 112] on icon "button" at bounding box center [157, 111] width 8 height 10
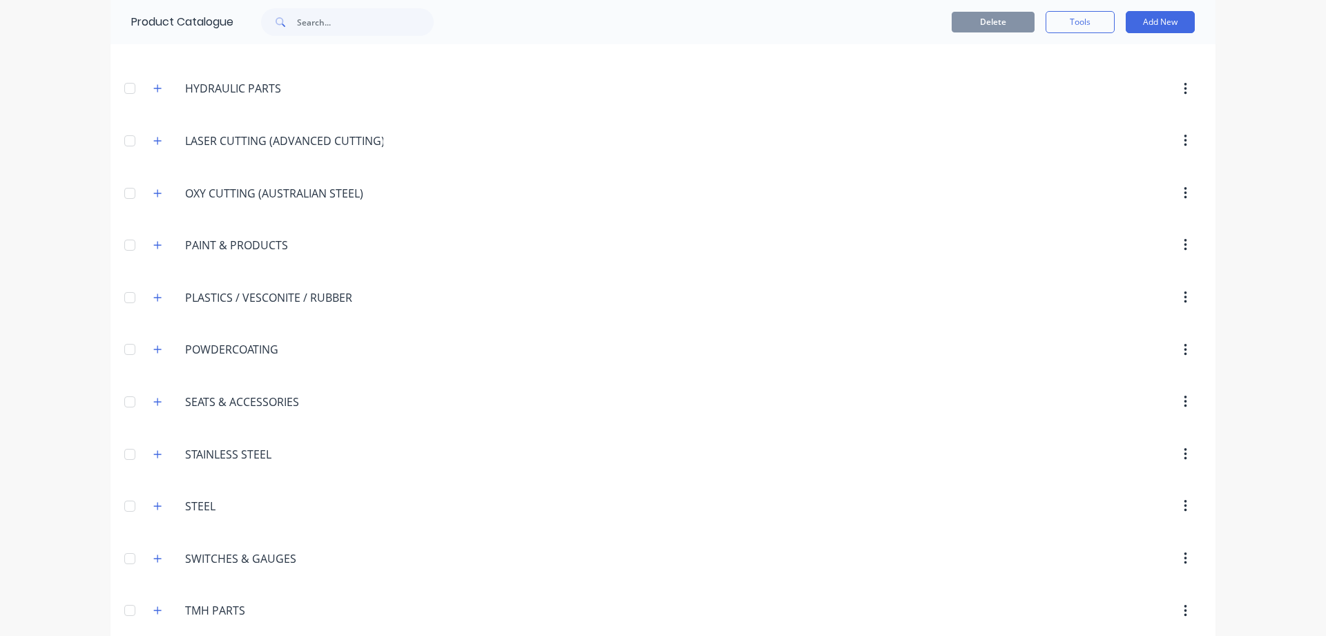
scroll to position [1610, 0]
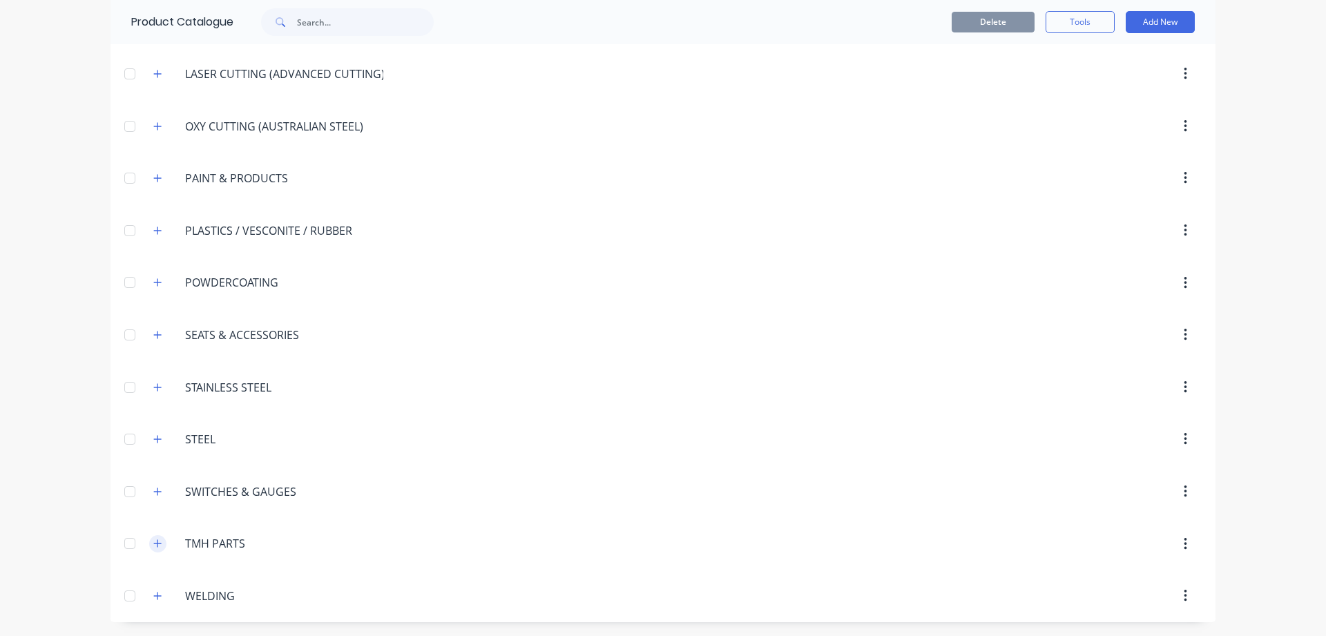
click at [156, 541] on icon "button" at bounding box center [157, 544] width 8 height 10
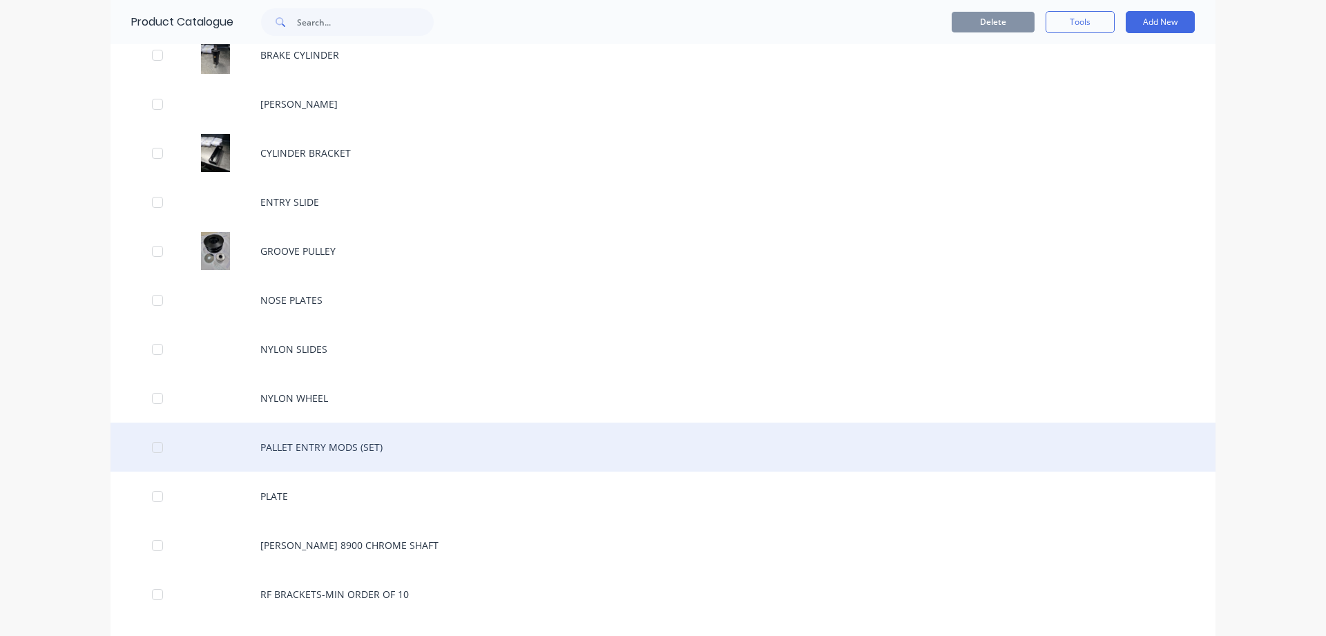
scroll to position [2083, 0]
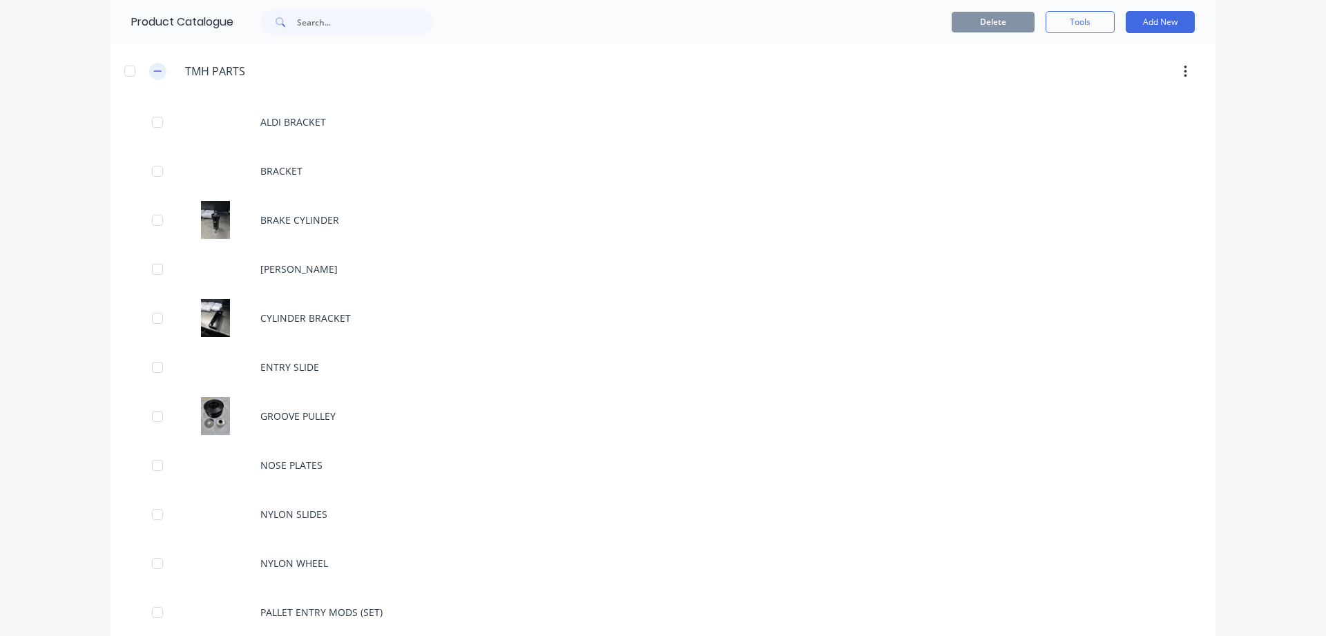
click at [158, 71] on icon "button" at bounding box center [157, 71] width 8 height 10
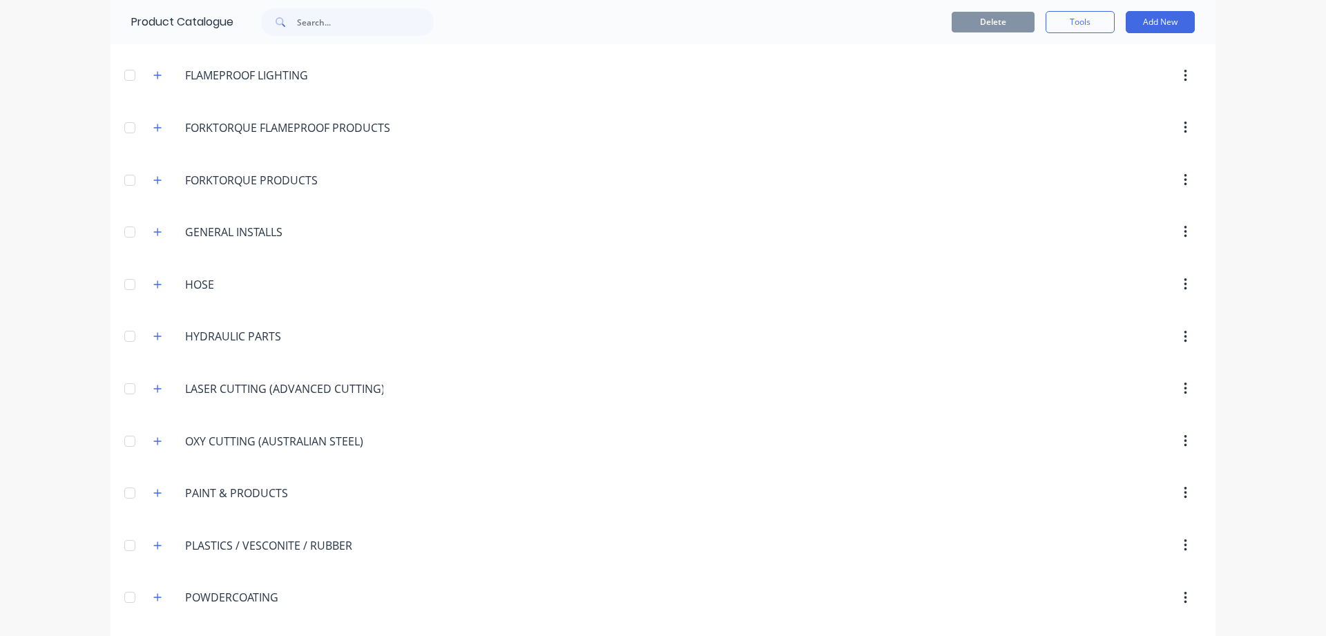
scroll to position [1217, 0]
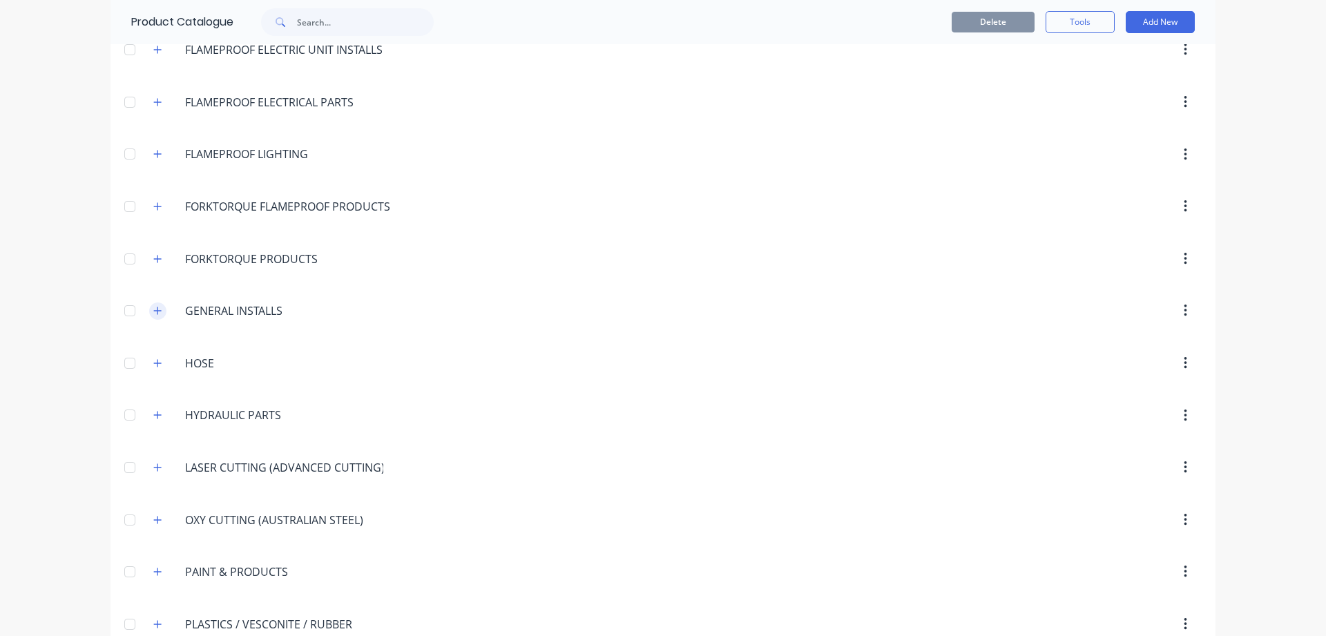
click at [161, 309] on icon "button" at bounding box center [157, 311] width 8 height 10
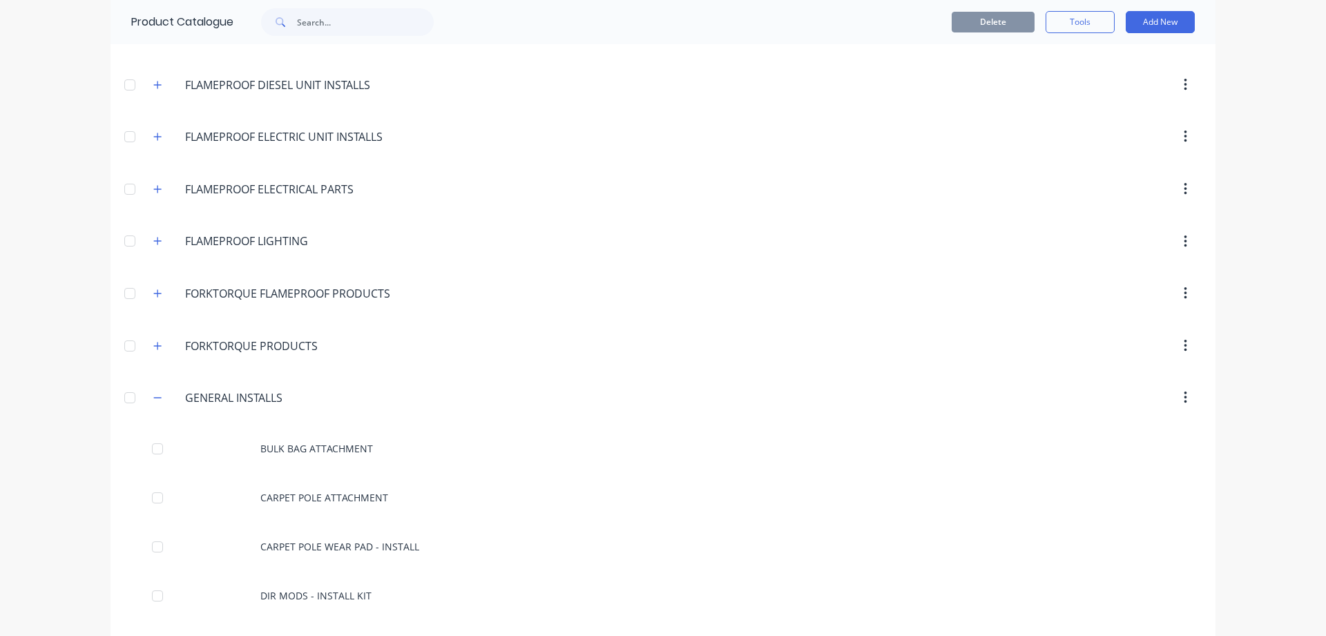
scroll to position [1138, 0]
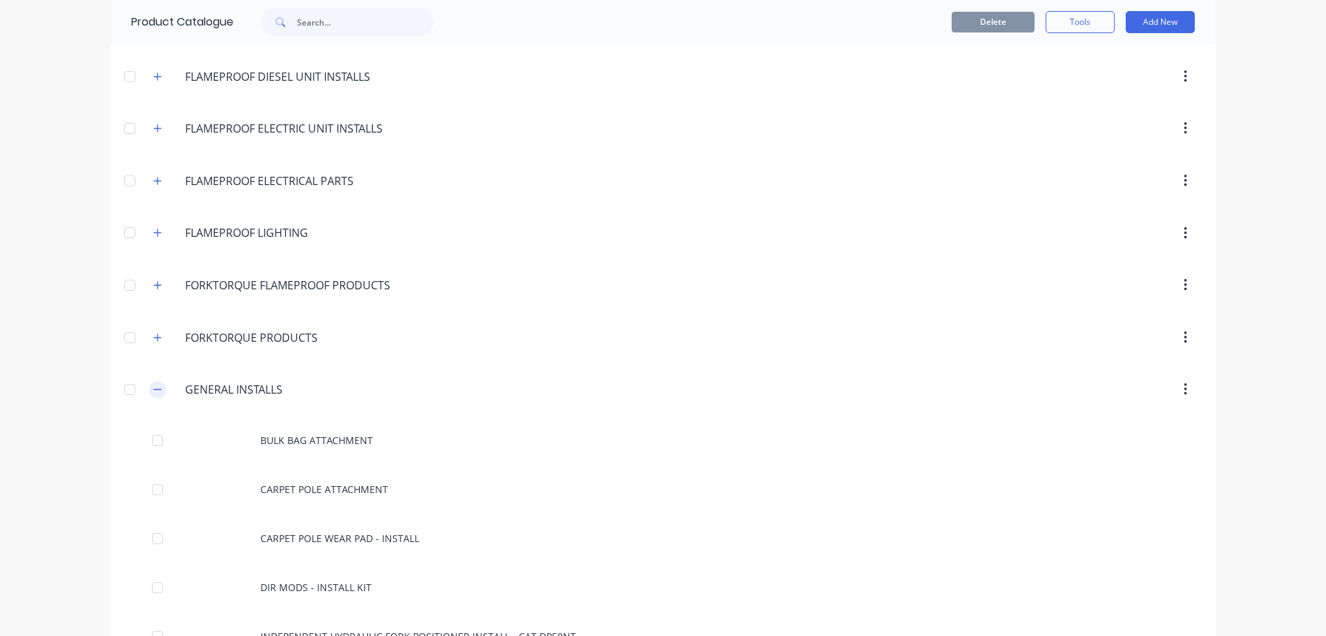
click at [161, 386] on icon "button" at bounding box center [157, 390] width 8 height 10
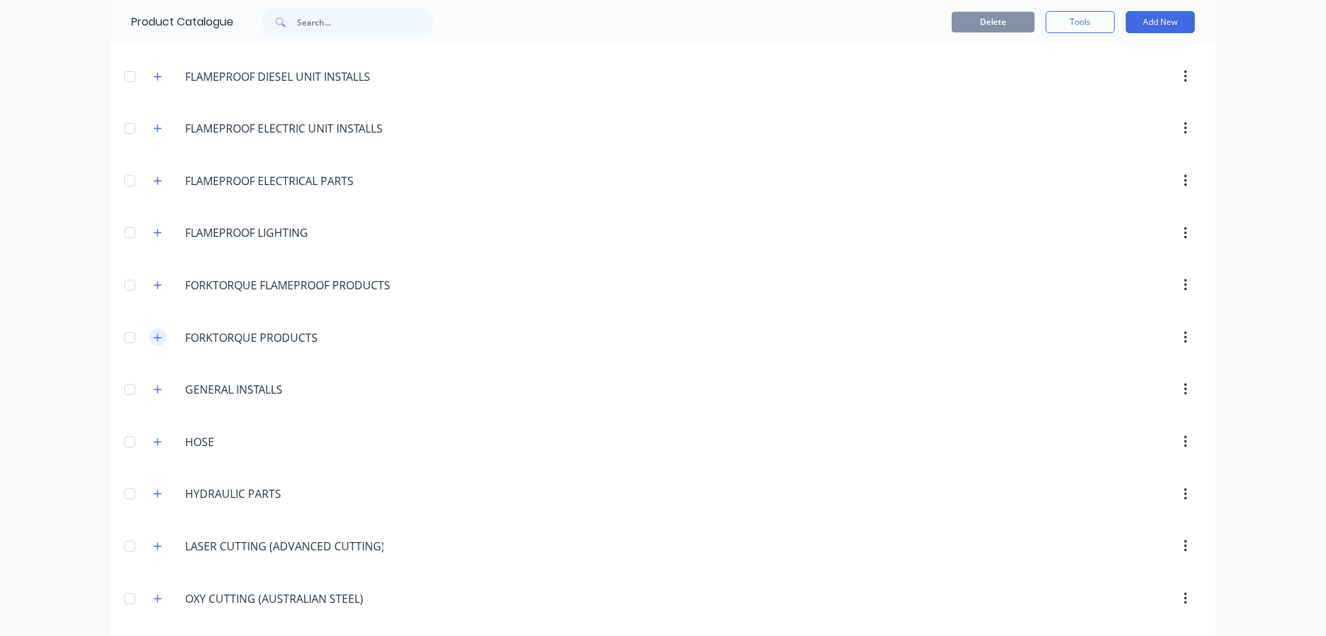
click at [155, 340] on icon "button" at bounding box center [157, 338] width 8 height 10
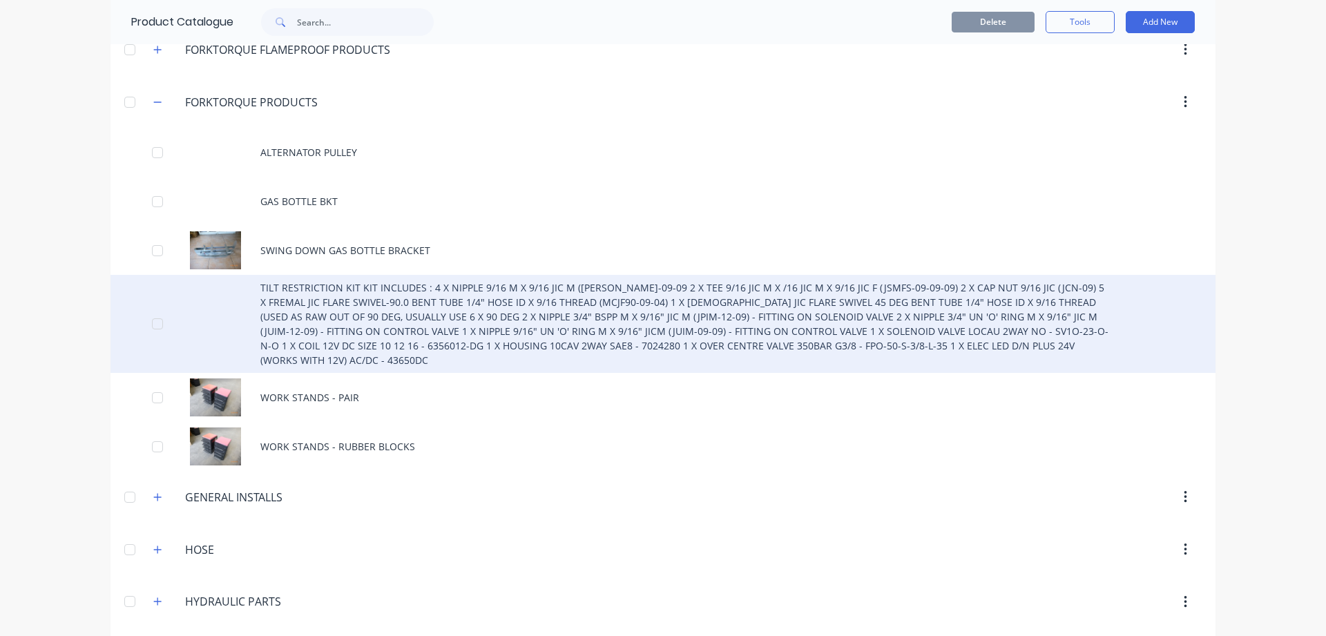
scroll to position [1374, 0]
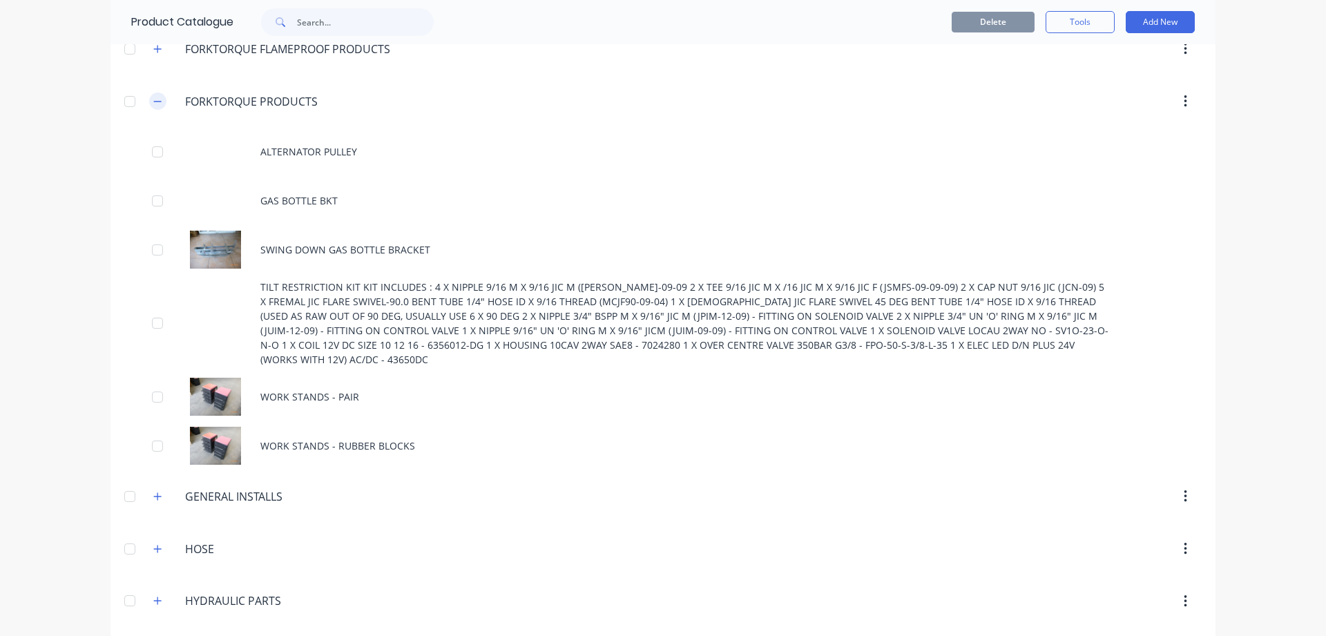
click at [153, 106] on button "button" at bounding box center [157, 101] width 17 height 17
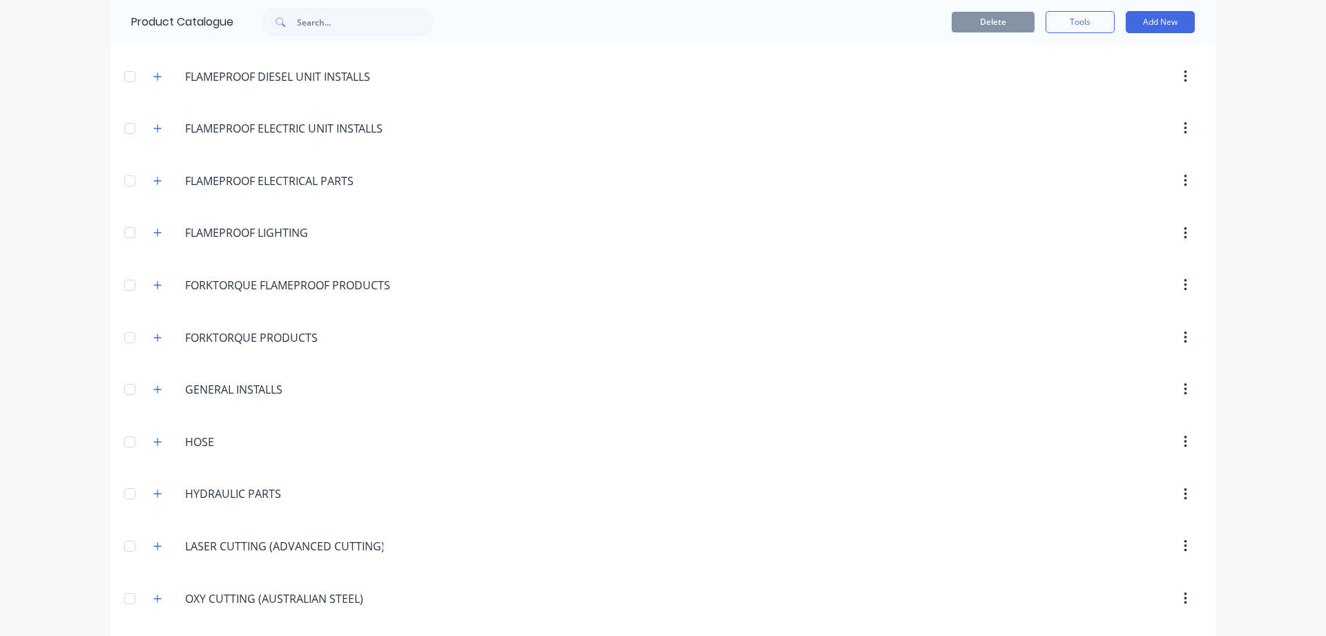
scroll to position [1059, 0]
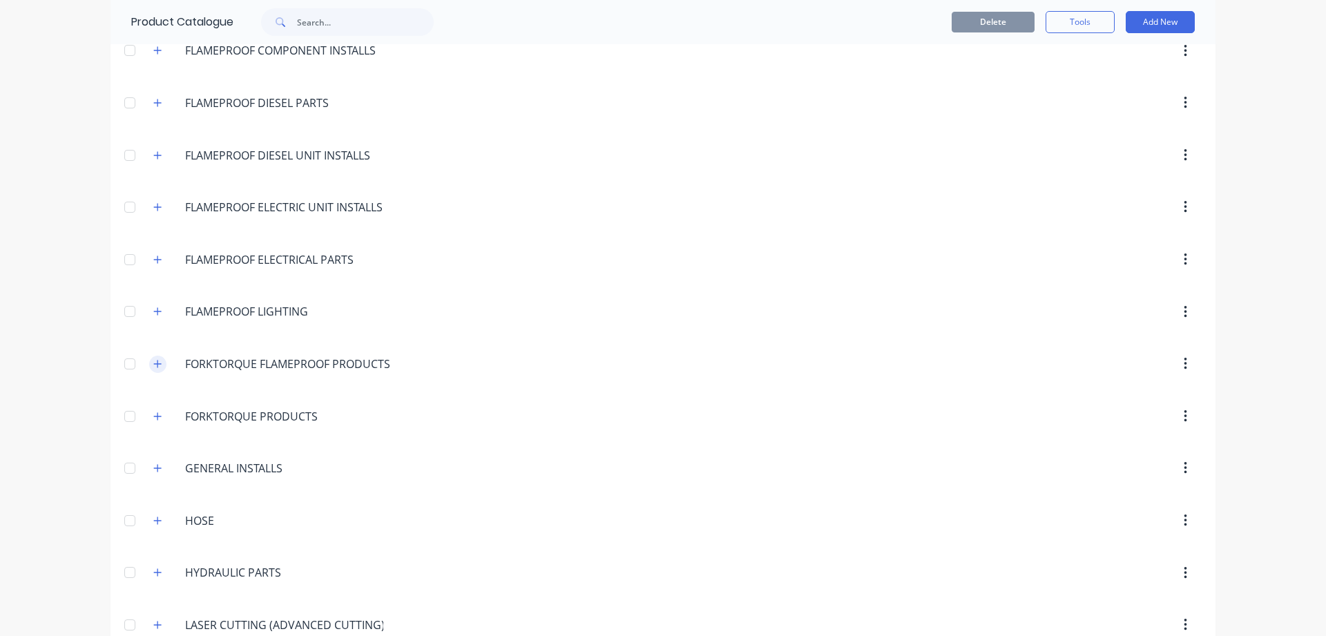
click at [157, 360] on icon "button" at bounding box center [157, 364] width 8 height 10
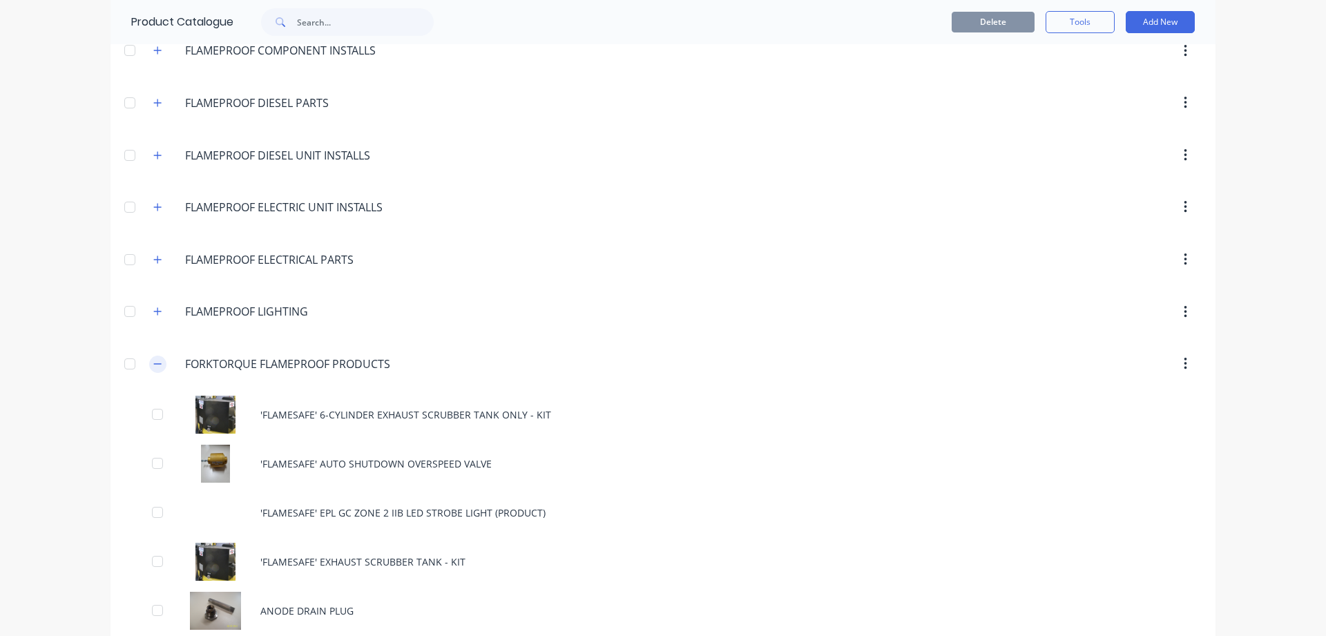
click at [154, 360] on icon "button" at bounding box center [157, 364] width 8 height 10
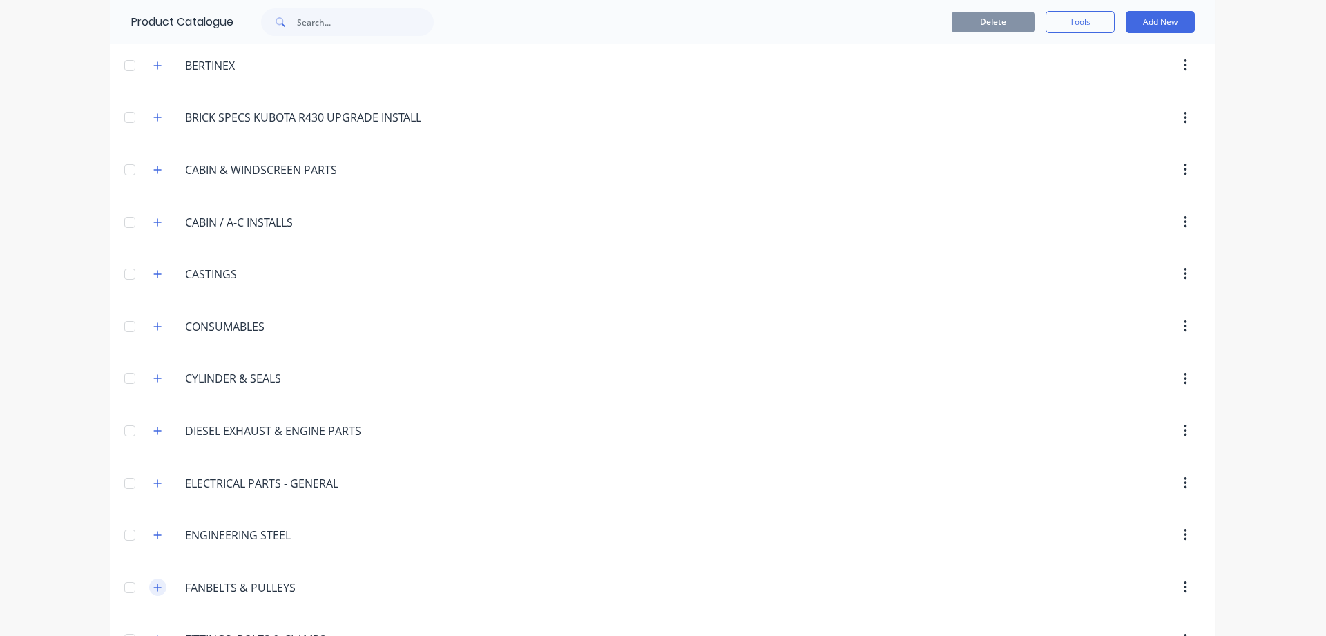
scroll to position [351, 0]
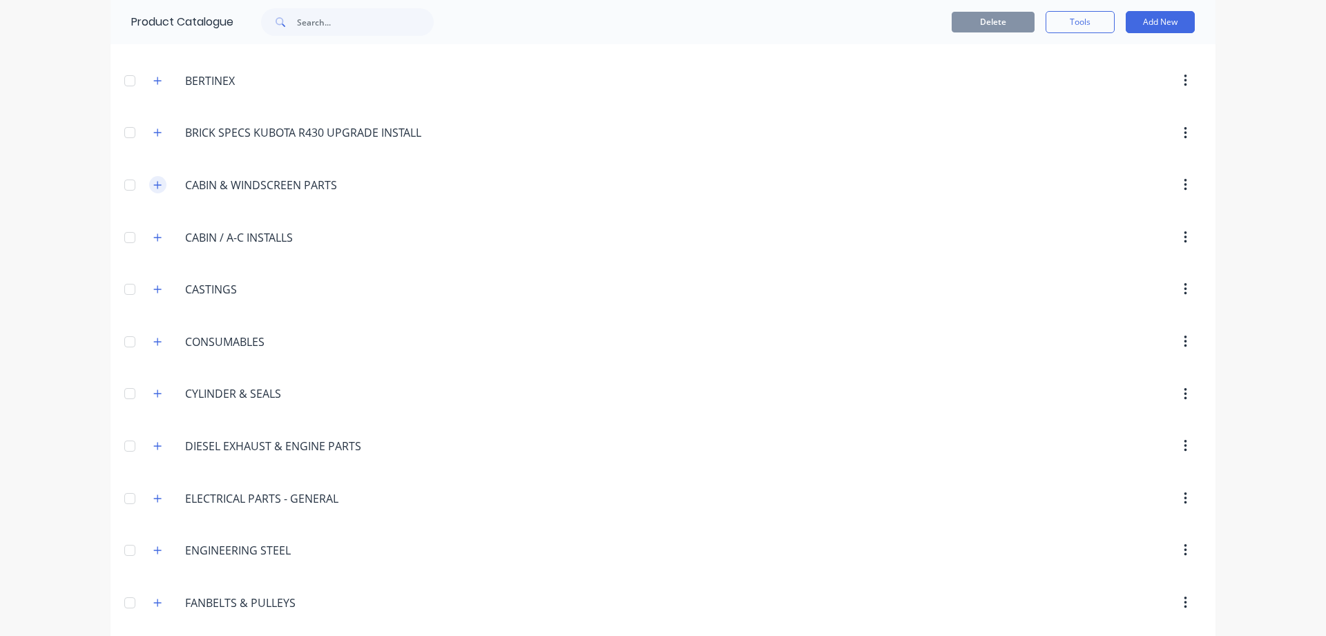
click at [154, 186] on icon "button" at bounding box center [157, 185] width 8 height 10
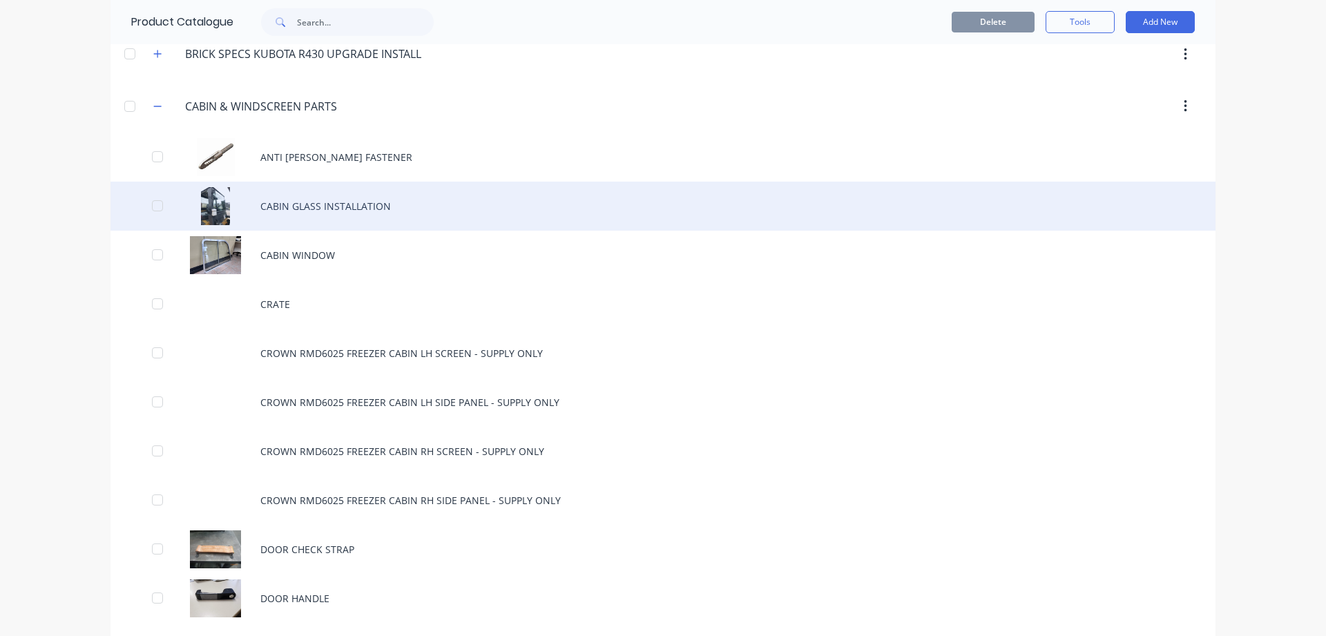
scroll to position [0, 0]
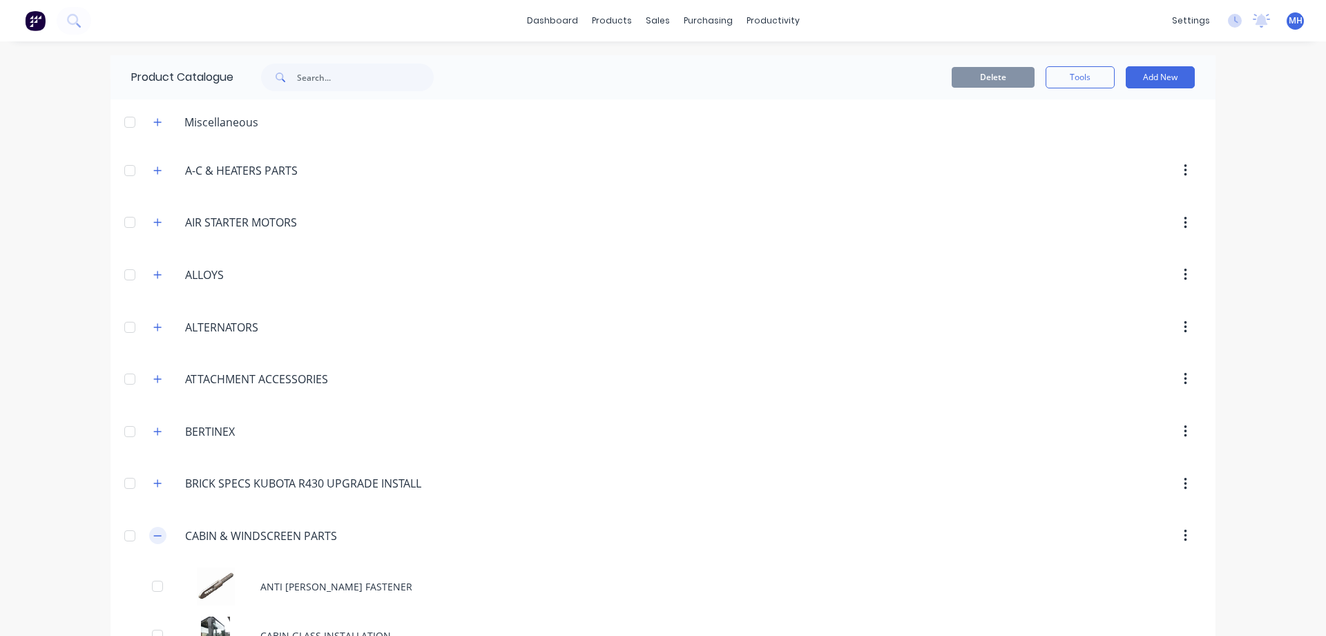
click at [158, 535] on icon "button" at bounding box center [157, 536] width 8 height 10
click at [155, 125] on icon "button" at bounding box center [157, 122] width 8 height 10
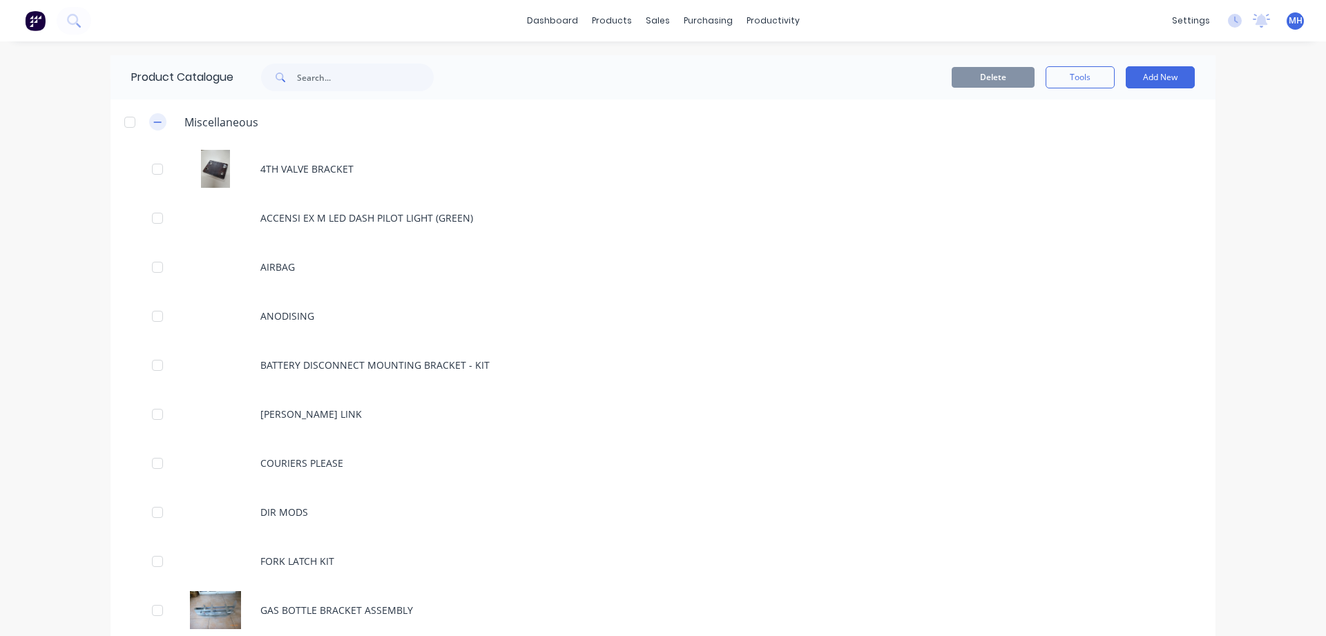
click at [157, 122] on icon "button" at bounding box center [158, 122] width 8 height 1
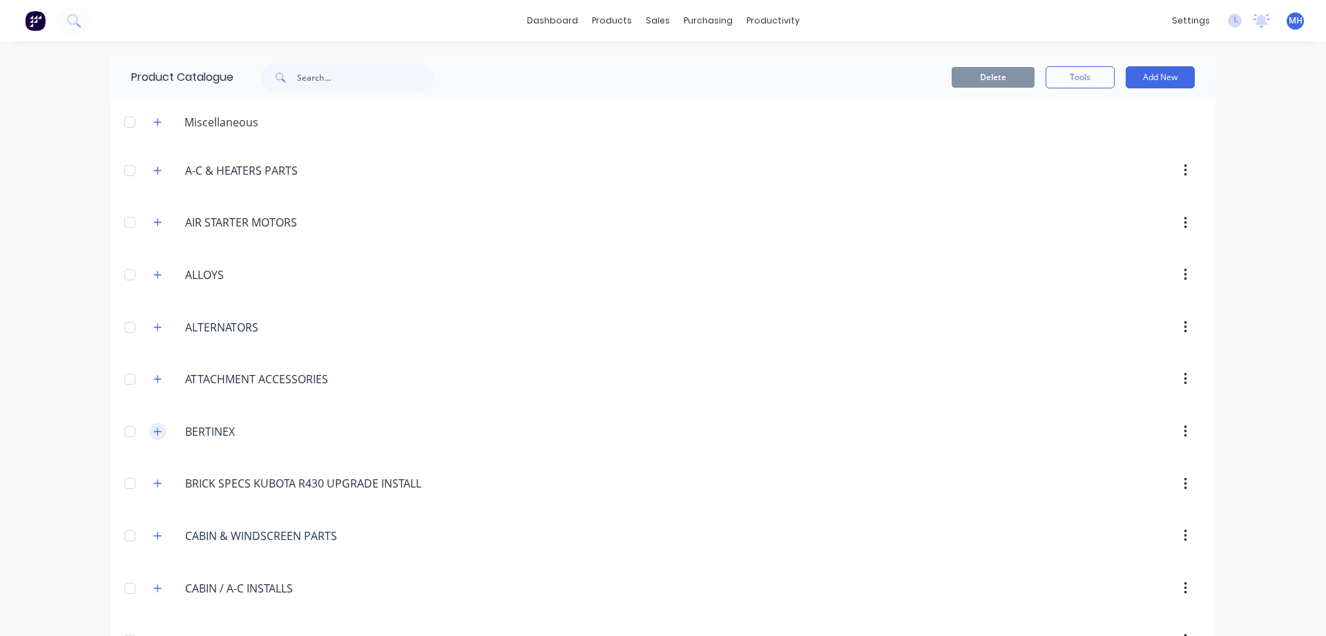
click at [160, 431] on icon "button" at bounding box center [157, 432] width 8 height 10
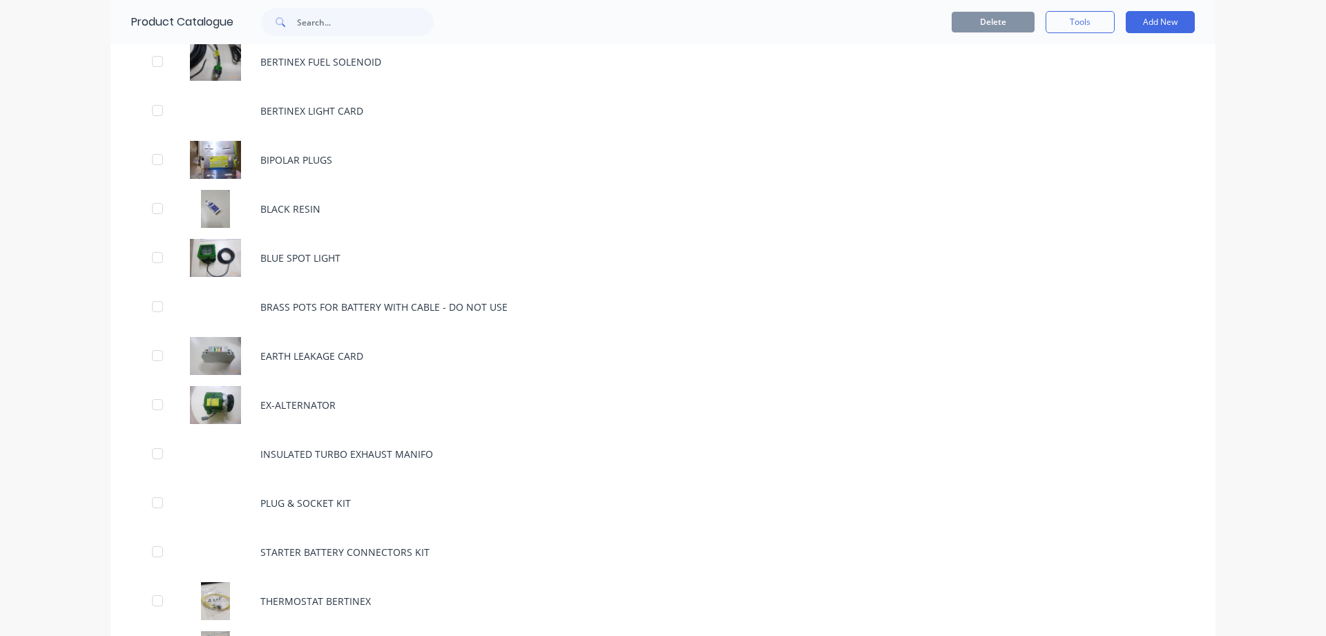
scroll to position [315, 0]
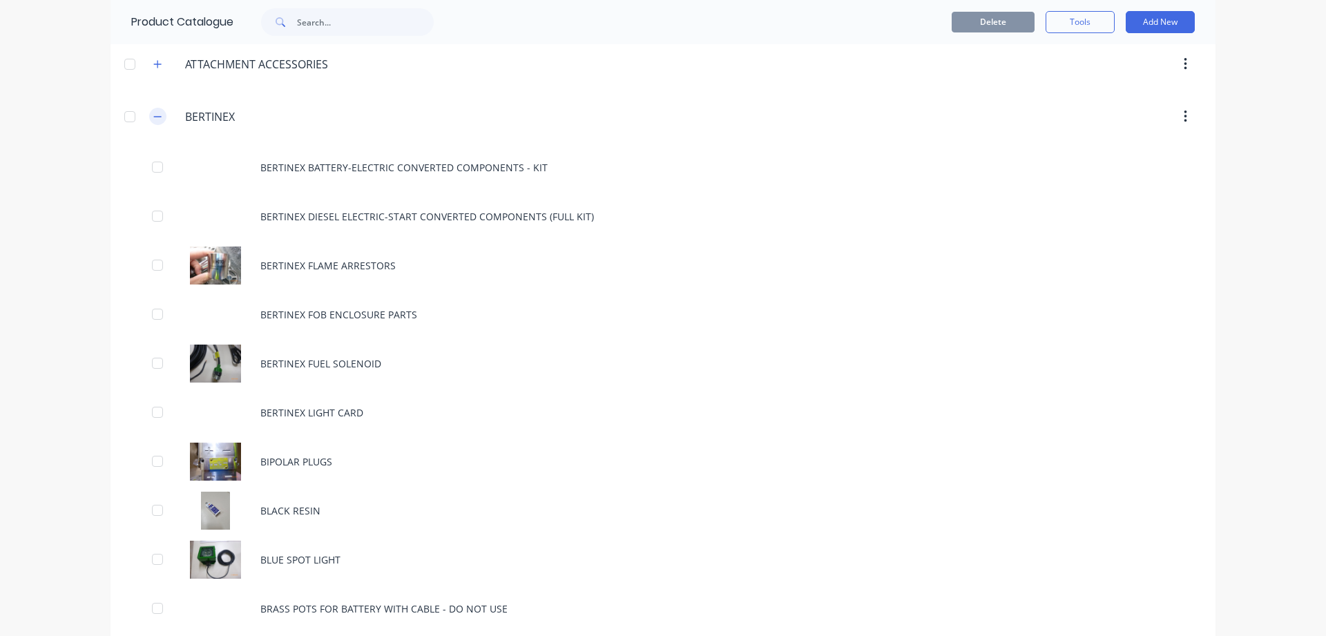
click at [155, 116] on icon "button" at bounding box center [157, 117] width 8 height 10
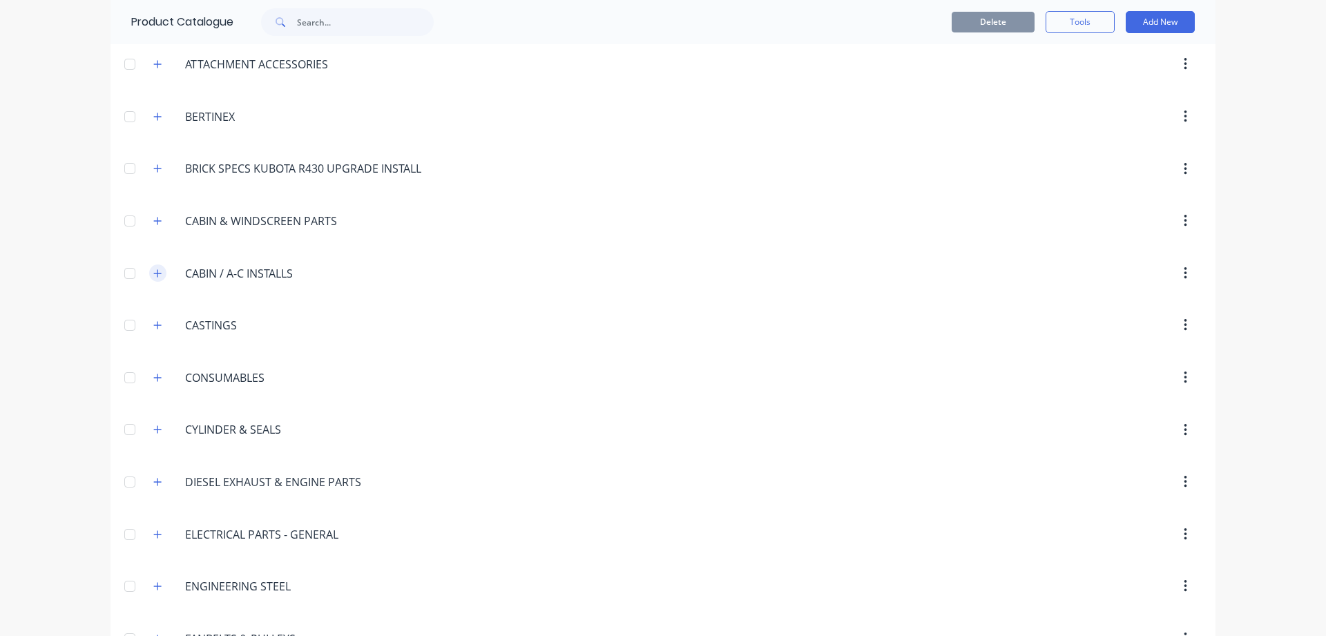
click at [157, 271] on icon "button" at bounding box center [158, 273] width 8 height 8
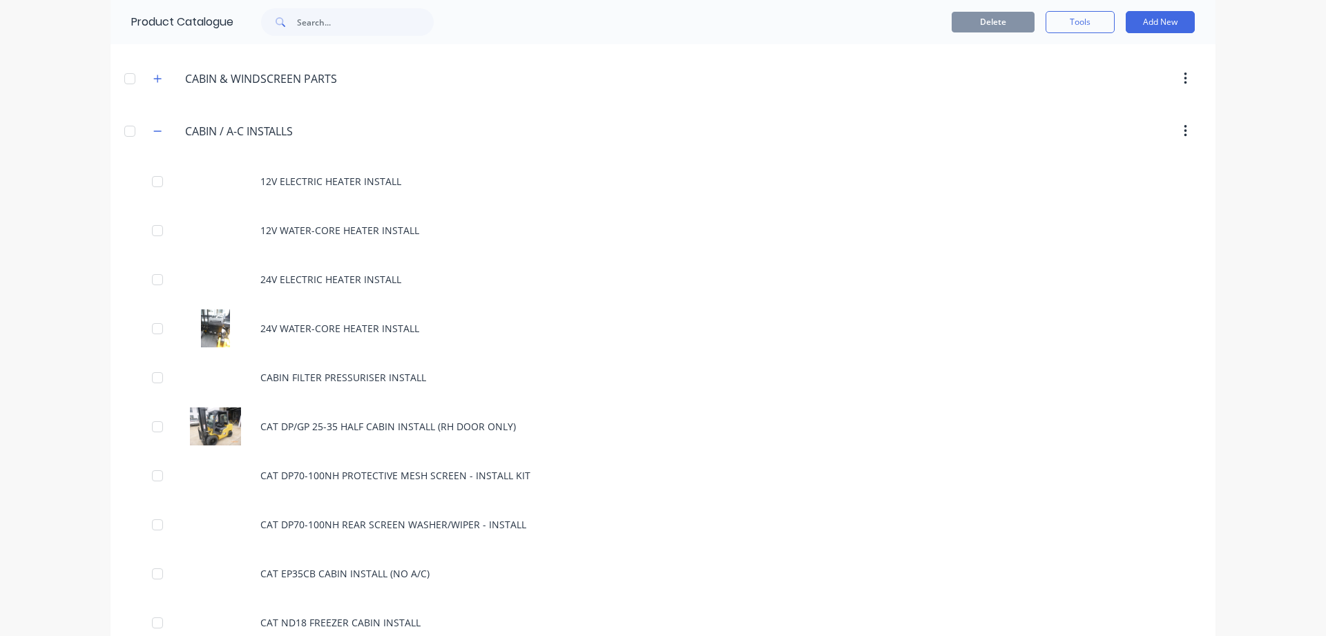
scroll to position [394, 0]
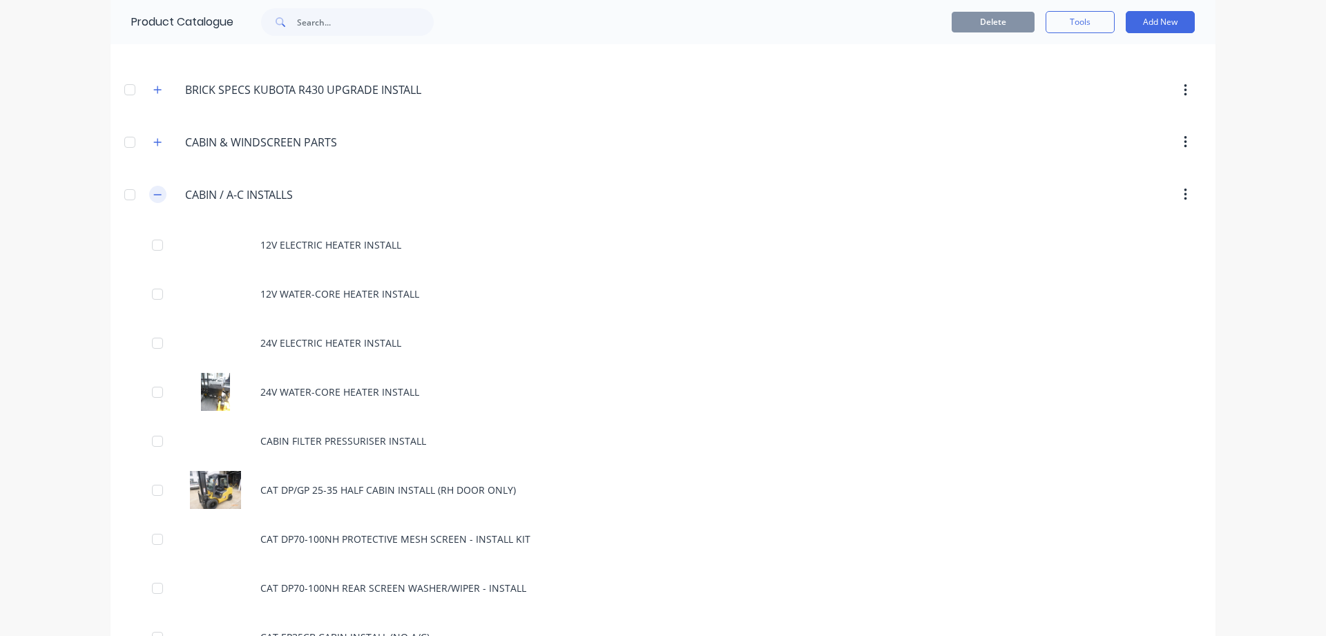
click at [155, 193] on icon "button" at bounding box center [157, 195] width 8 height 10
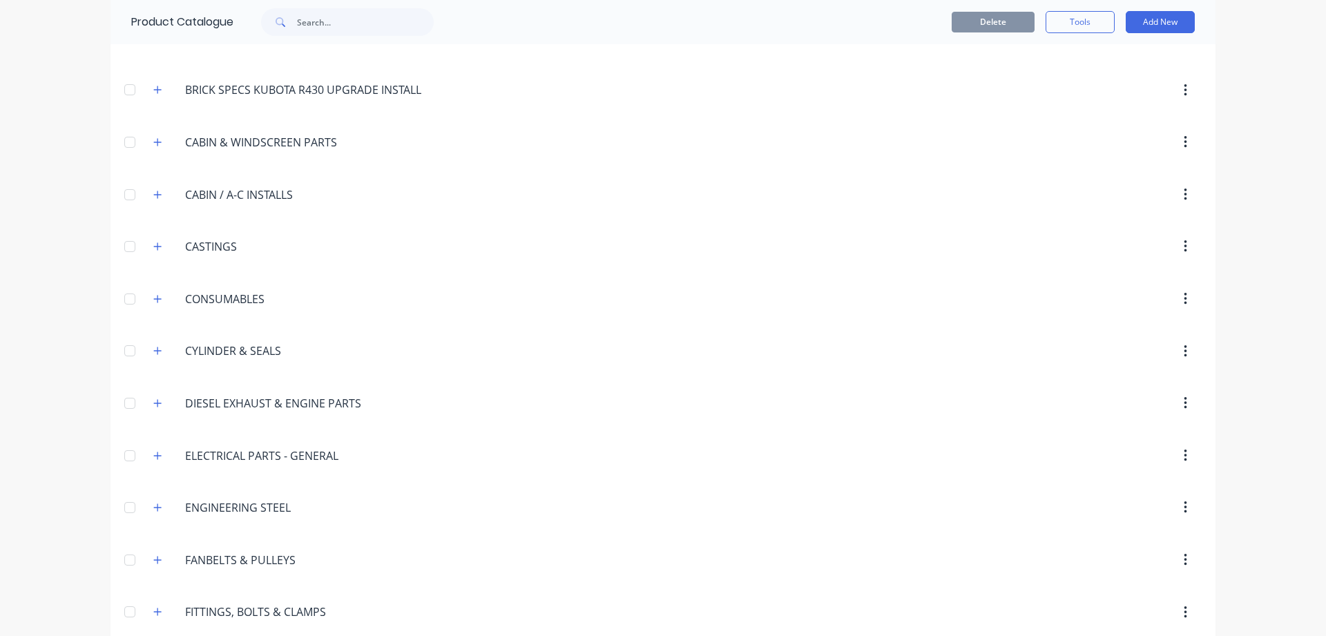
scroll to position [0, 0]
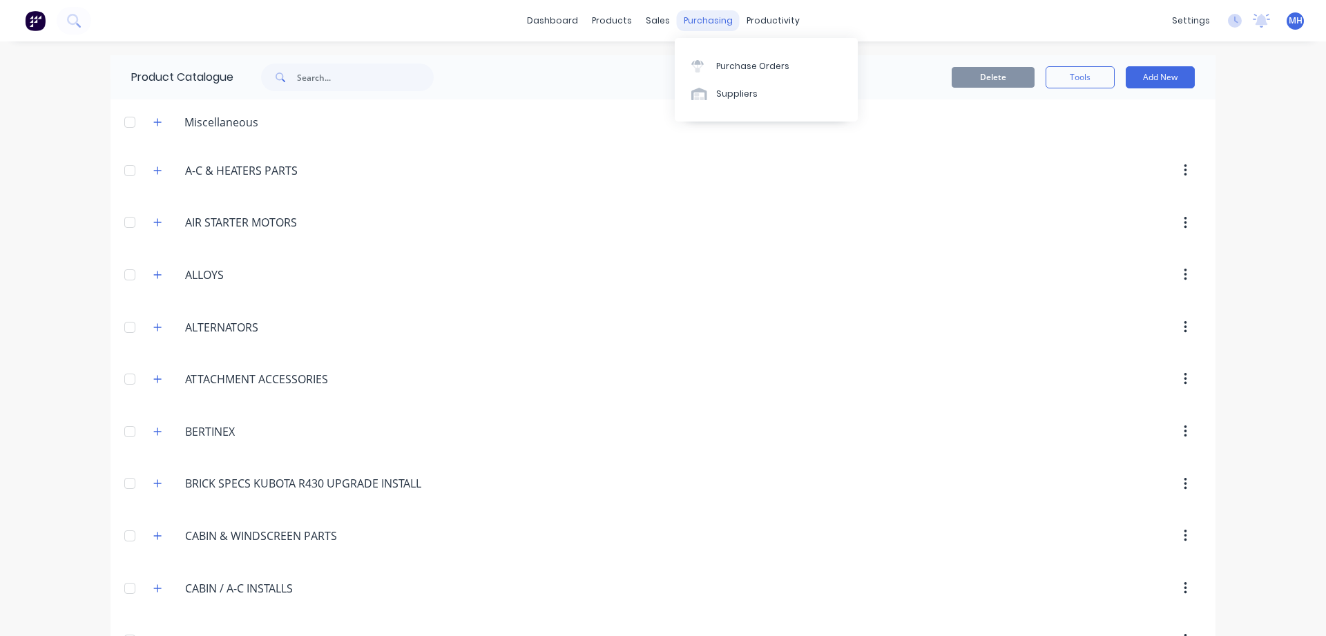
click at [715, 26] on div "purchasing" at bounding box center [708, 20] width 63 height 21
click at [740, 66] on div "Purchase Orders" at bounding box center [752, 66] width 73 height 12
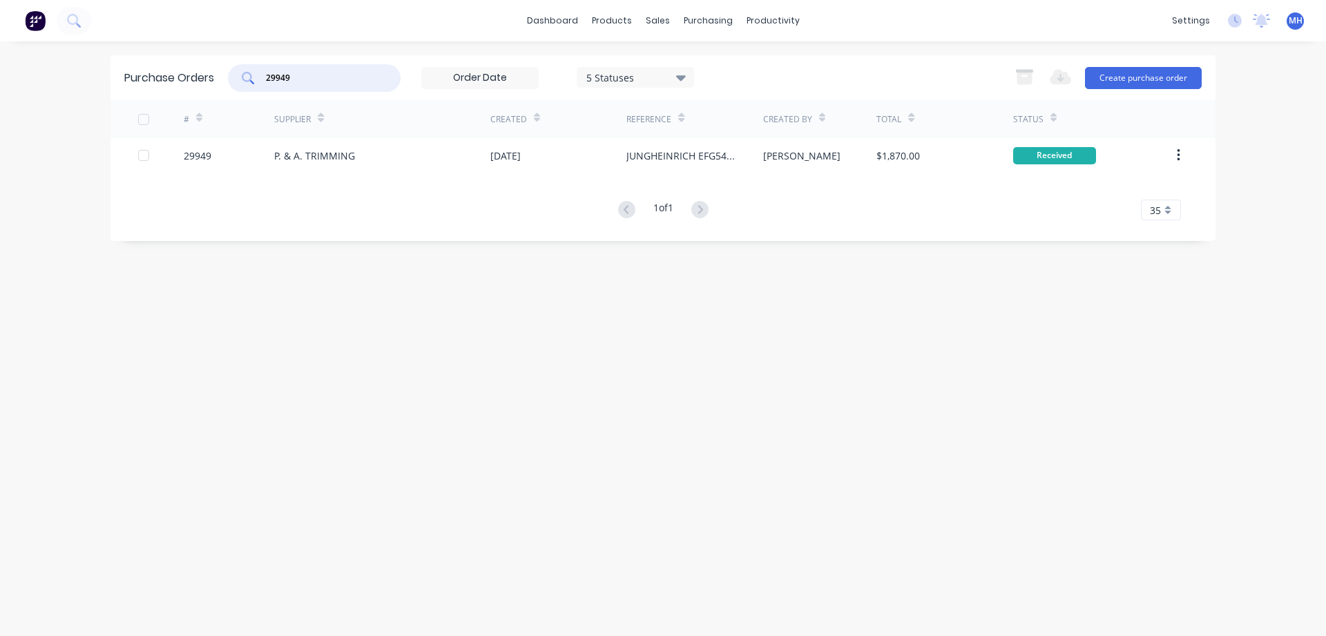
drag, startPoint x: 297, startPoint y: 77, endPoint x: 193, endPoint y: 71, distance: 104.4
click at [264, 71] on input "29949" at bounding box center [321, 78] width 115 height 14
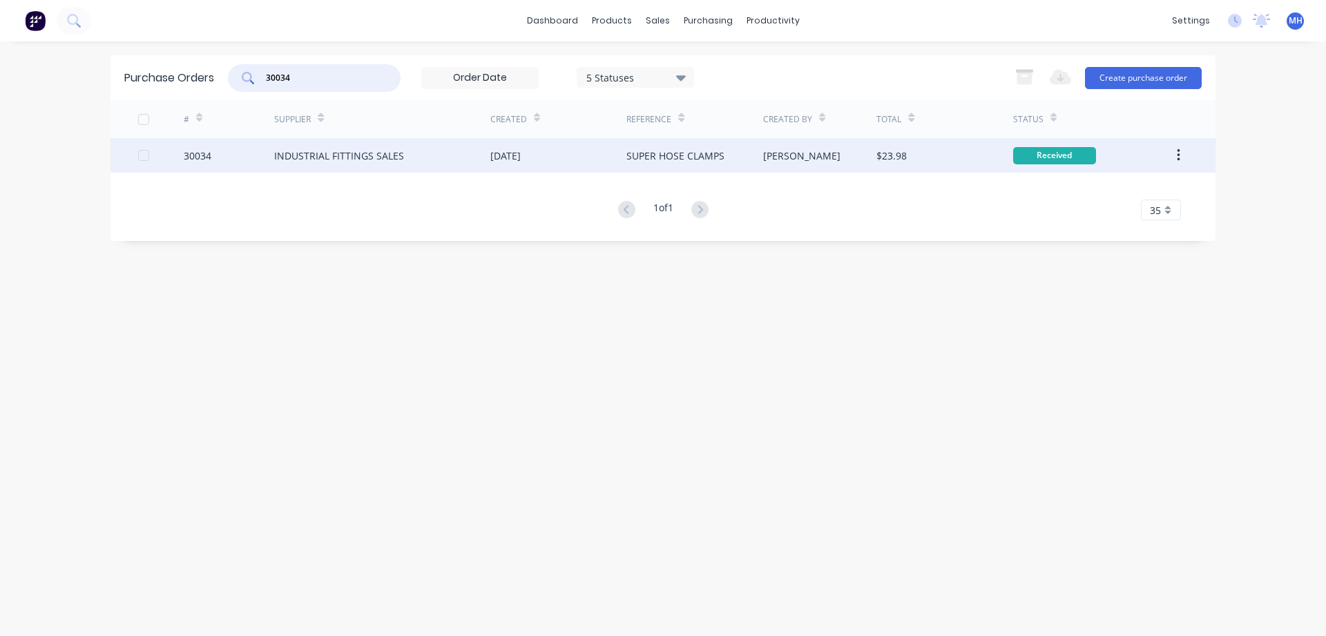
type input "30034"
click at [512, 153] on div "[DATE]" at bounding box center [505, 155] width 30 height 15
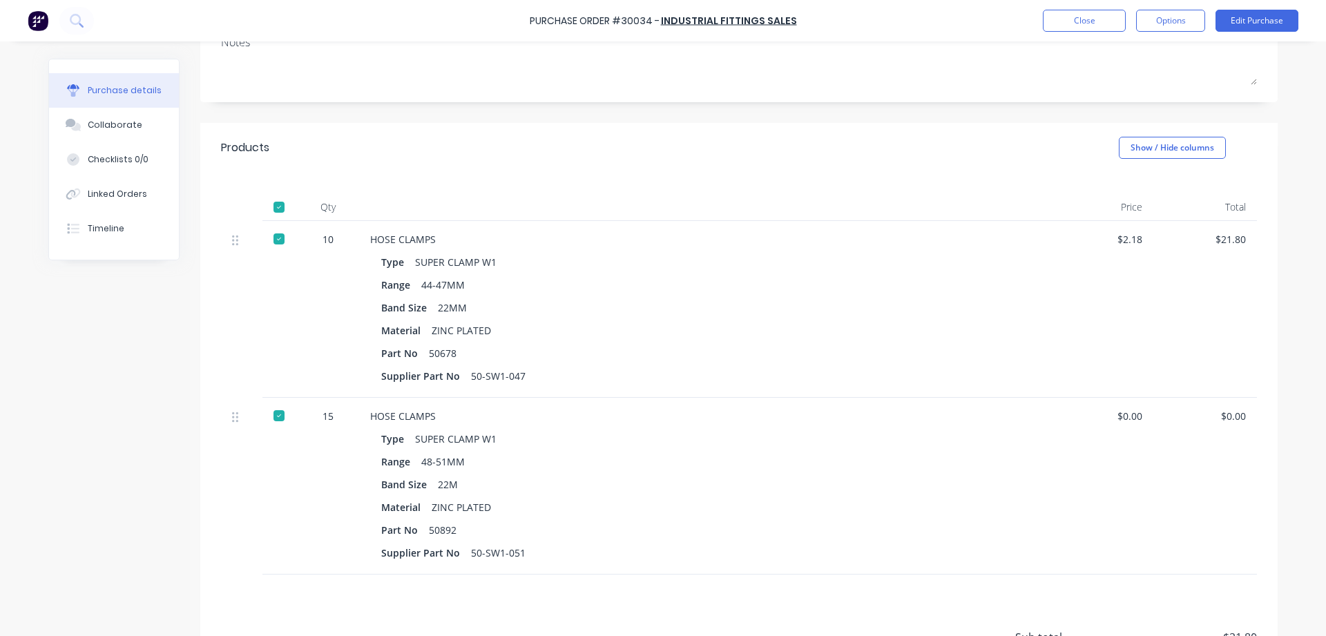
scroll to position [236, 0]
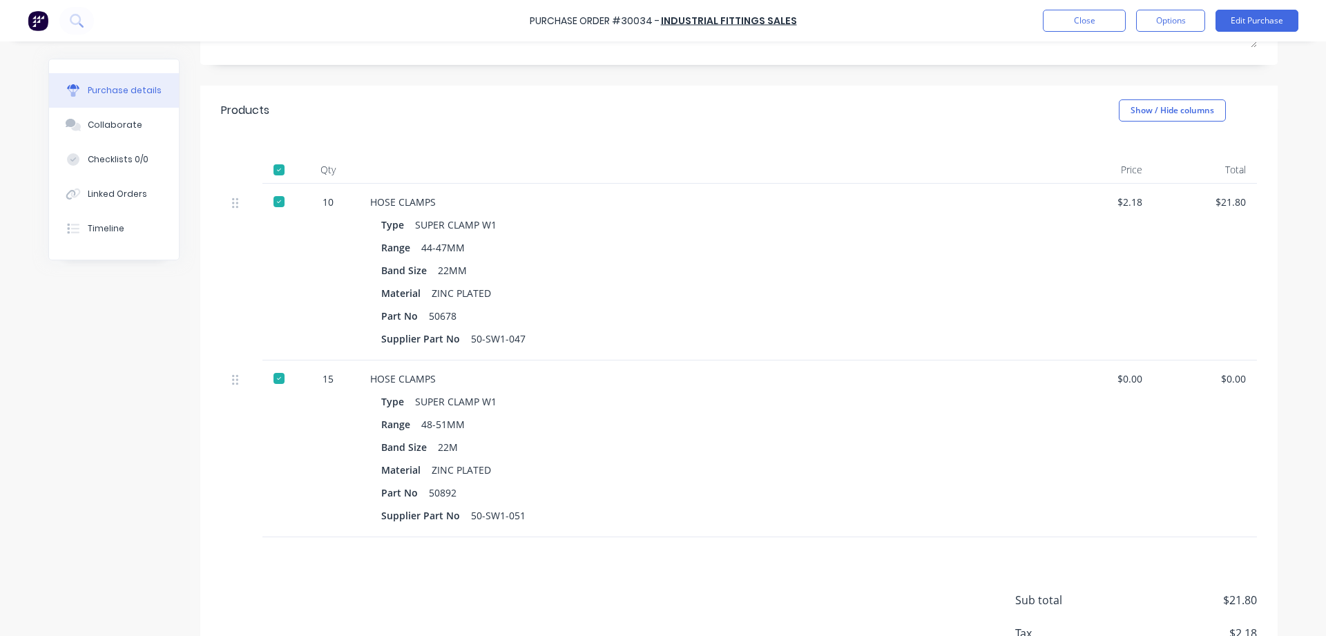
click at [1120, 383] on div "$0.00" at bounding box center [1102, 448] width 104 height 177
drag, startPoint x: 1120, startPoint y: 379, endPoint x: 1147, endPoint y: 379, distance: 26.9
click at [1147, 379] on div "$0.00" at bounding box center [1102, 448] width 104 height 177
click at [1253, 14] on button "Edit Purchase" at bounding box center [1256, 21] width 83 height 22
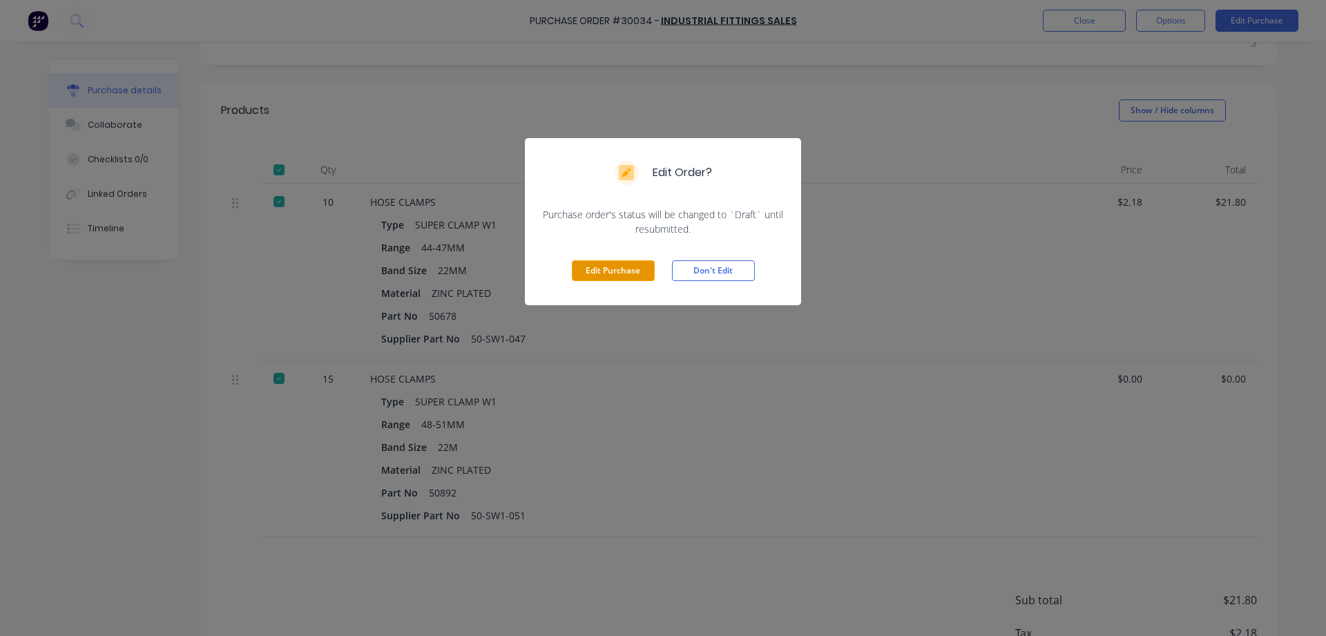
click at [612, 276] on button "Edit Purchase" at bounding box center [613, 270] width 83 height 21
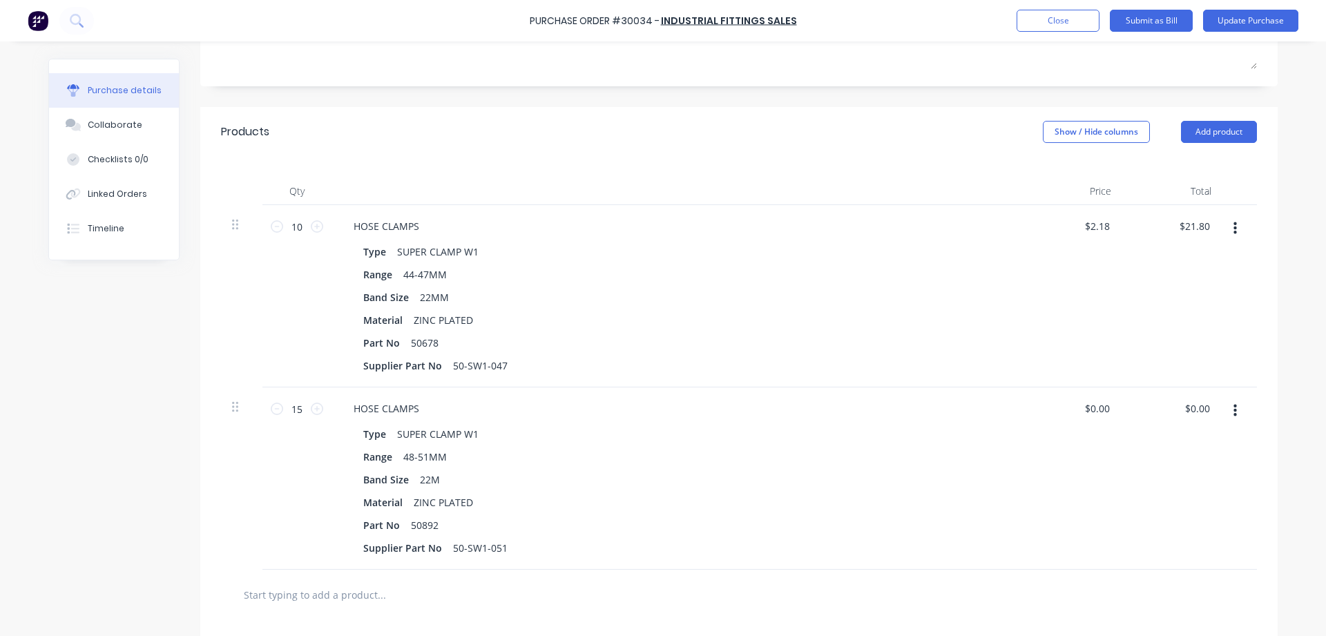
scroll to position [258, 0]
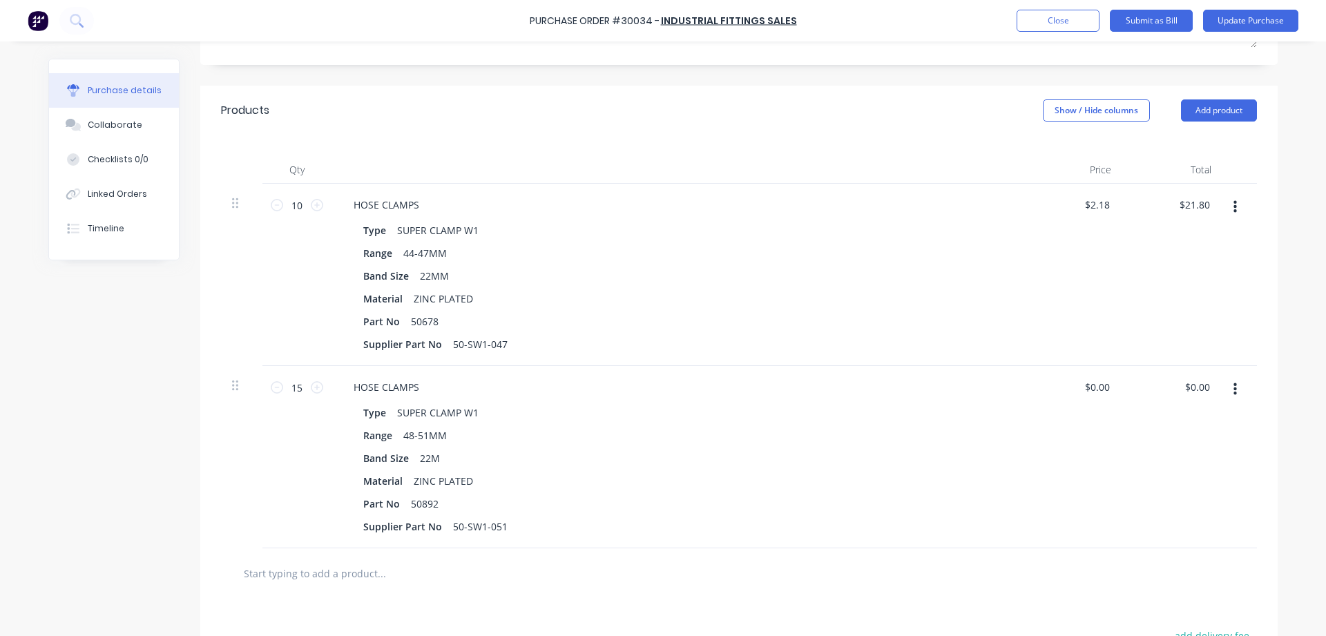
drag, startPoint x: 1118, startPoint y: 376, endPoint x: 1071, endPoint y: 388, distance: 48.4
click at [1069, 392] on div "$0.00 $0.00" at bounding box center [1072, 457] width 100 height 182
type textarea "x"
drag, startPoint x: 1086, startPoint y: 382, endPoint x: 1054, endPoint y: 377, distance: 32.1
click at [1086, 377] on input "0.00" at bounding box center [1099, 387] width 26 height 20
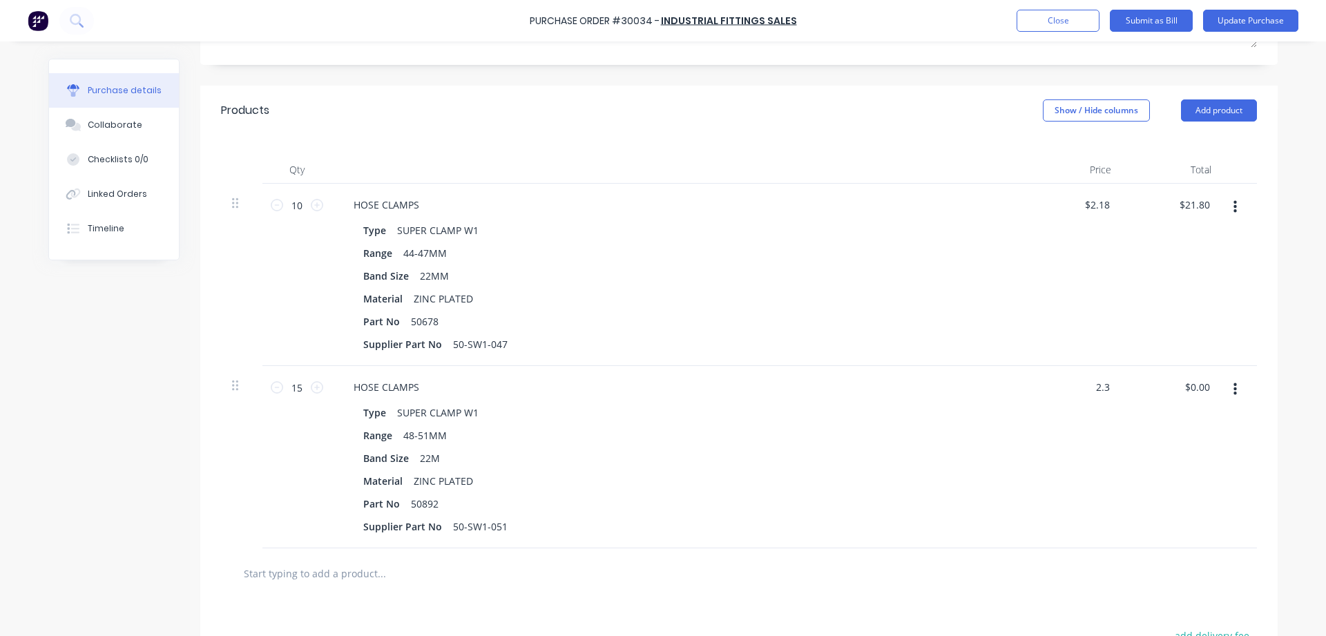
type input "2.3"
type textarea "x"
type input "$2.30"
type input "34.50"
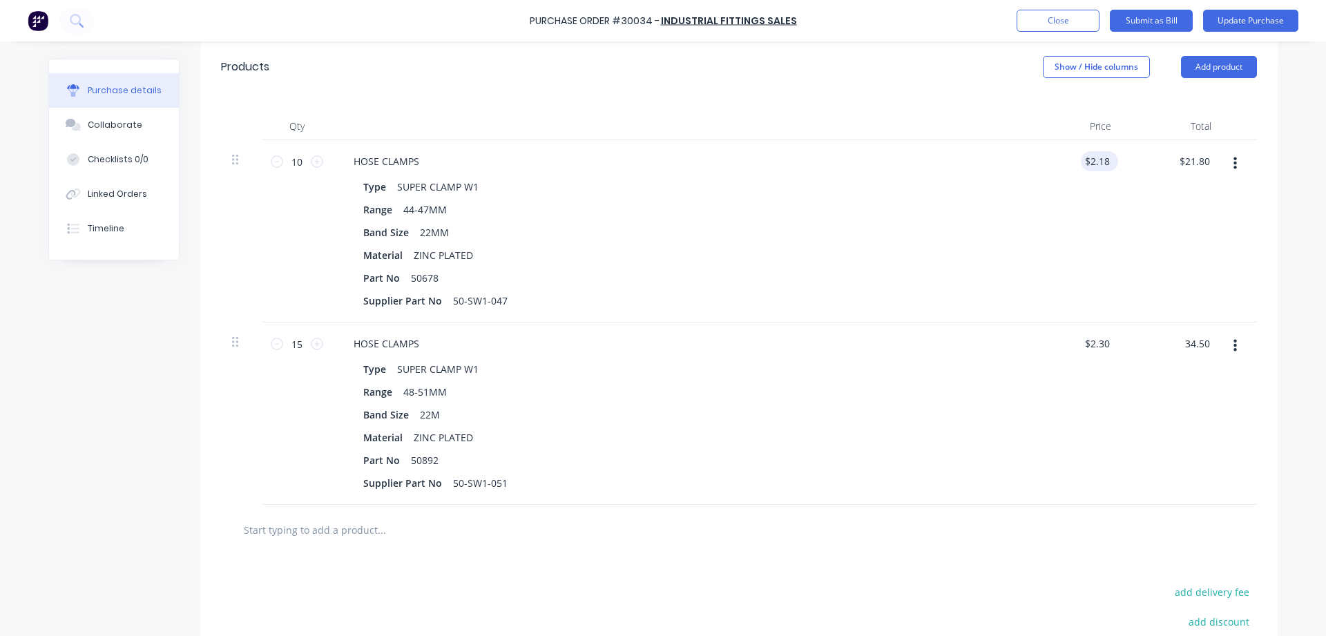
scroll to position [222, 0]
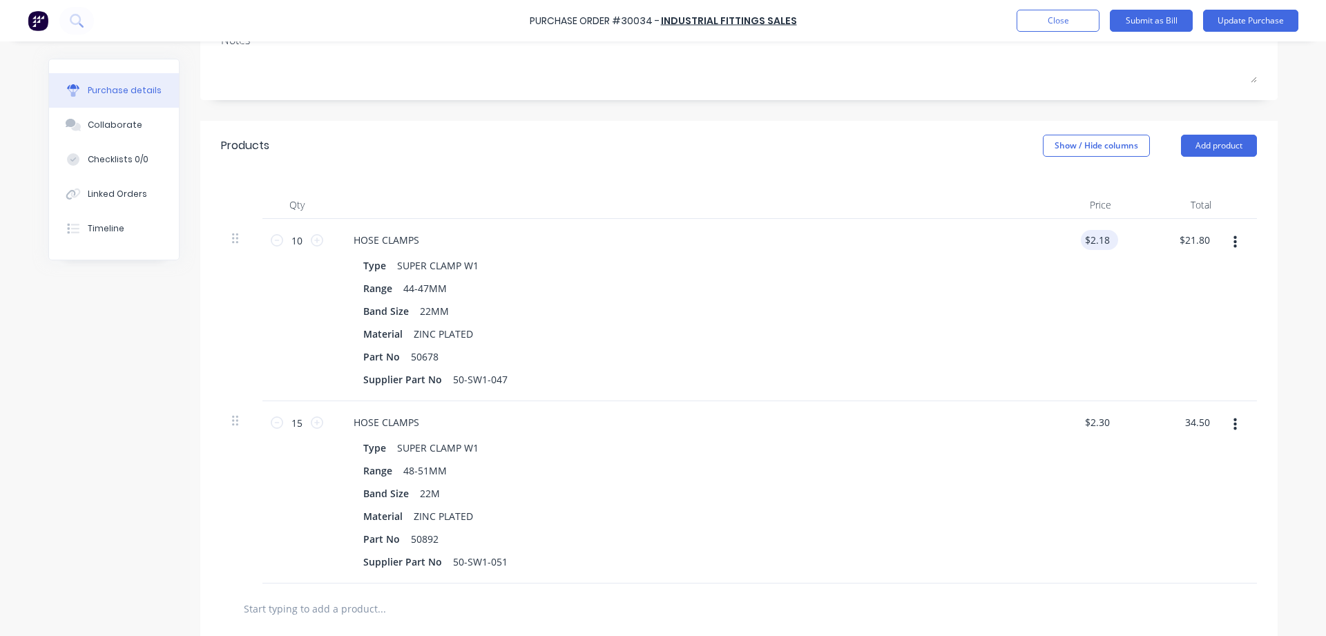
type textarea "x"
type input "2.18"
type input "$34.50"
type textarea "x"
drag, startPoint x: 1091, startPoint y: 237, endPoint x: 1072, endPoint y: 231, distance: 19.4
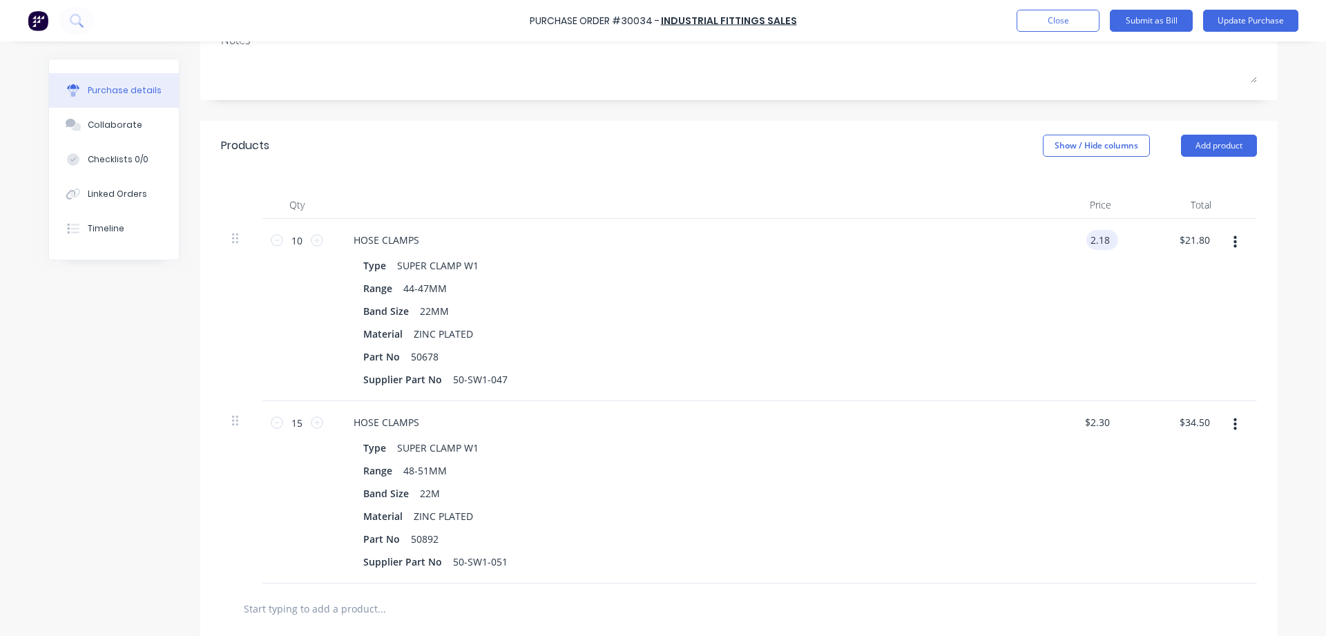
click at [1086, 231] on input "2.18" at bounding box center [1099, 240] width 26 height 20
type input "2.184"
type textarea "x"
type input "$2.18"
type input "21.80"
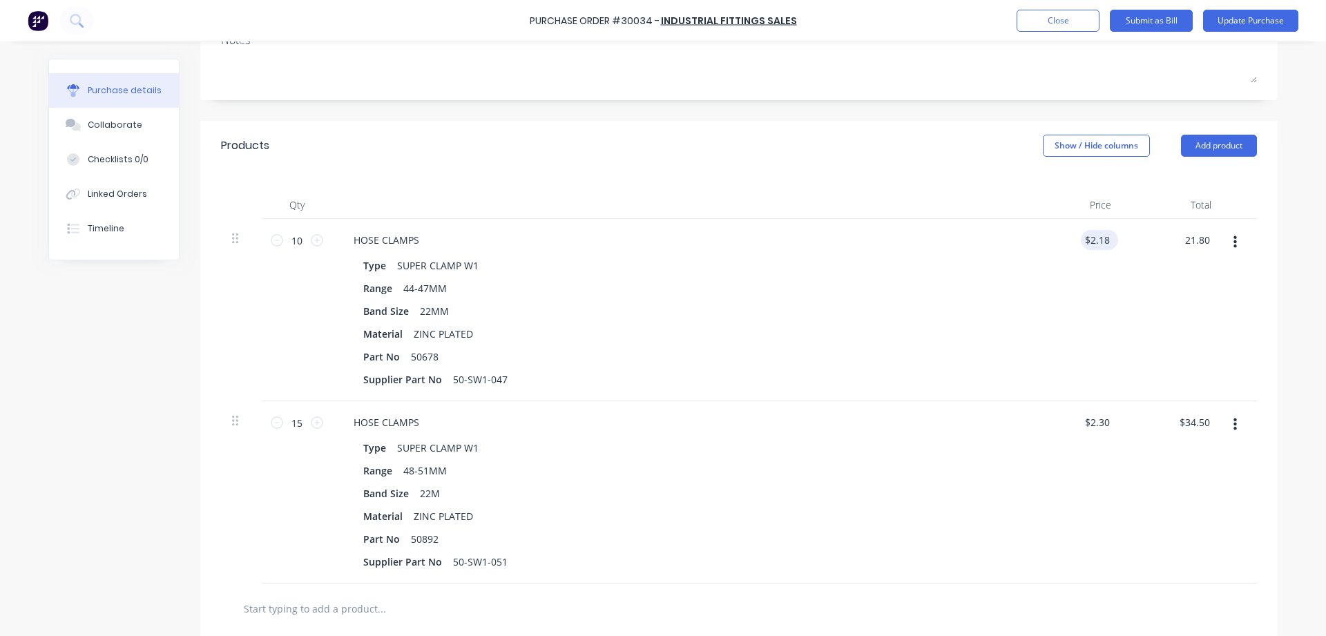
type textarea "x"
type input "$21.80"
click at [1118, 238] on div "$2.18 $2.18" at bounding box center [1099, 240] width 37 height 20
type textarea "x"
drag, startPoint x: 1112, startPoint y: 236, endPoint x: 1032, endPoint y: 230, distance: 80.3
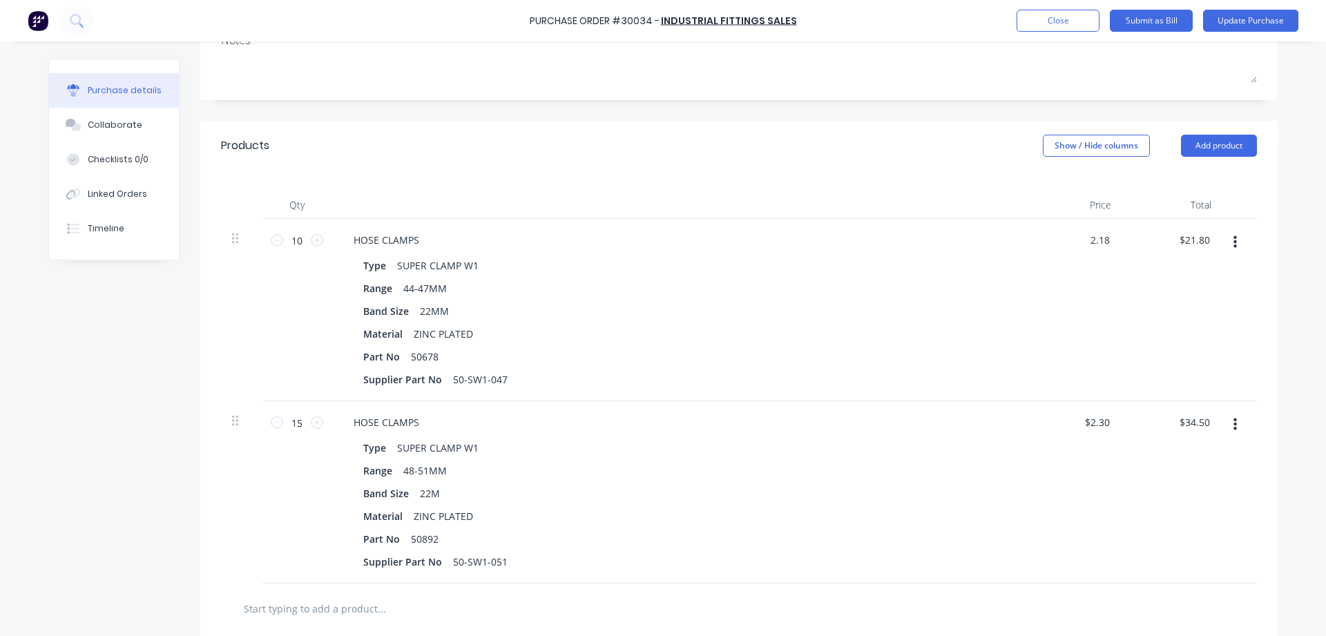
click at [1032, 230] on div "2.18 2.18" at bounding box center [1072, 310] width 100 height 182
type input "2.184"
type textarea "x"
type input "$2.18"
type input "21.80"
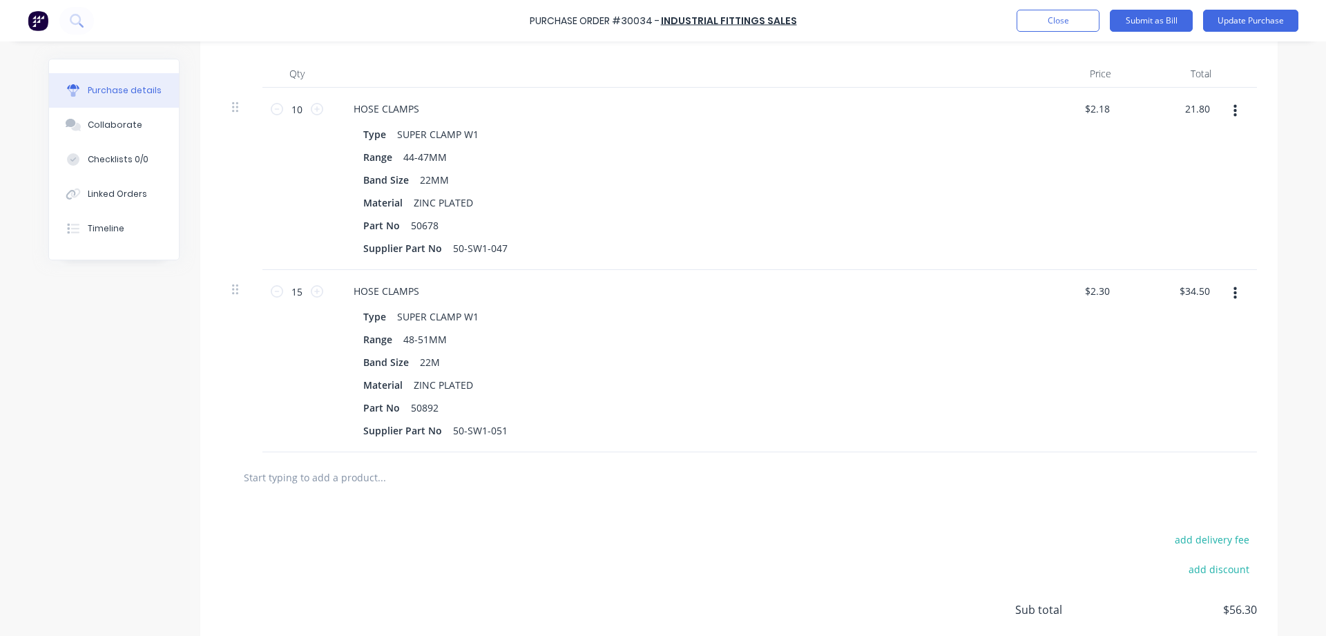
scroll to position [301, 0]
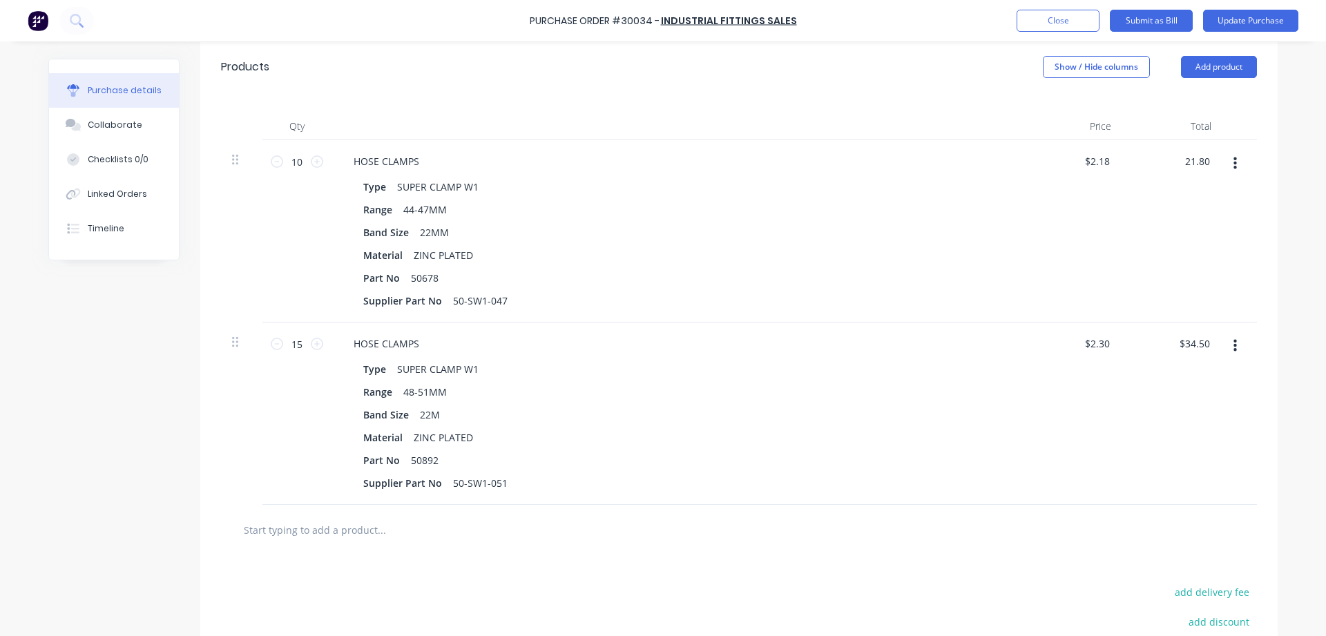
type textarea "x"
type input "$21.80"
type textarea "x"
type input "21.80"
drag, startPoint x: 1071, startPoint y: 30, endPoint x: 1071, endPoint y: 19, distance: 11.0
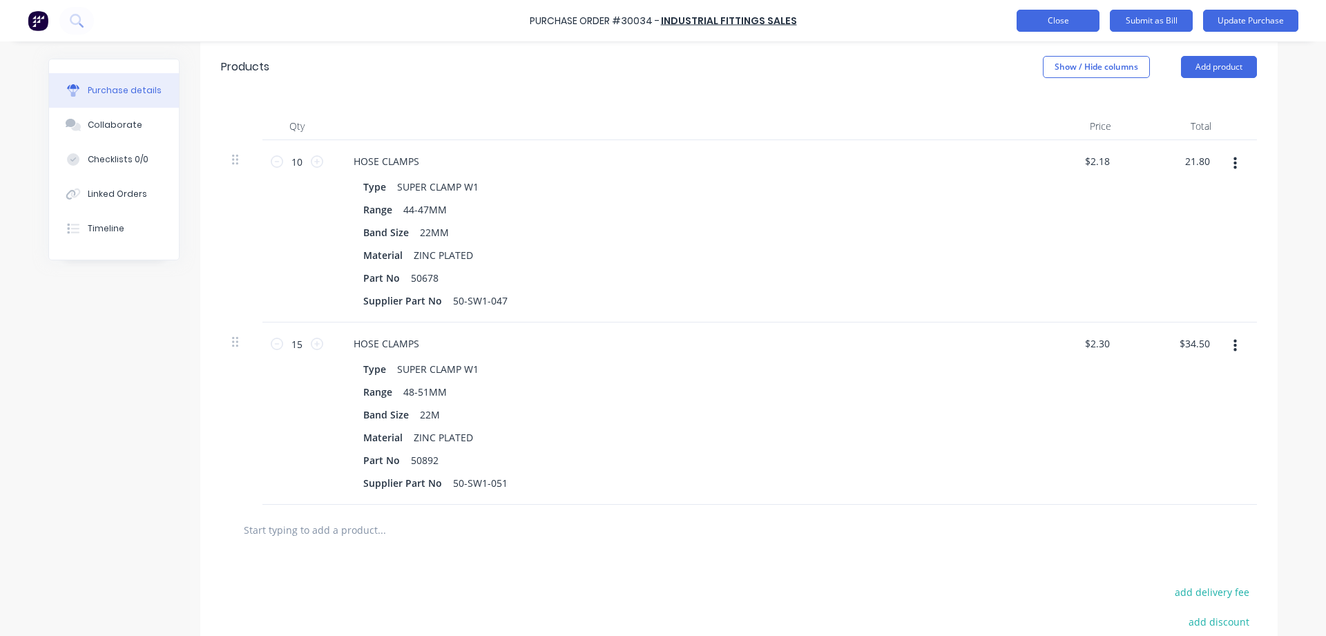
click at [1071, 19] on button "Close" at bounding box center [1057, 21] width 83 height 22
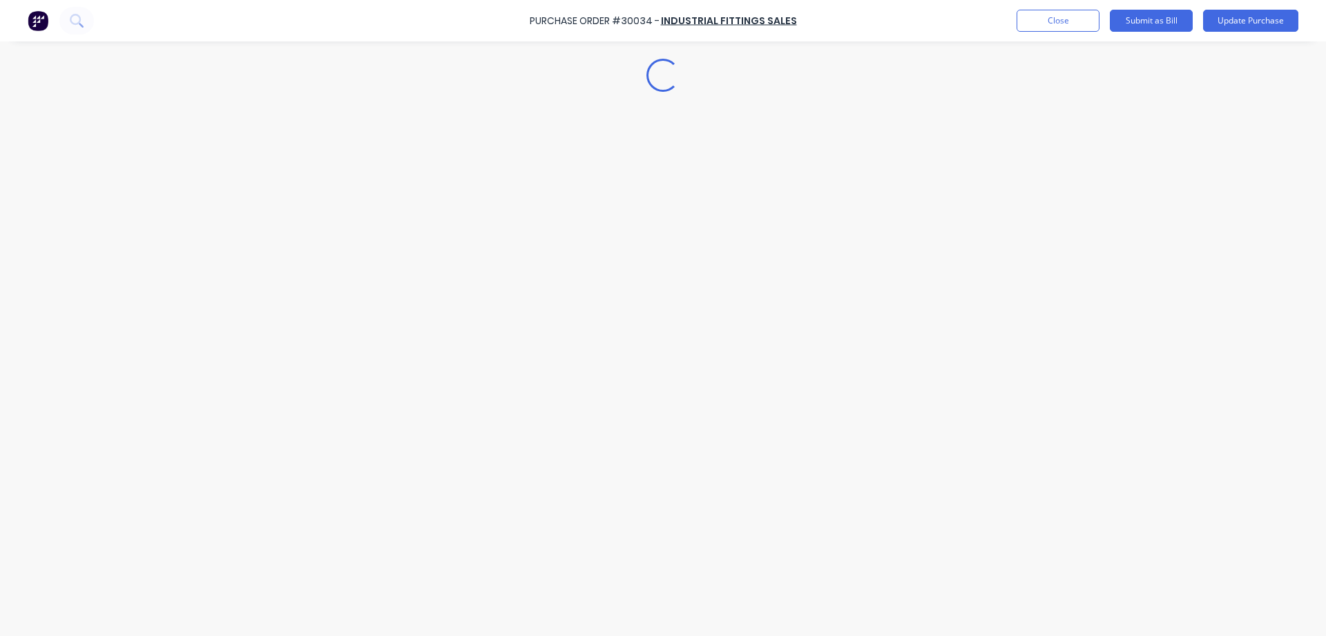
type textarea "x"
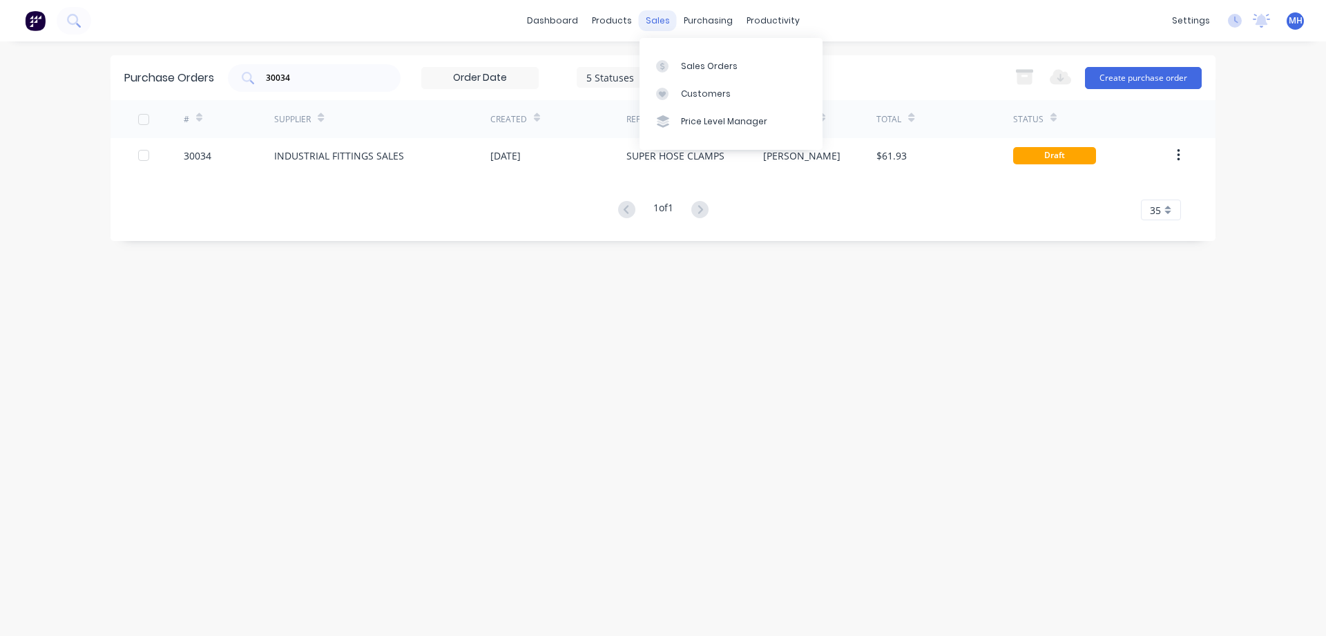
click at [653, 21] on div "sales" at bounding box center [658, 20] width 38 height 21
drag, startPoint x: 319, startPoint y: 81, endPoint x: 184, endPoint y: 86, distance: 135.4
click at [264, 85] on input "30034" at bounding box center [321, 78] width 115 height 14
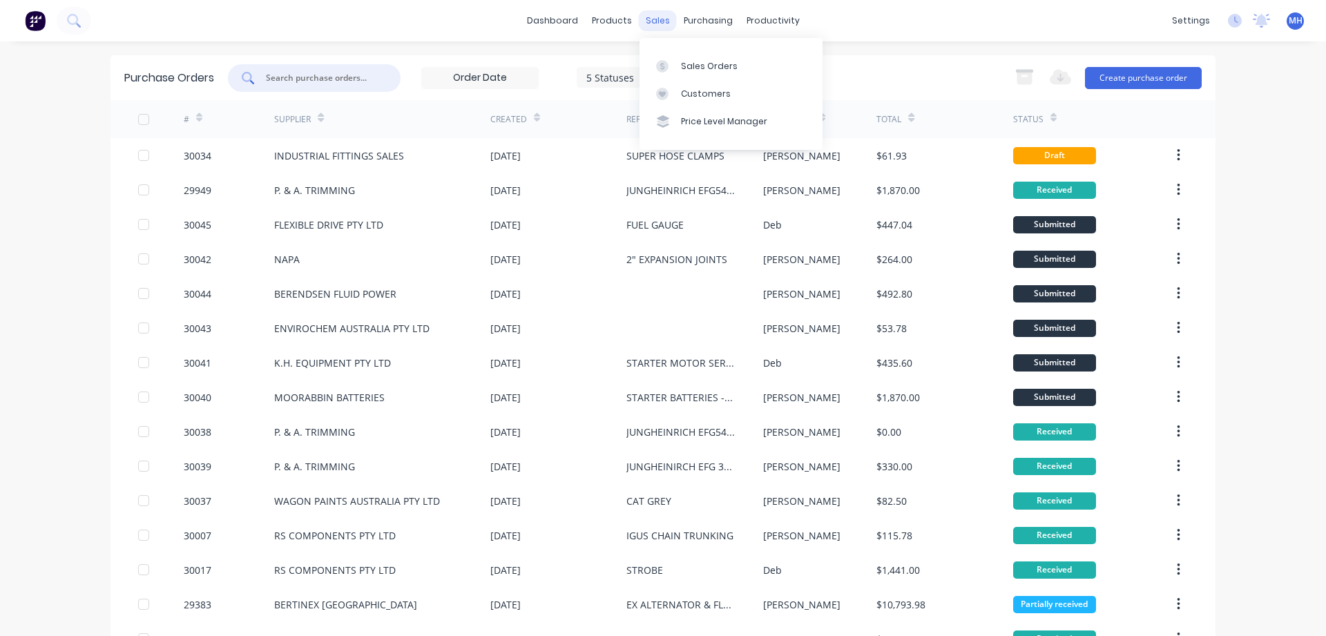
click at [653, 18] on div "sales" at bounding box center [658, 20] width 38 height 21
click at [677, 73] on link "Sales Orders" at bounding box center [730, 66] width 183 height 28
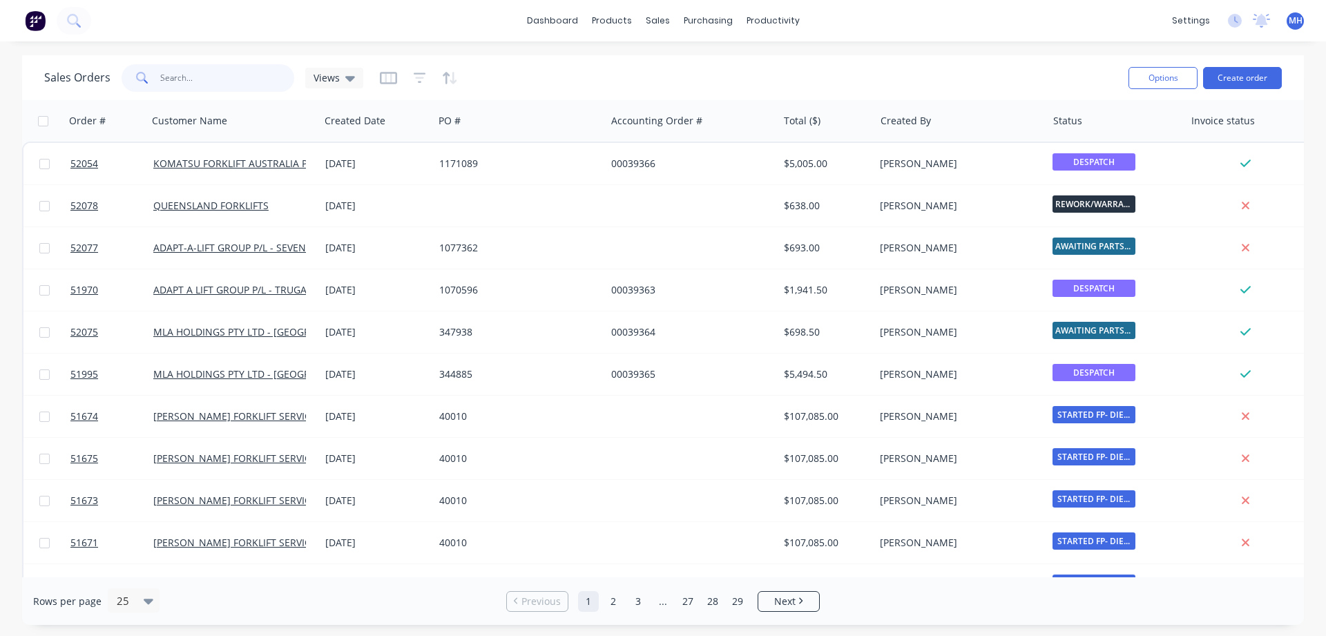
click at [226, 84] on input "text" at bounding box center [227, 78] width 135 height 28
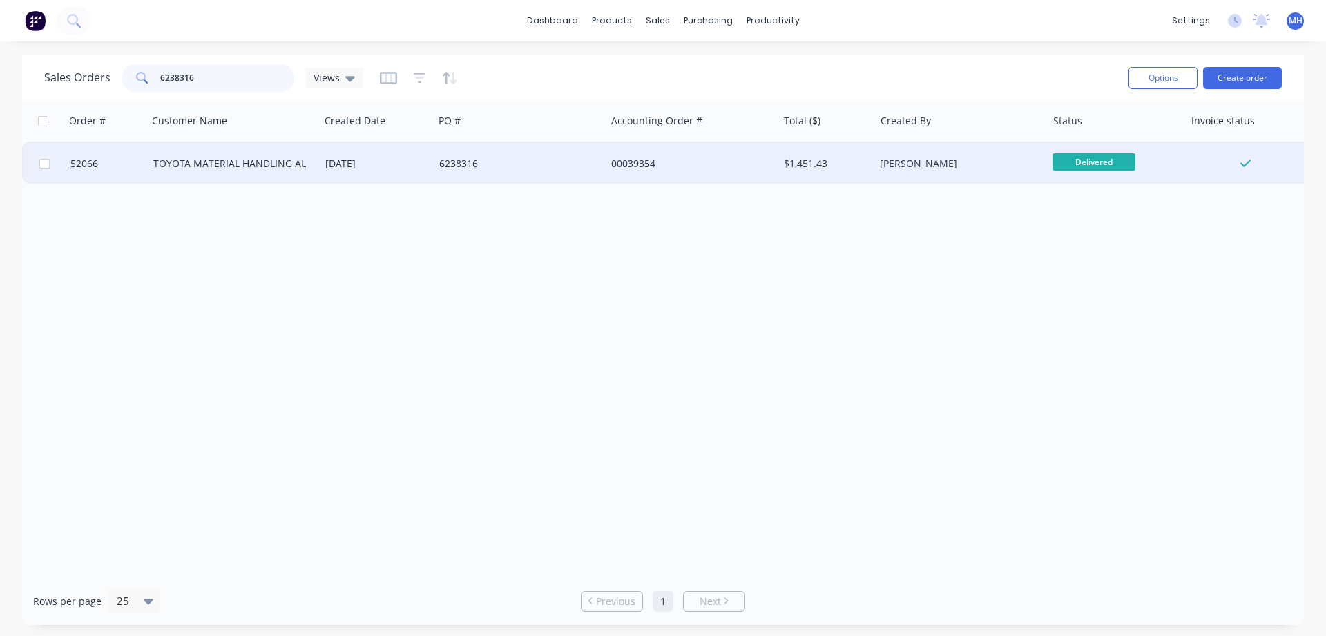
type input "6238316"
click at [483, 164] on div "6238316" at bounding box center [515, 164] width 153 height 14
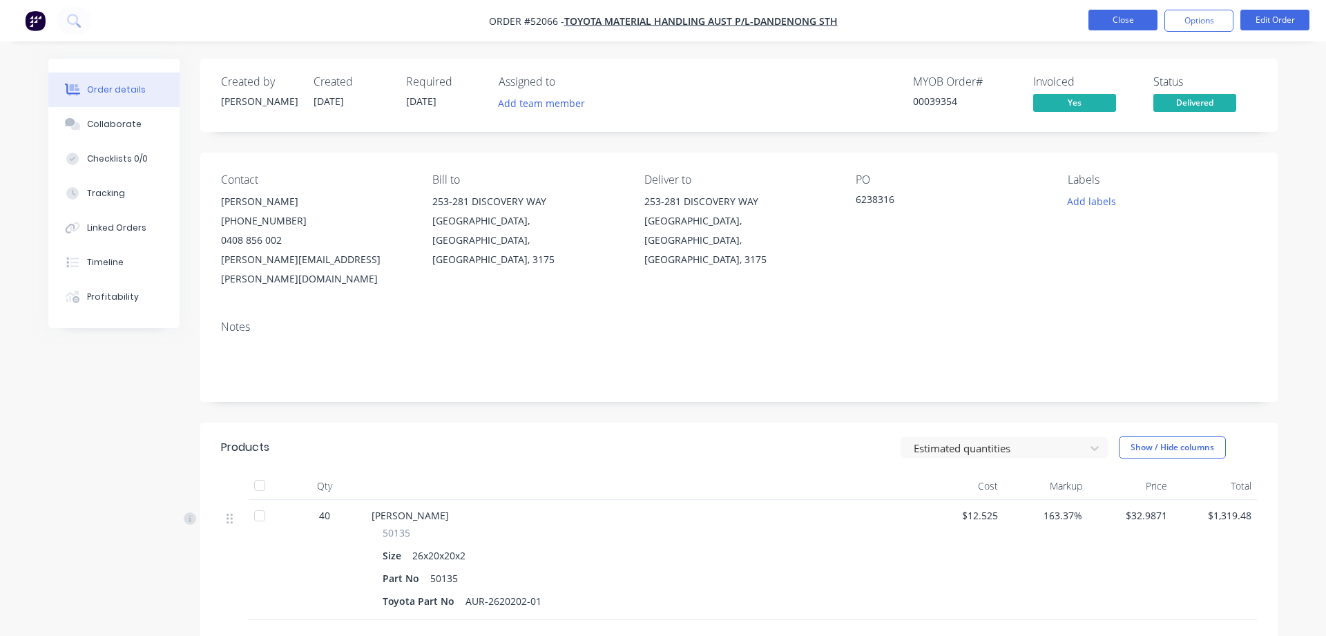
click at [1126, 21] on button "Close" at bounding box center [1122, 20] width 69 height 21
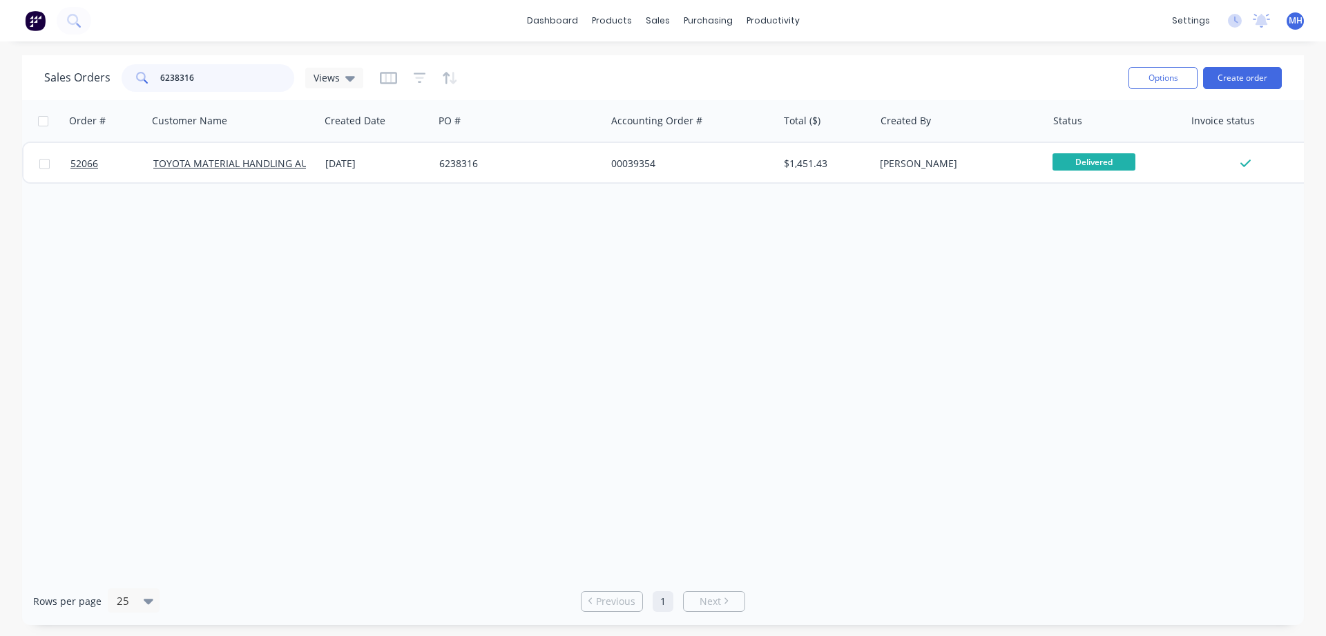
drag, startPoint x: 204, startPoint y: 77, endPoint x: 90, endPoint y: 70, distance: 114.2
click at [160, 70] on input "6238316" at bounding box center [227, 78] width 135 height 28
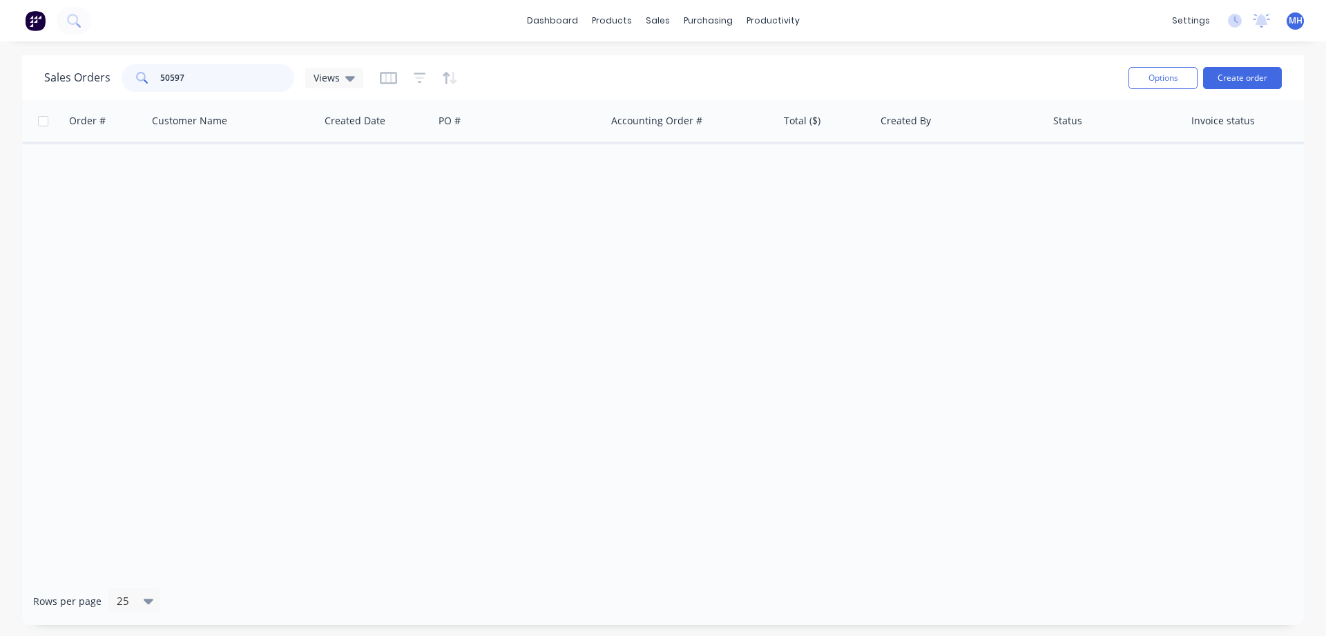
drag, startPoint x: 184, startPoint y: 73, endPoint x: 91, endPoint y: 69, distance: 92.6
click at [160, 69] on input "50597" at bounding box center [227, 78] width 135 height 28
type input "50597"
click at [685, 20] on div "purchasing" at bounding box center [708, 20] width 63 height 21
click at [748, 68] on div "Purchase Orders" at bounding box center [752, 66] width 73 height 12
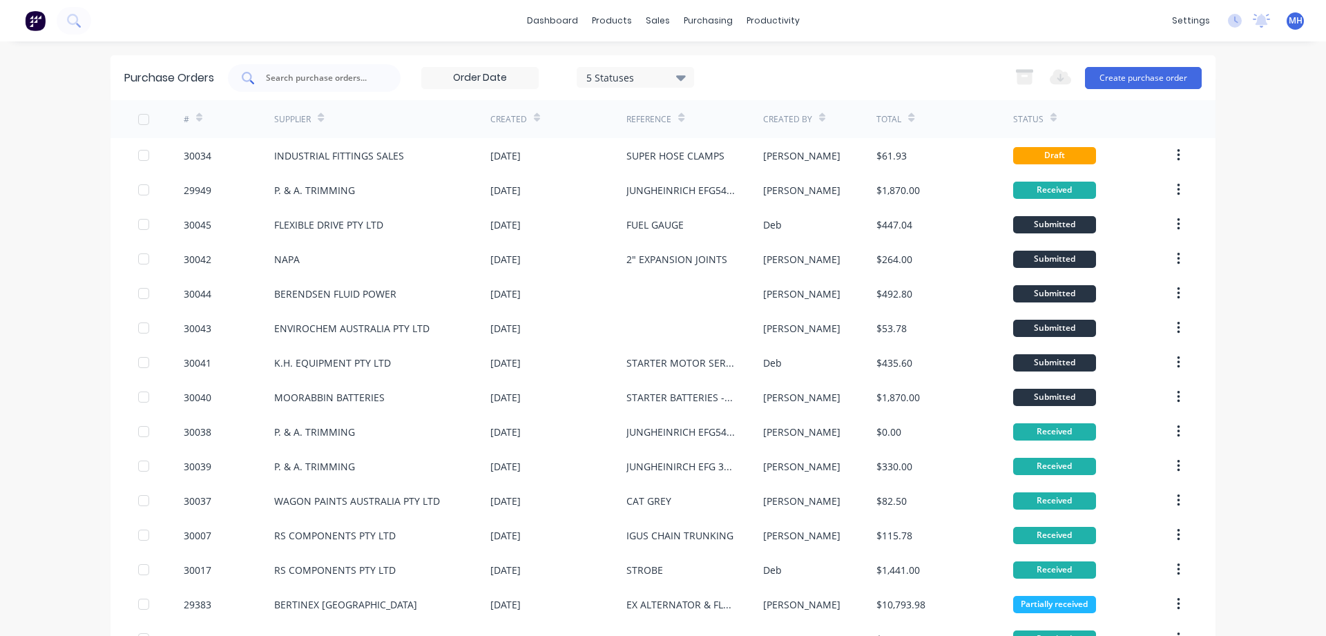
click at [302, 86] on div at bounding box center [314, 78] width 173 height 28
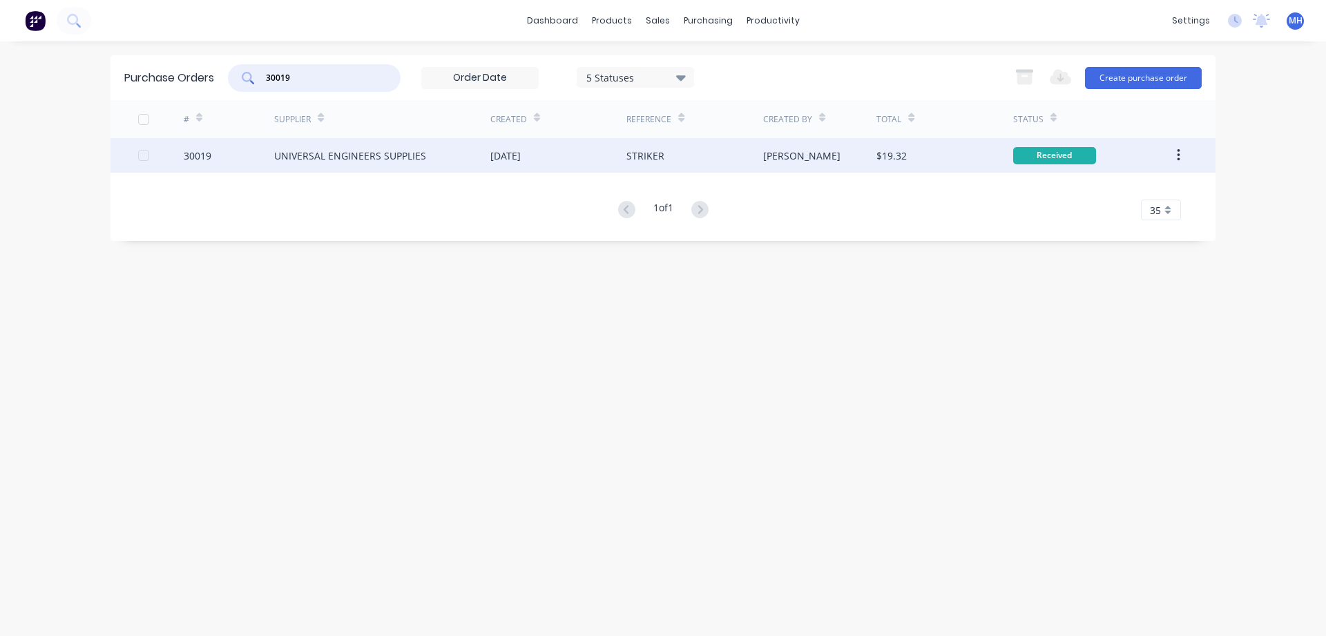
type input "30019"
click at [390, 161] on div "UNIVERSAL ENGINEERS SUPPLIES" at bounding box center [350, 155] width 152 height 15
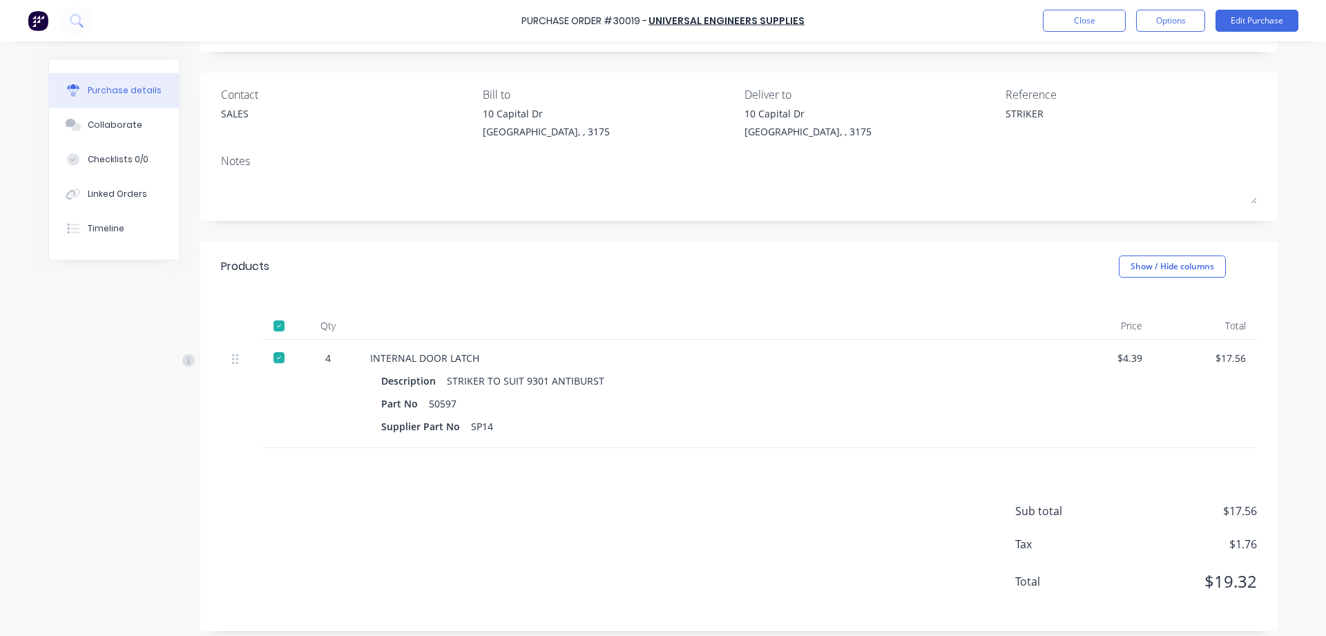
scroll to position [86, 0]
click at [1244, 22] on button "Edit Purchase" at bounding box center [1256, 21] width 83 height 22
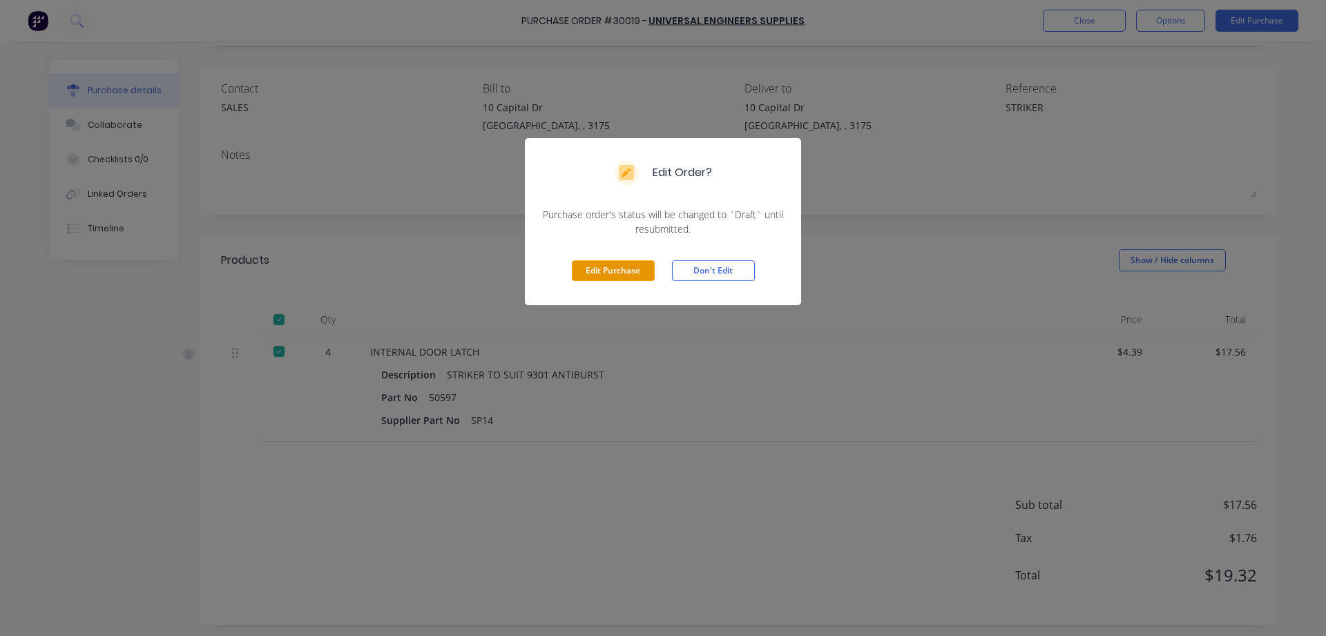
click at [613, 275] on button "Edit Purchase" at bounding box center [613, 270] width 83 height 21
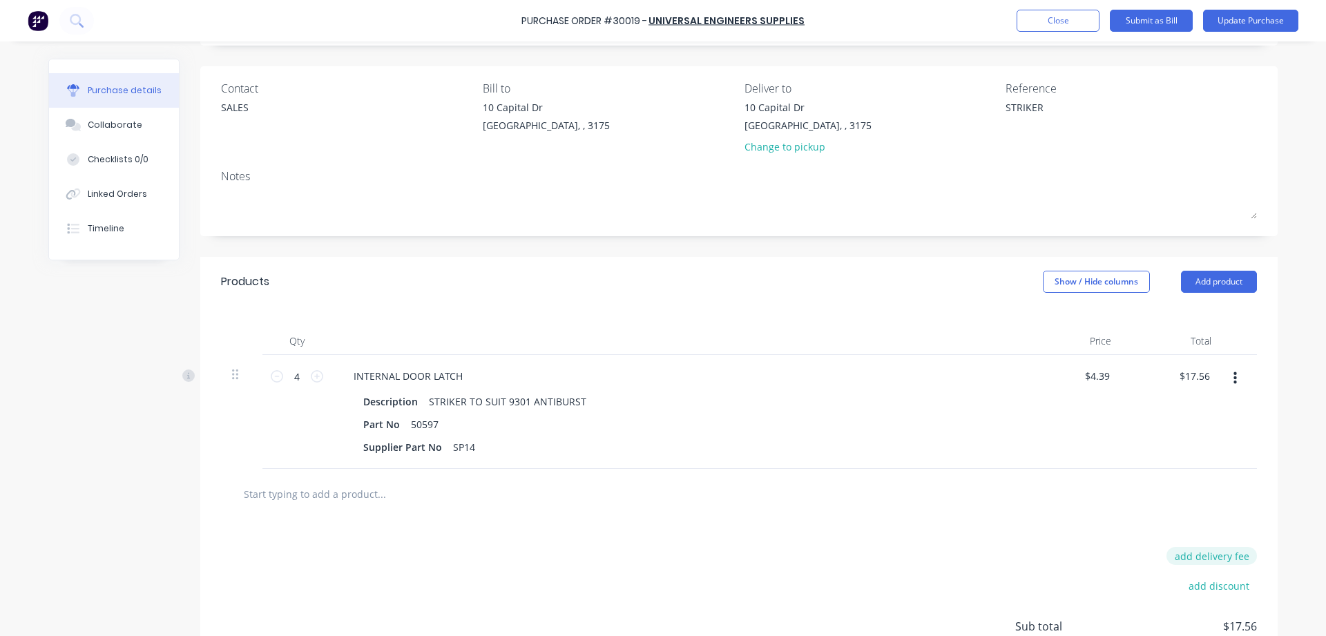
type textarea "x"
click at [1219, 551] on button "add delivery fee" at bounding box center [1211, 556] width 90 height 18
type input "30"
type textarea "x"
type input "$30.00"
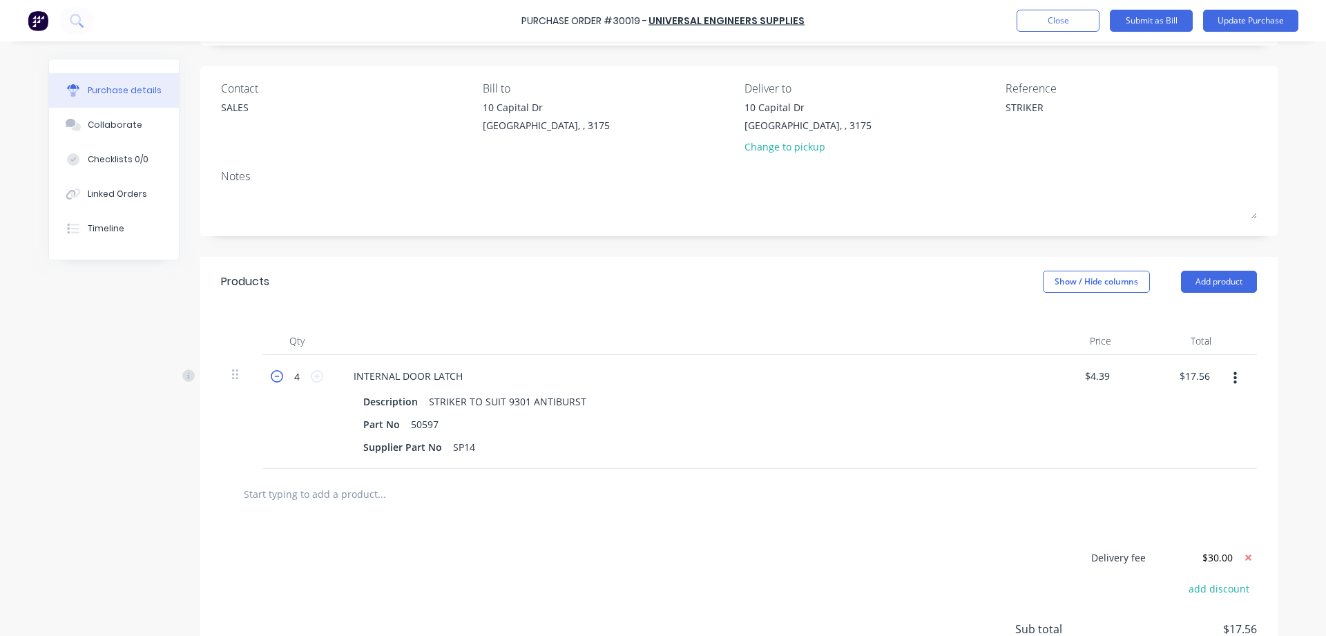
click at [276, 375] on icon at bounding box center [277, 376] width 12 height 12
type textarea "x"
type input "$13.17"
type textarea "x"
type input "3"
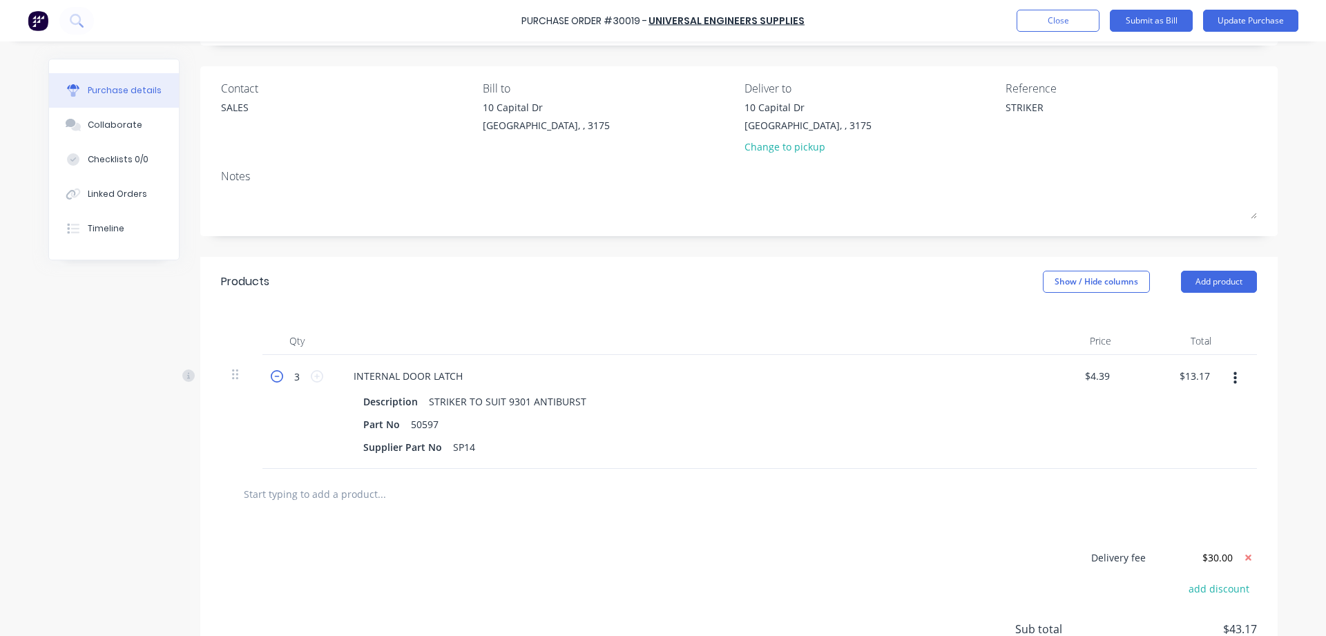
click at [276, 375] on icon at bounding box center [277, 376] width 12 height 12
type textarea "x"
type input "$8.78"
type textarea "x"
type input "2"
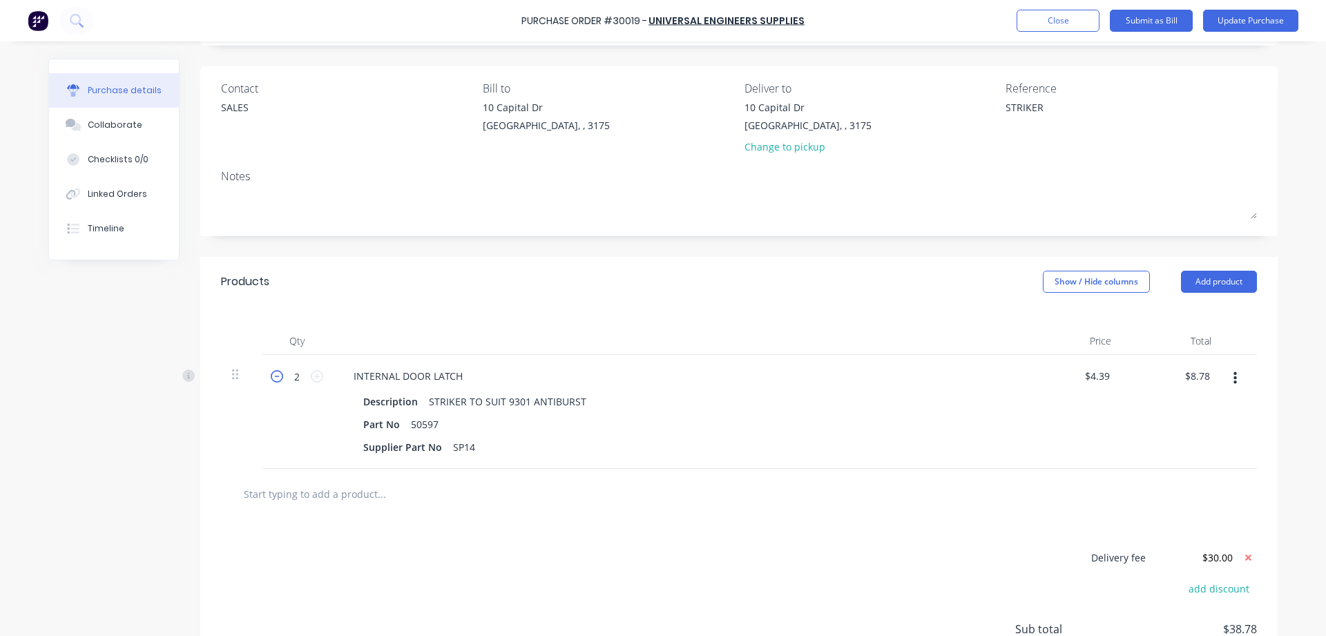
click at [276, 375] on icon at bounding box center [277, 376] width 12 height 12
type textarea "x"
type input "1"
type input "$4.39"
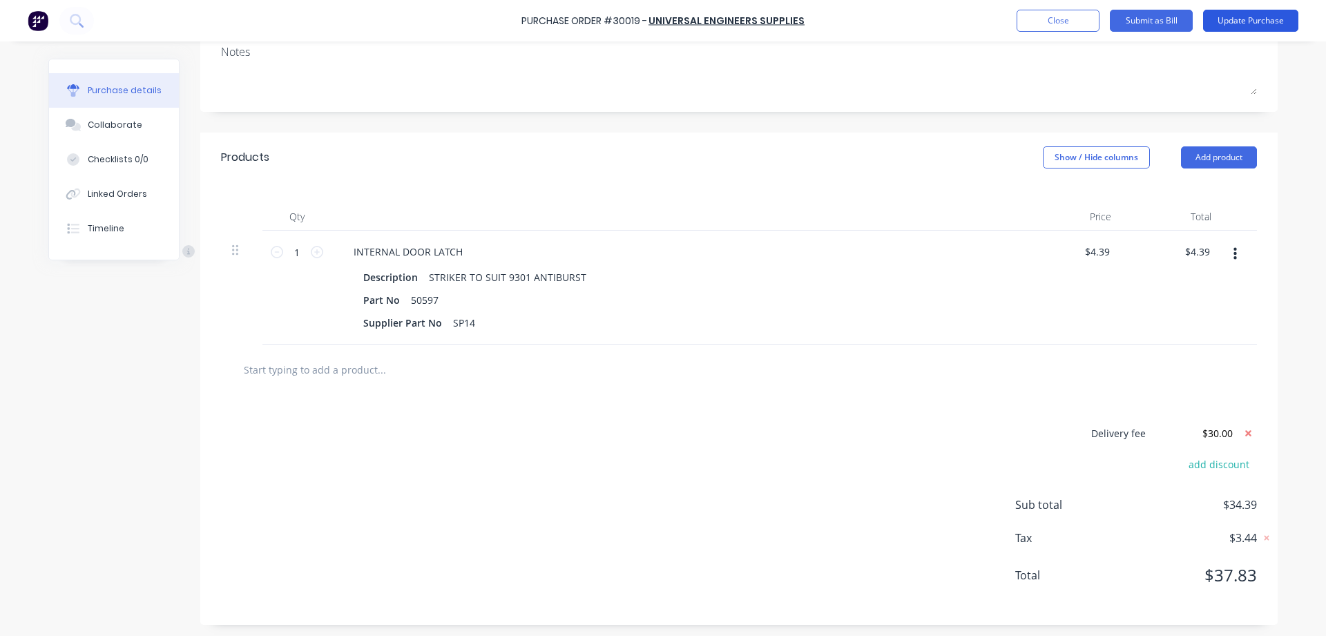
click at [1239, 25] on button "Update Purchase" at bounding box center [1250, 21] width 95 height 22
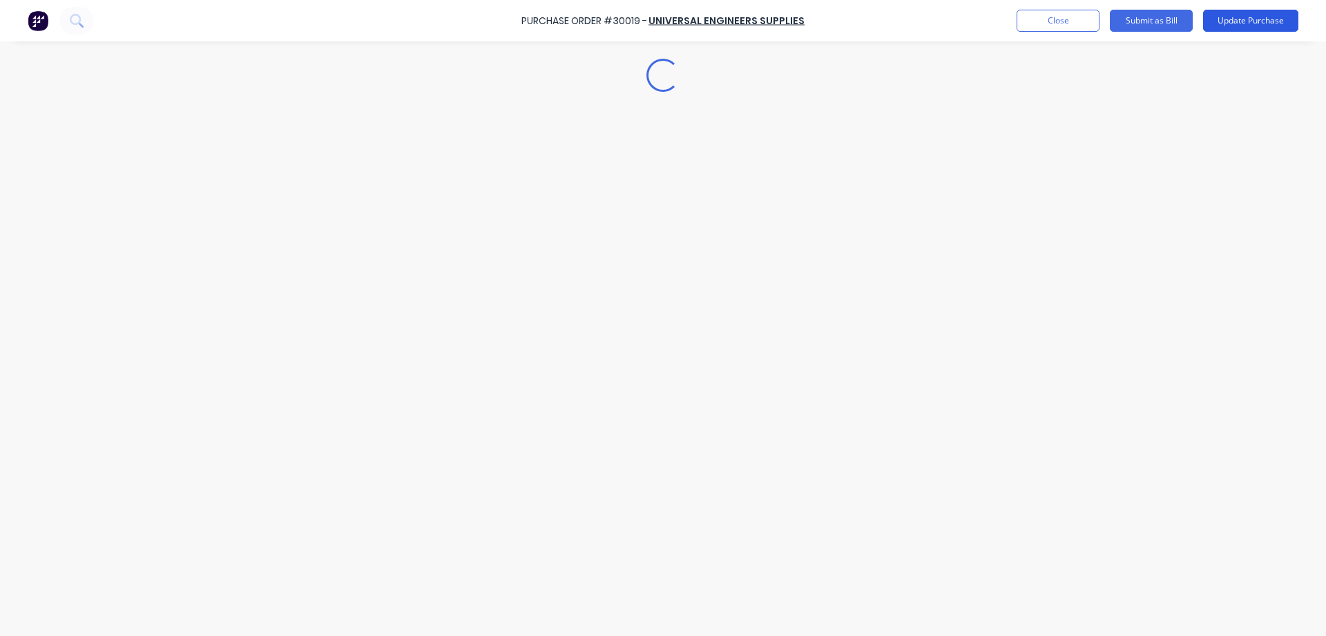
type textarea "x"
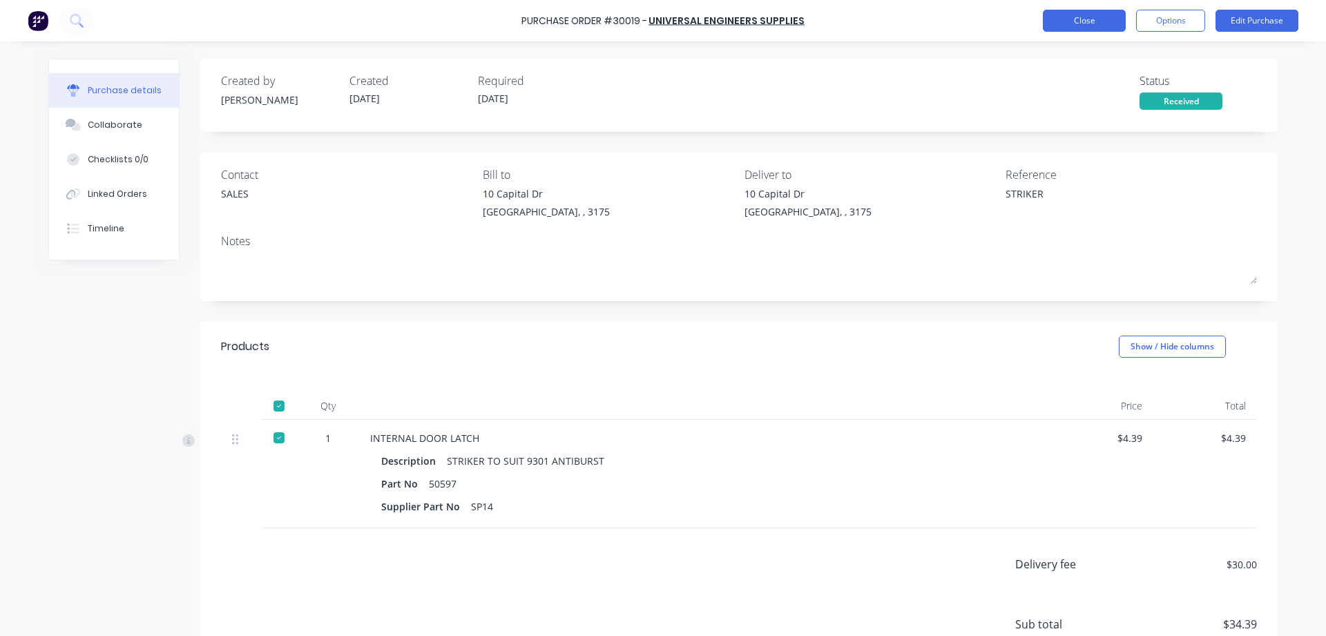
click at [1076, 20] on button "Close" at bounding box center [1084, 21] width 83 height 22
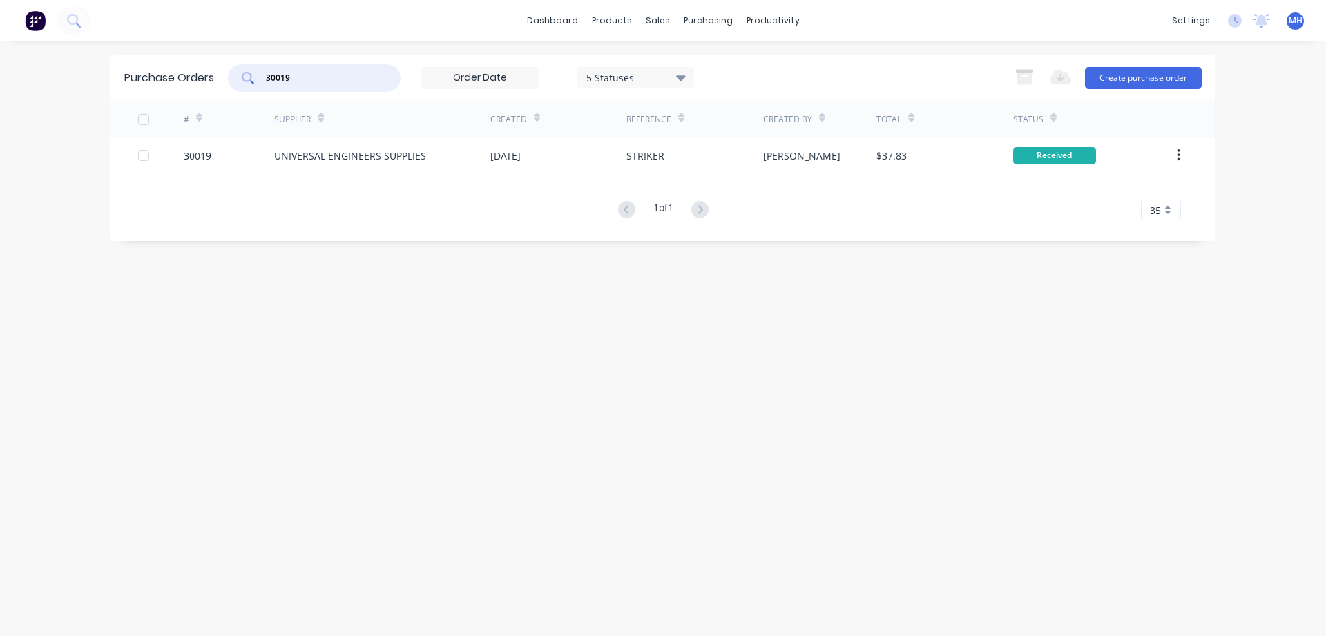
drag, startPoint x: 310, startPoint y: 72, endPoint x: 195, endPoint y: 87, distance: 115.6
click at [264, 85] on input "30019" at bounding box center [321, 78] width 115 height 14
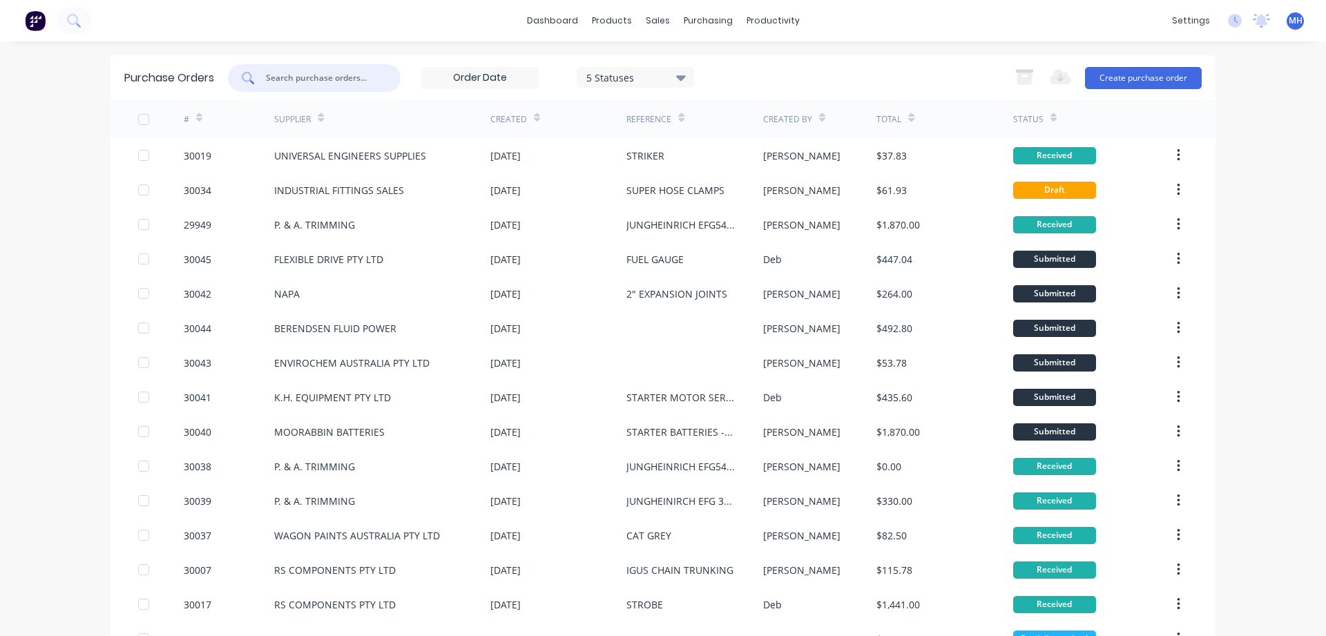
click at [322, 77] on input "text" at bounding box center [321, 78] width 115 height 14
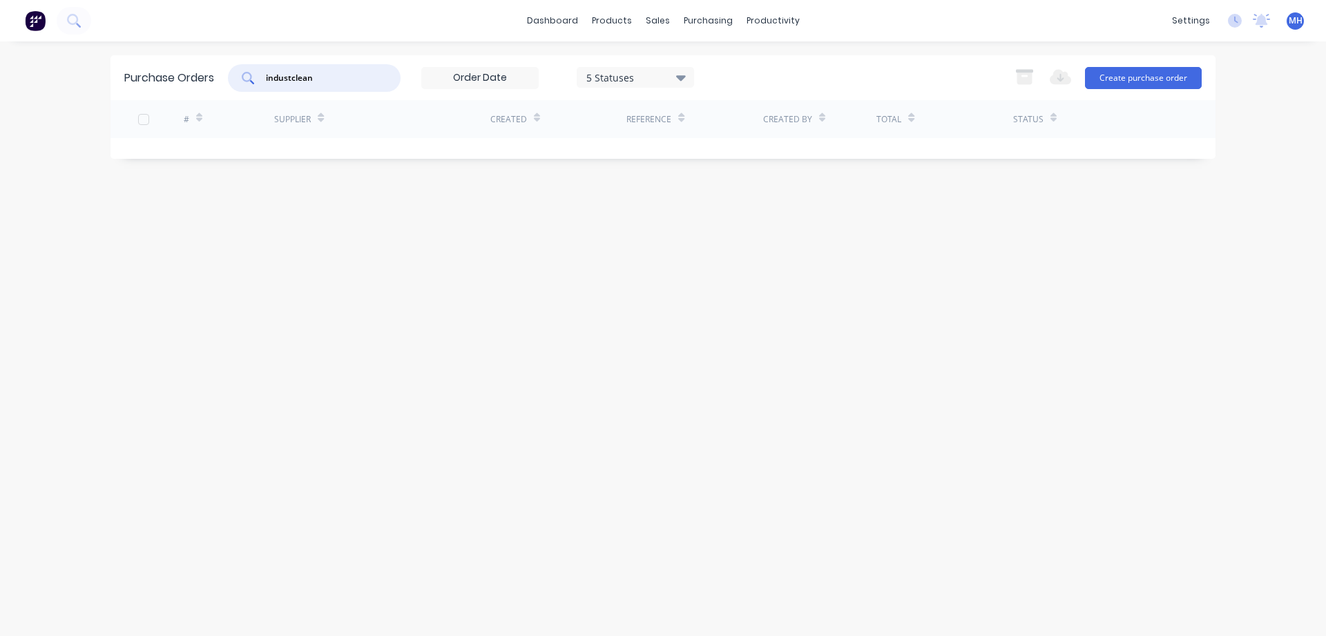
type input "industclean"
click at [686, 75] on icon at bounding box center [681, 77] width 10 height 15
drag, startPoint x: 321, startPoint y: 77, endPoint x: 231, endPoint y: 86, distance: 90.9
click at [264, 85] on input "industclean" at bounding box center [321, 78] width 115 height 14
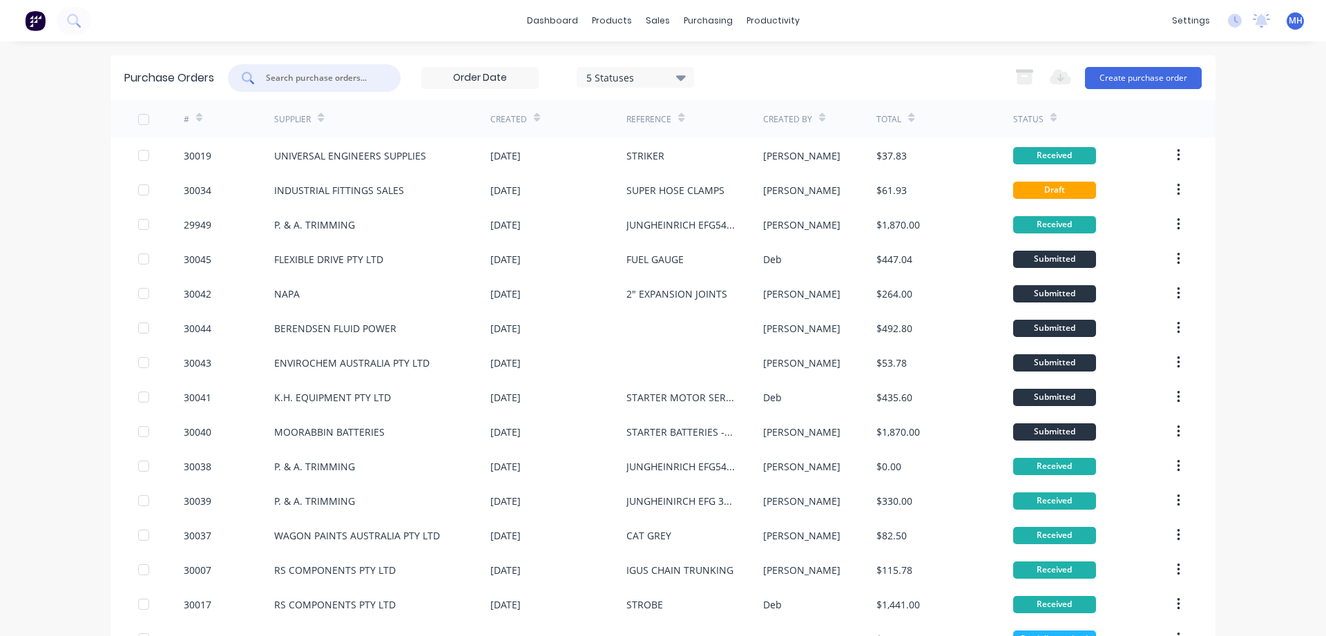
click at [292, 77] on input "text" at bounding box center [321, 78] width 115 height 14
type input "29953"
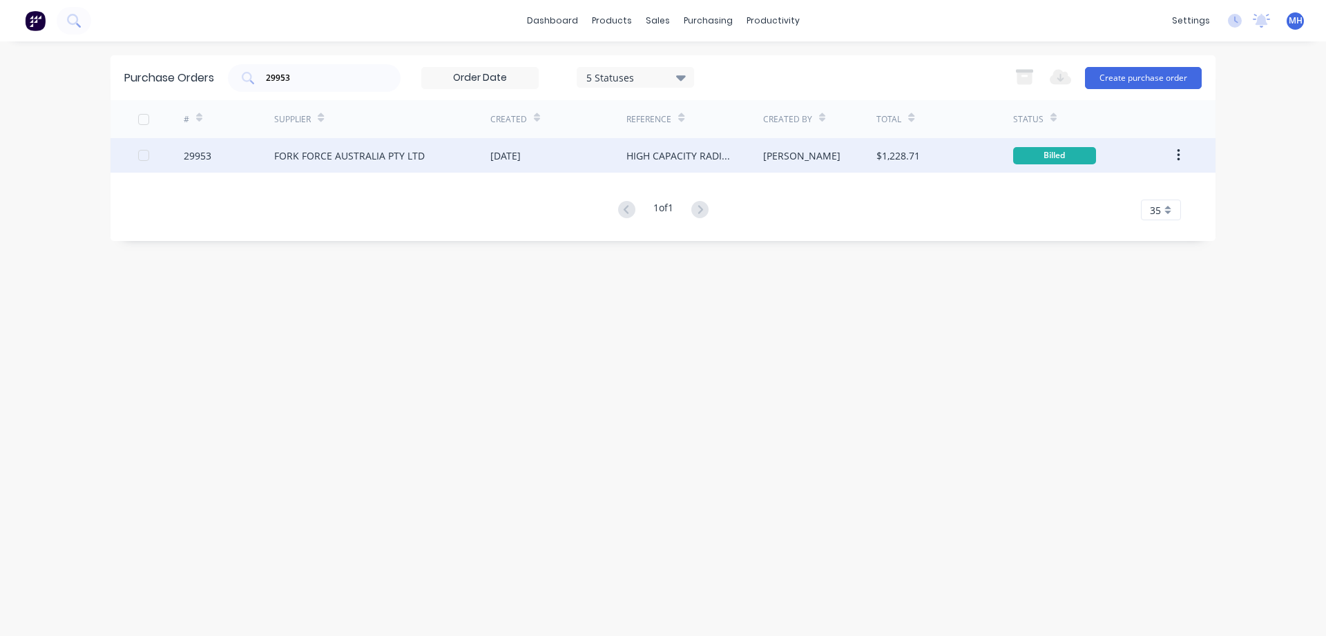
click at [351, 160] on div "FORK FORCE AUSTRALIA PTY LTD" at bounding box center [349, 155] width 151 height 15
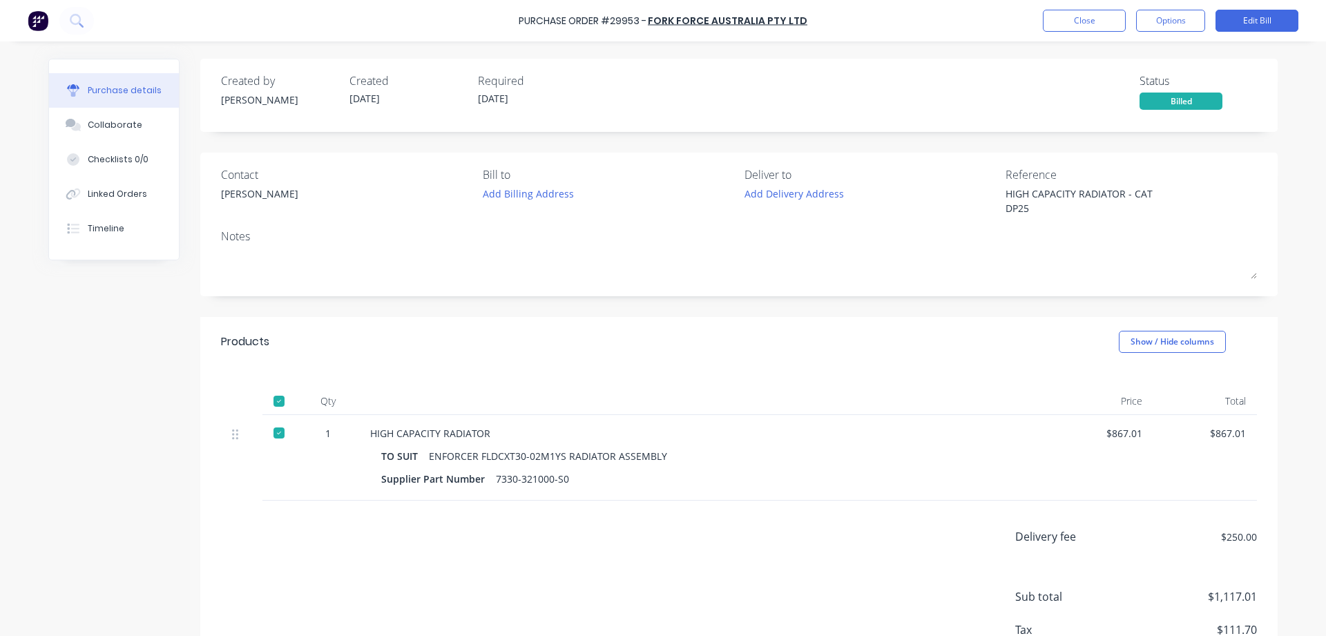
type textarea "x"
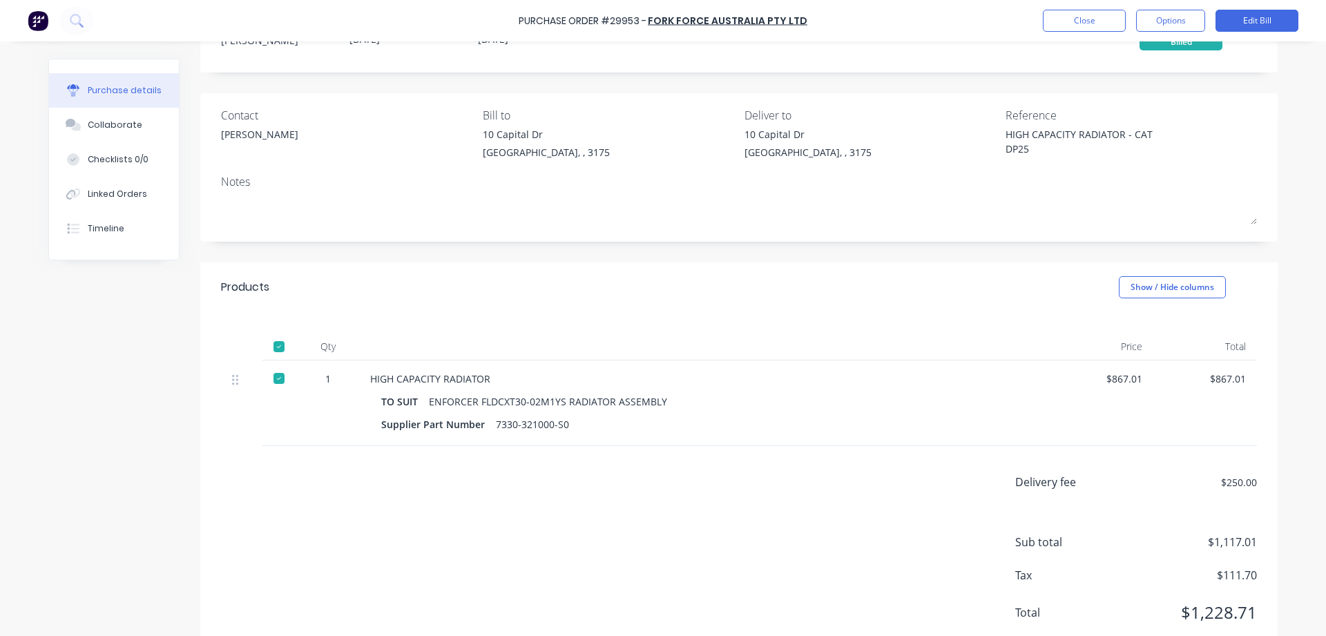
scroll to position [97, 0]
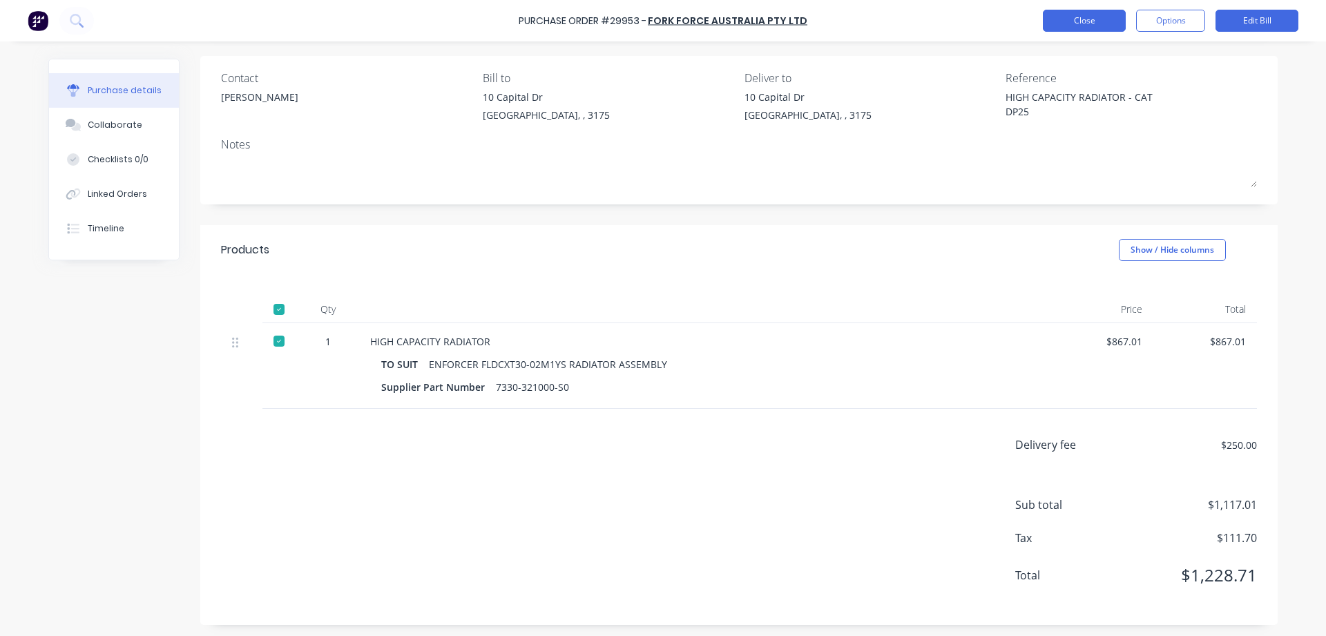
click at [1090, 21] on button "Close" at bounding box center [1084, 21] width 83 height 22
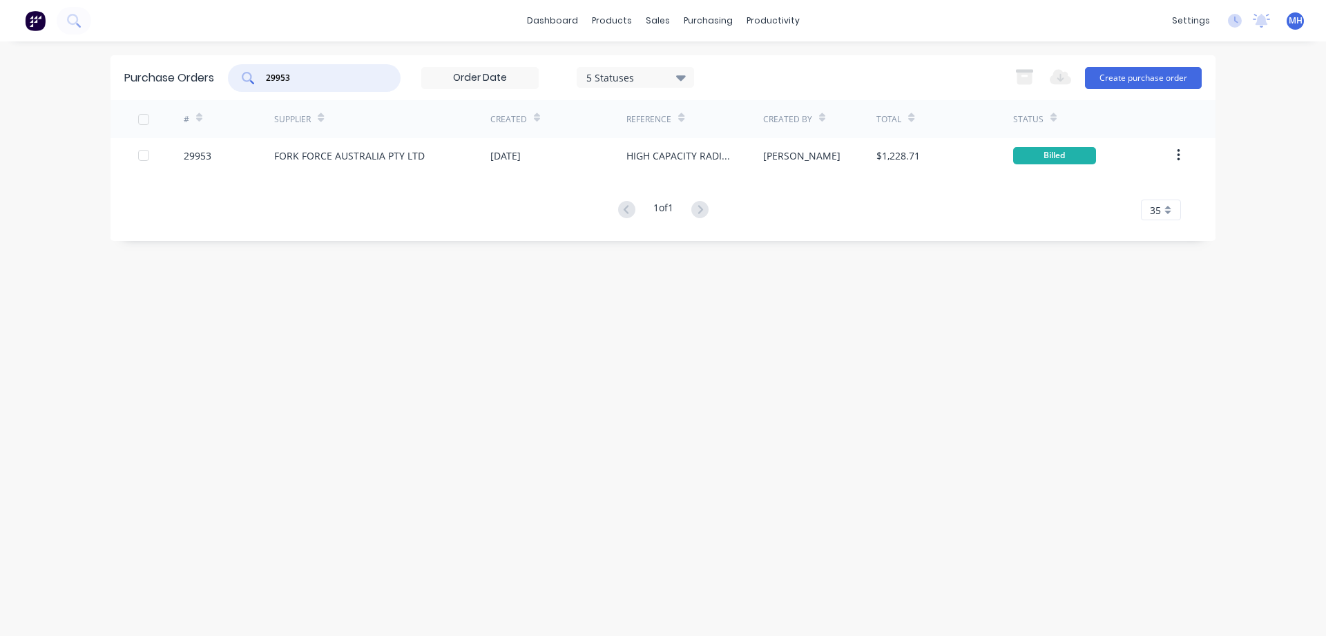
drag, startPoint x: 302, startPoint y: 77, endPoint x: 196, endPoint y: 95, distance: 107.2
click at [264, 85] on input "29953" at bounding box center [321, 78] width 115 height 14
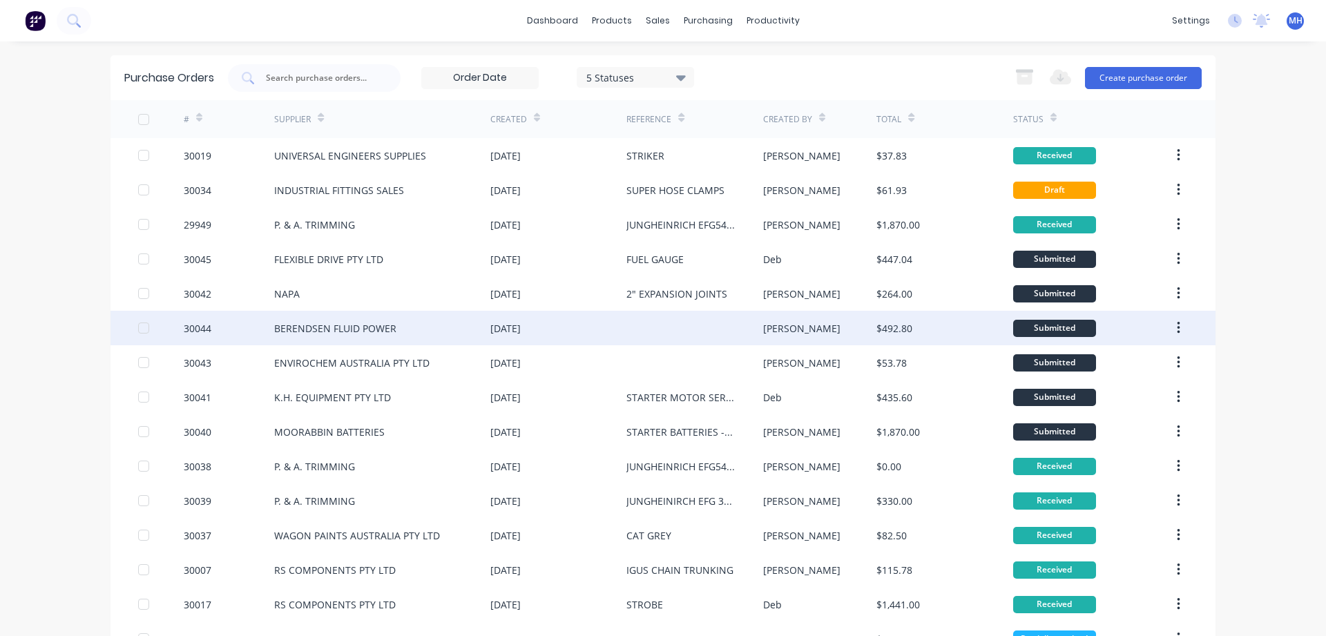
click at [295, 332] on div "BERENDSEN FLUID POWER" at bounding box center [335, 328] width 122 height 15
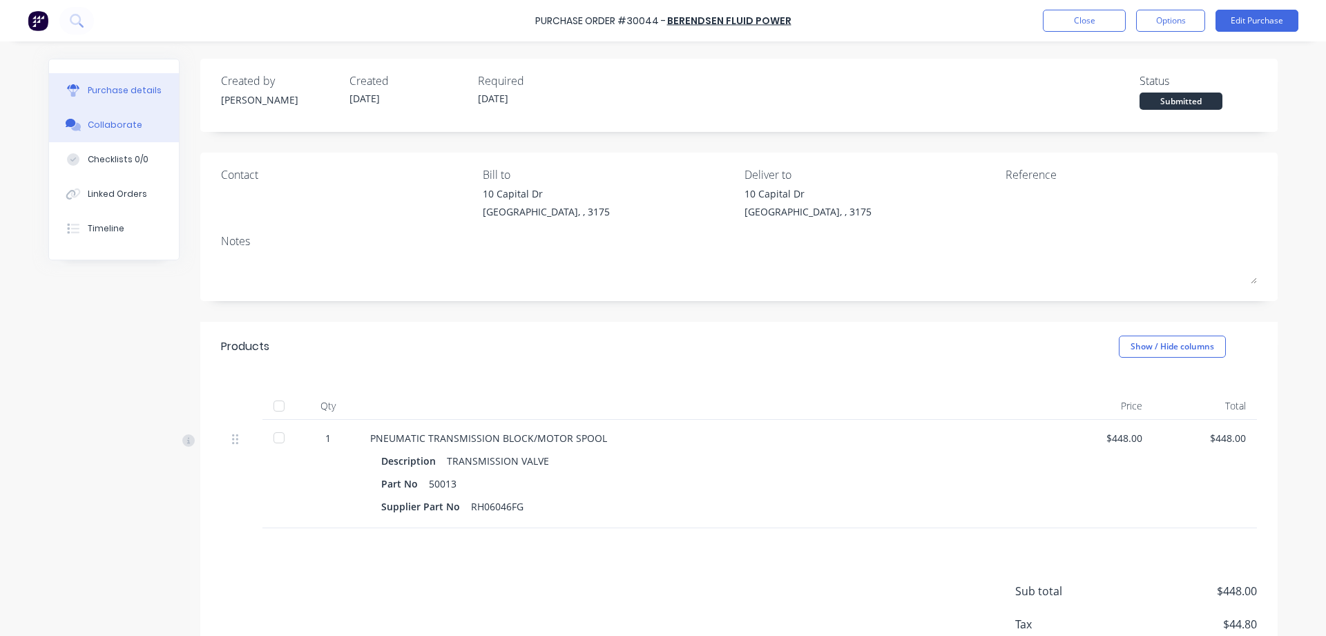
click at [99, 132] on button "Collaborate" at bounding box center [114, 125] width 130 height 35
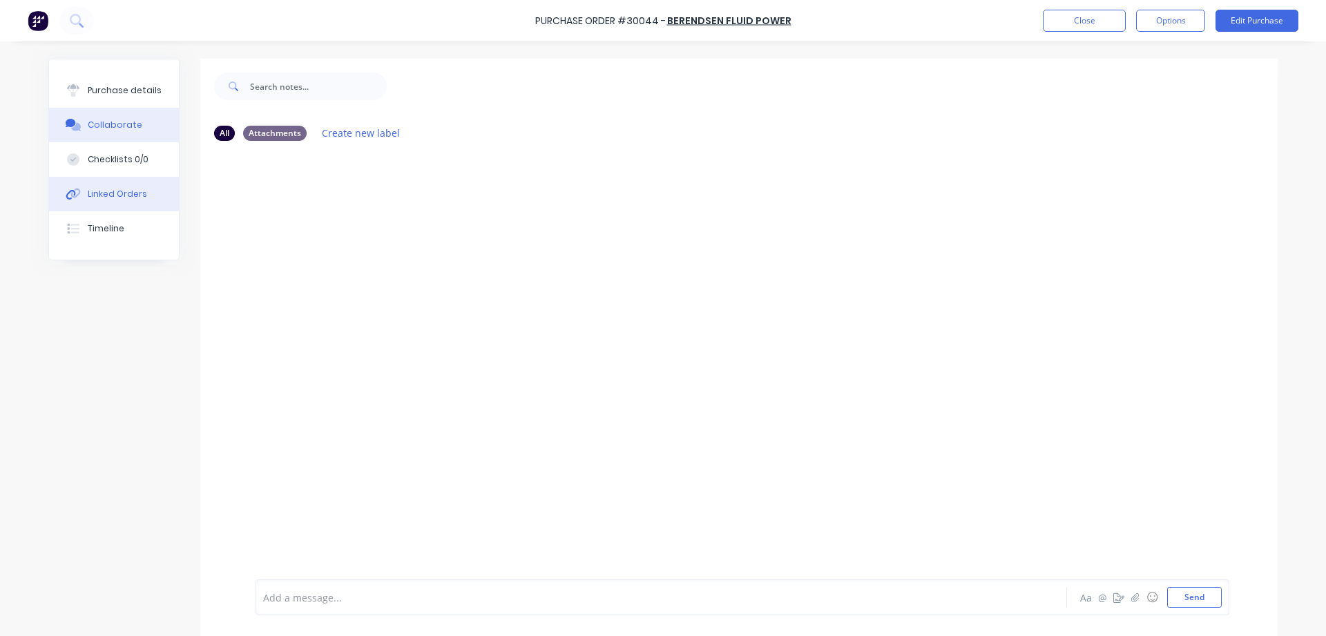
click at [120, 197] on div "Linked Orders" at bounding box center [117, 194] width 59 height 12
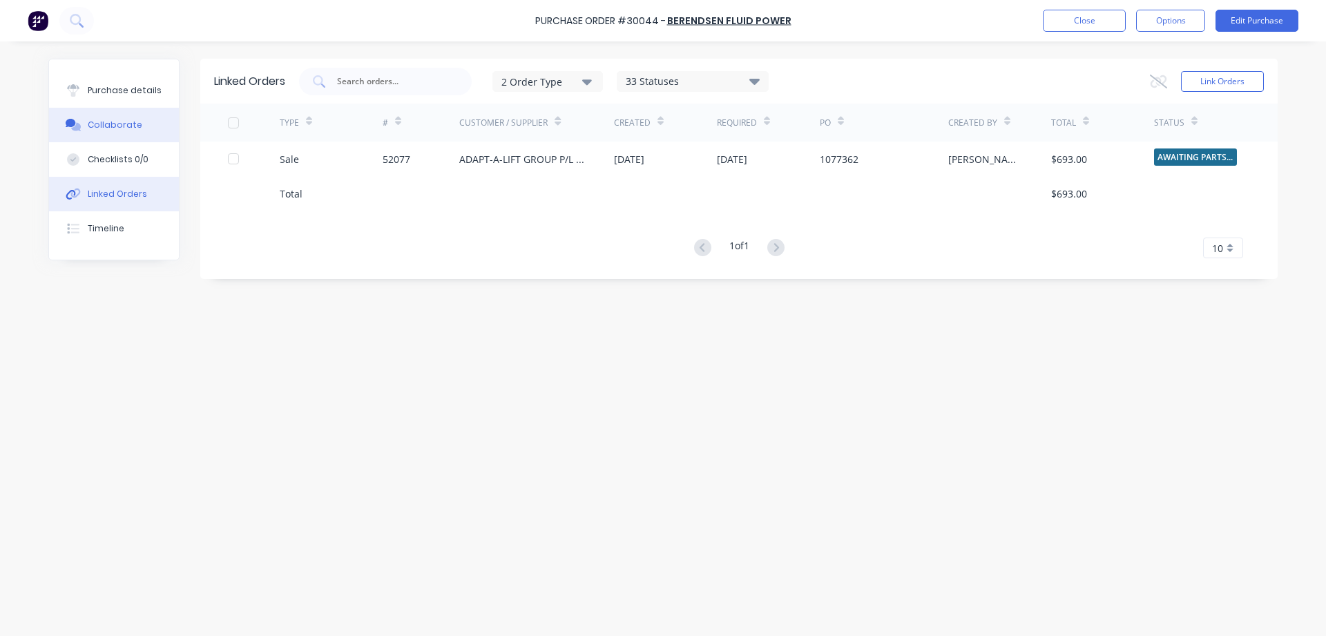
click at [115, 121] on div "Collaborate" at bounding box center [115, 125] width 55 height 12
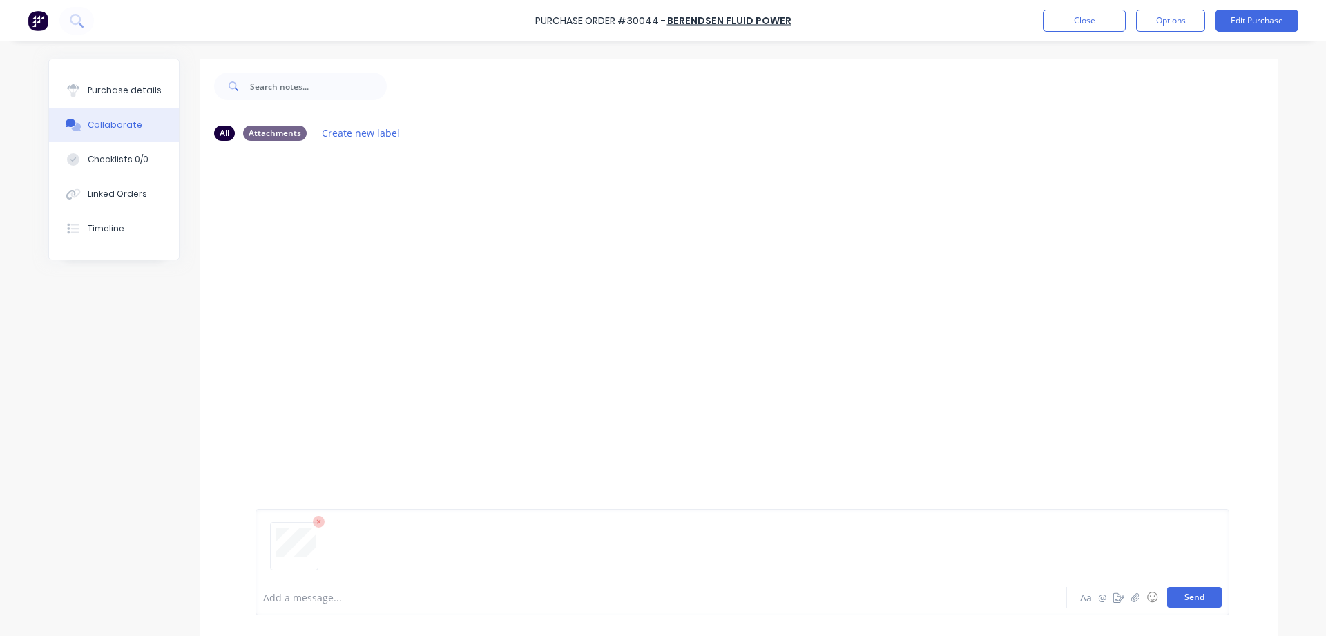
click at [1191, 599] on button "Send" at bounding box center [1194, 597] width 55 height 21
click at [1080, 19] on button "Close" at bounding box center [1084, 21] width 83 height 22
